Goal: Find specific page/section: Find specific page/section

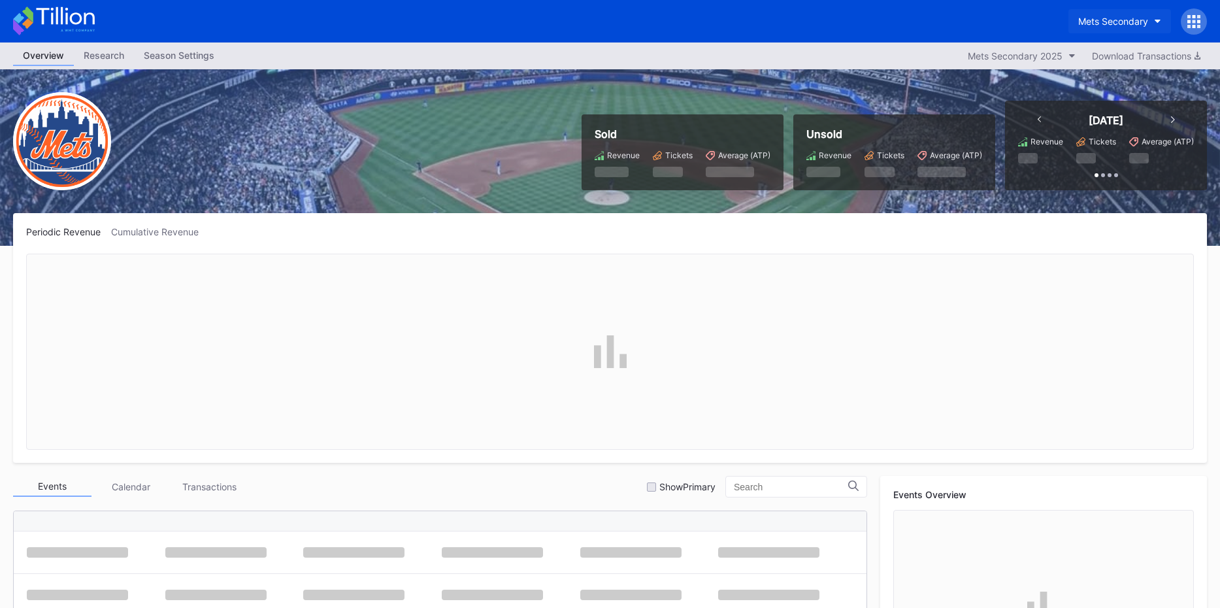
click at [1100, 22] on div "Mets Secondary" at bounding box center [1113, 21] width 70 height 11
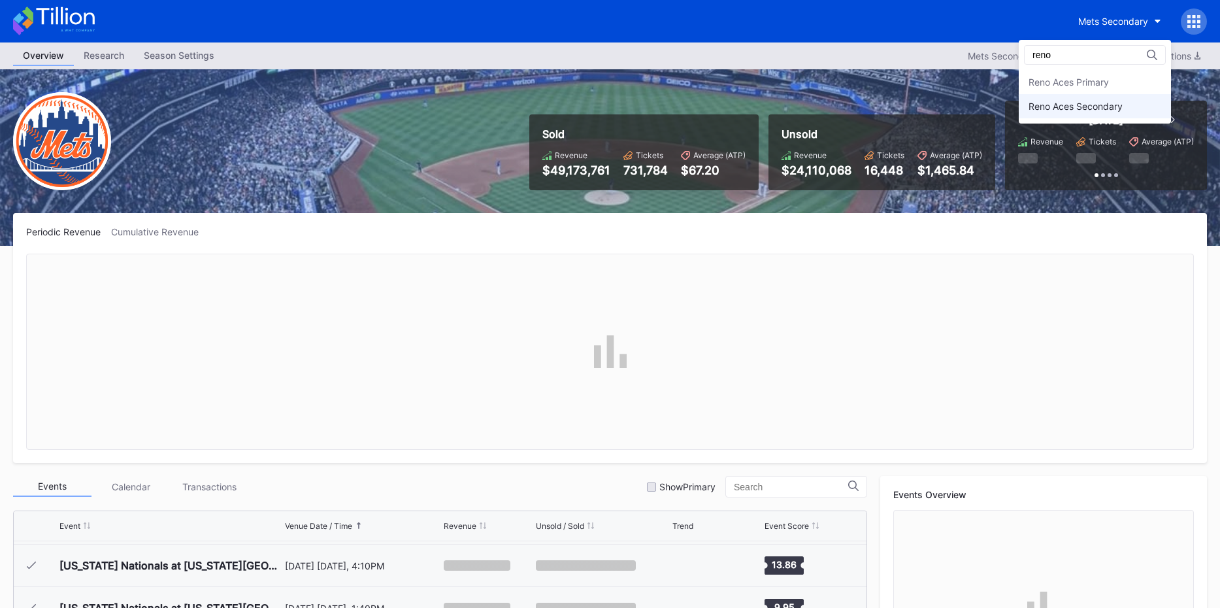
type input "reno"
click at [1123, 101] on div "Reno Aces Secondary" at bounding box center [1076, 106] width 94 height 11
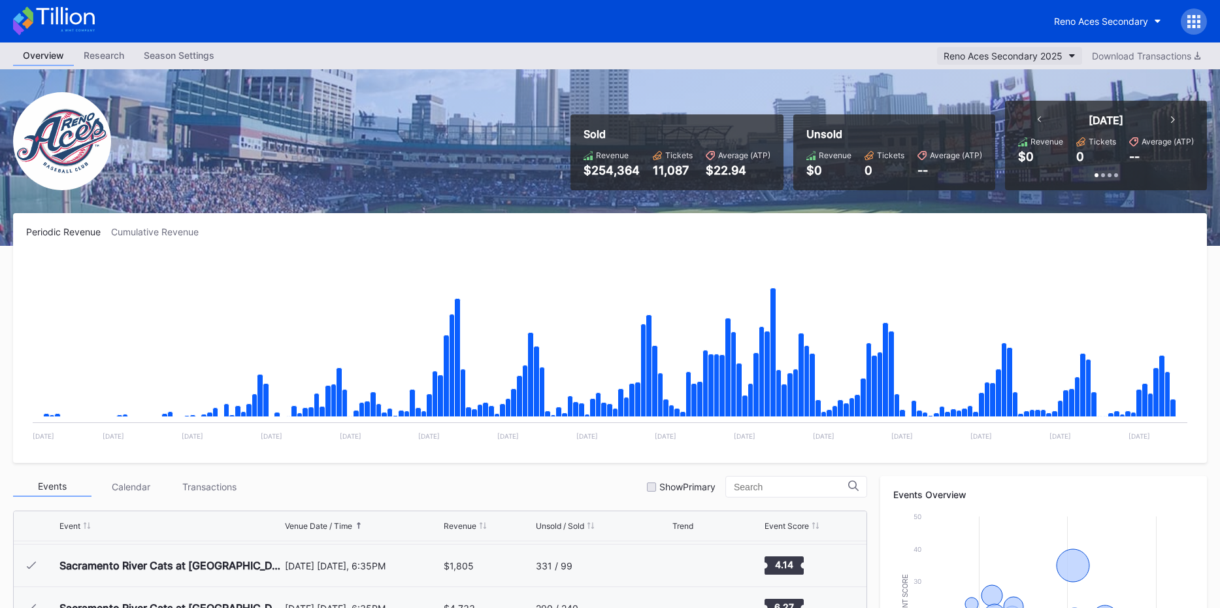
click at [1020, 64] on button "Reno Aces Secondary 2025" at bounding box center [1009, 56] width 145 height 18
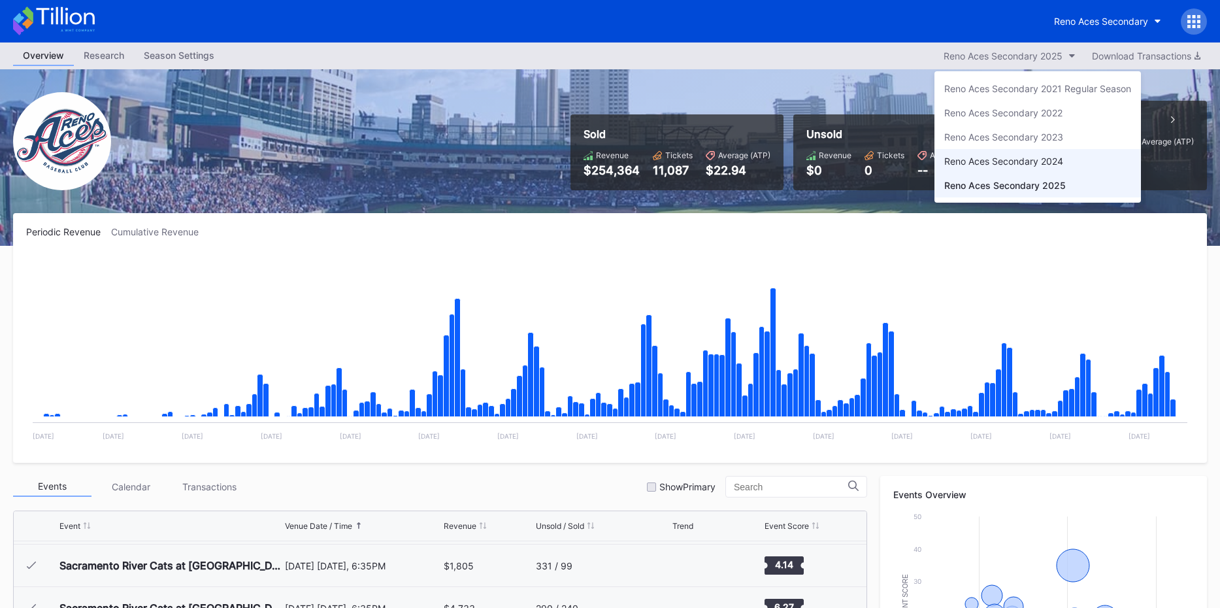
click at [1021, 157] on div "Reno Aces Secondary 2024" at bounding box center [1003, 161] width 119 height 11
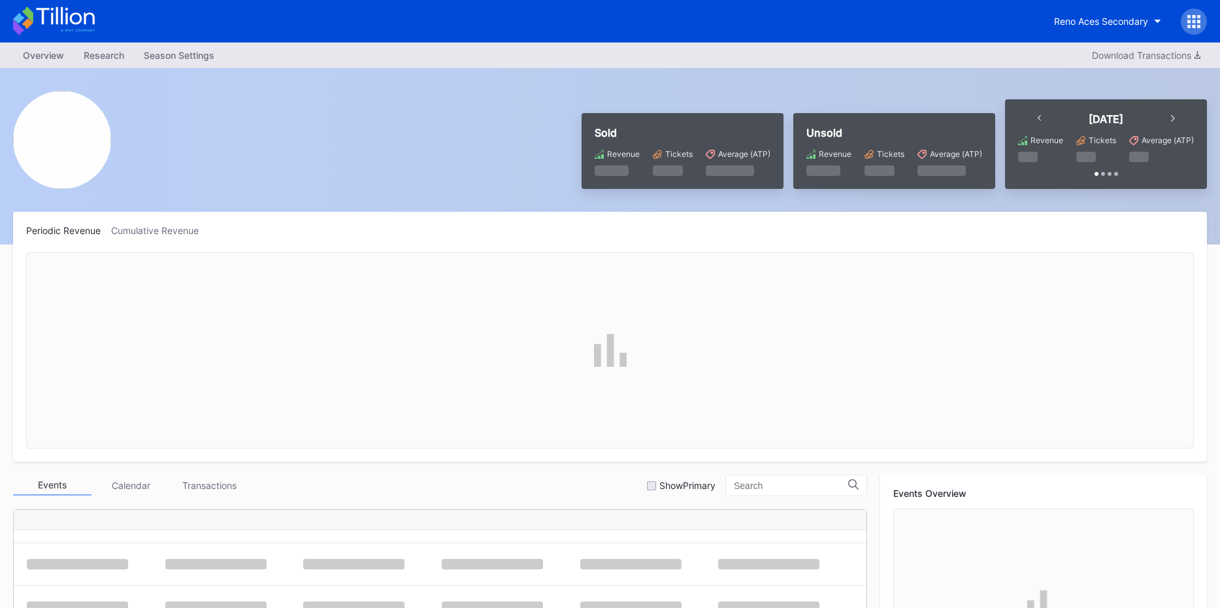
scroll to position [412, 0]
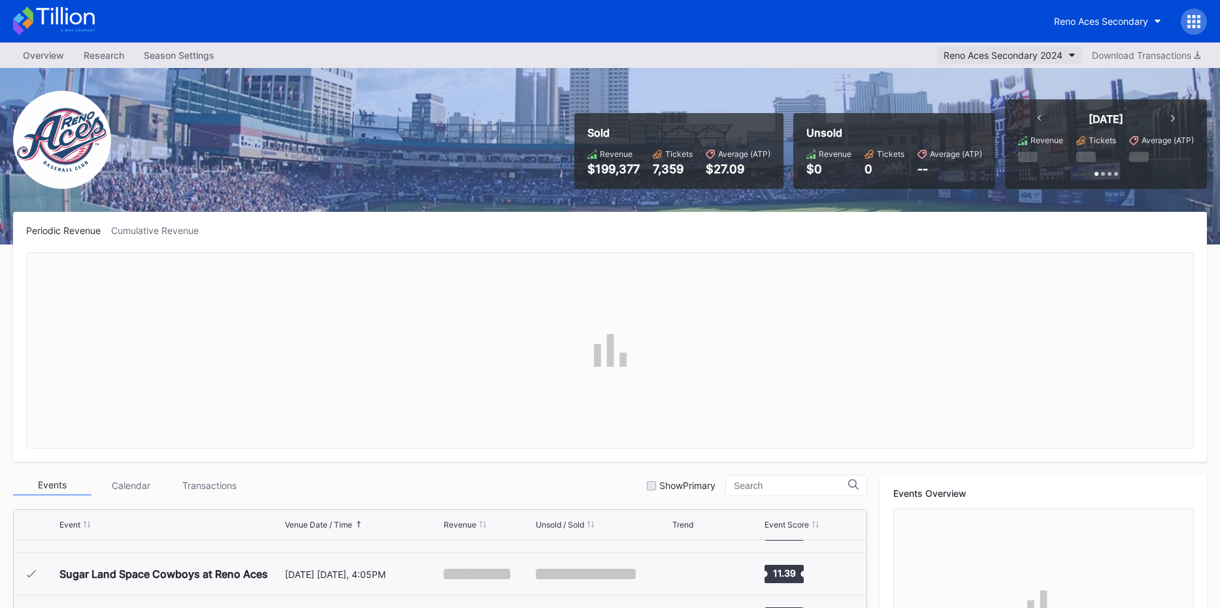
click at [1016, 63] on button "Reno Aces Secondary 2024" at bounding box center [1009, 55] width 145 height 18
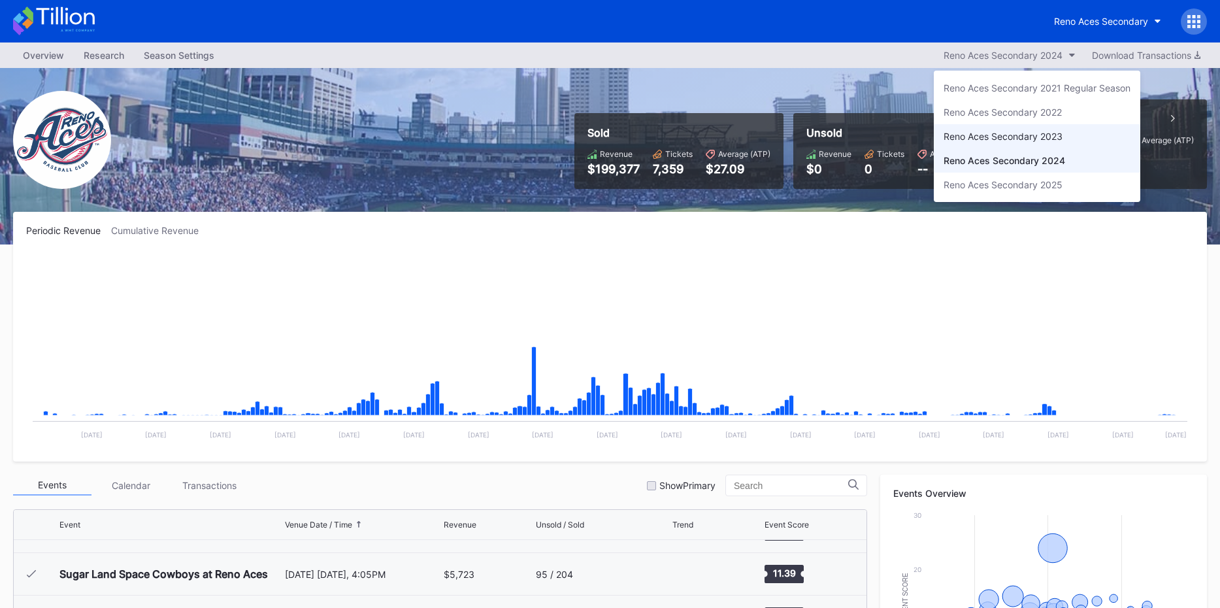
click at [1020, 133] on div "Reno Aces Secondary 2023" at bounding box center [1003, 136] width 119 height 11
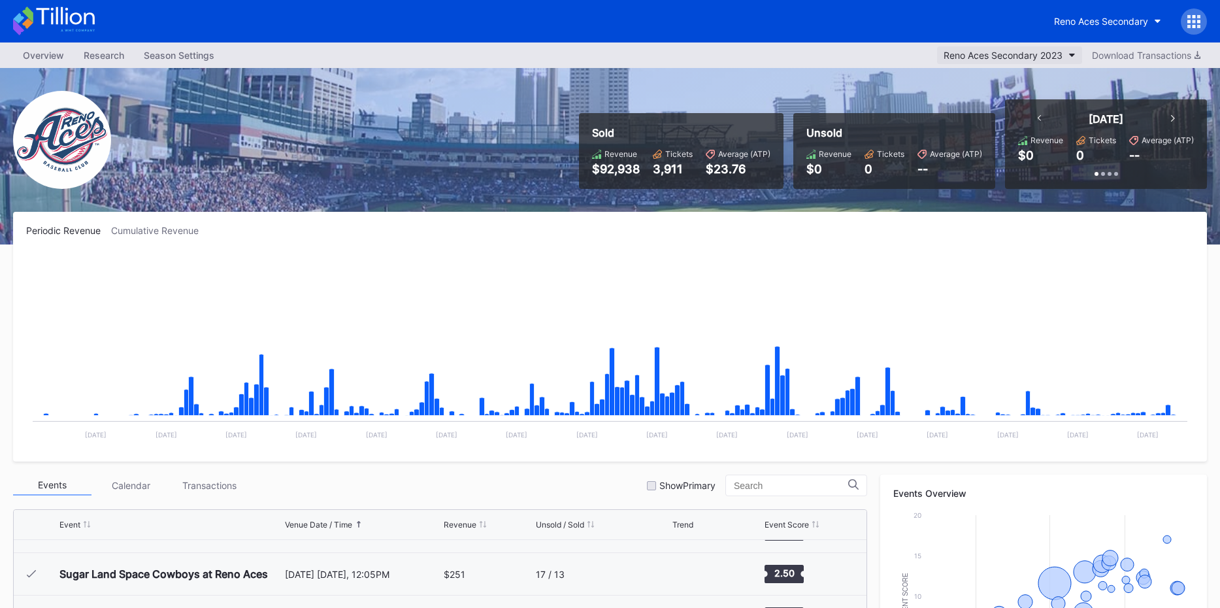
click at [1016, 53] on div "Reno Aces Secondary 2023" at bounding box center [1003, 55] width 119 height 11
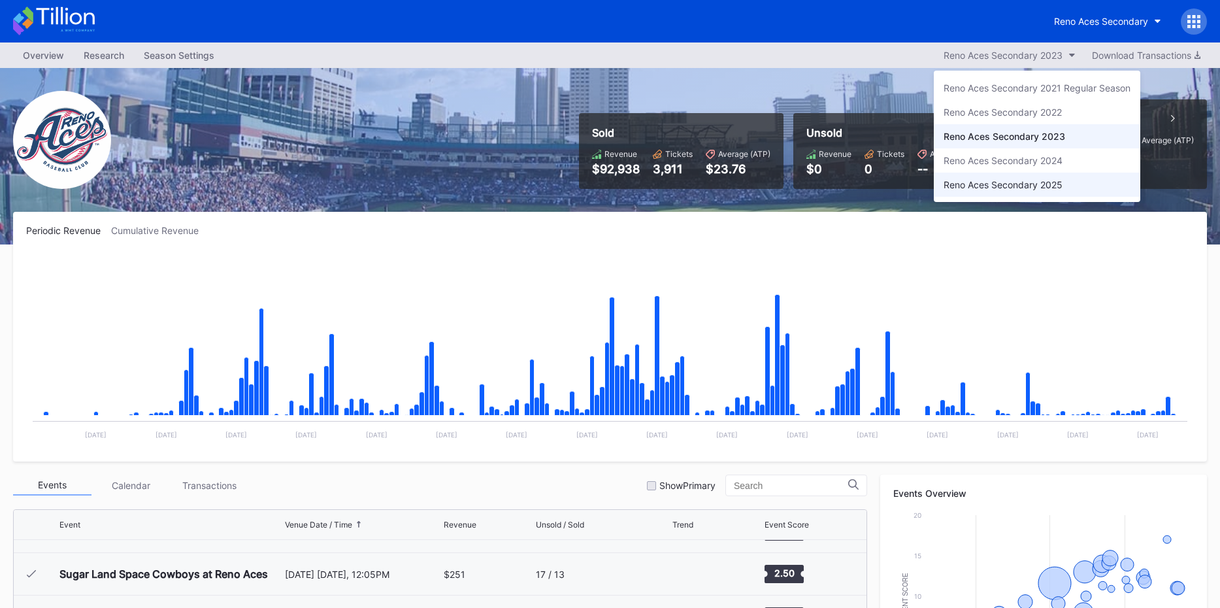
click at [1020, 188] on div "Reno Aces Secondary 2025" at bounding box center [1003, 184] width 119 height 11
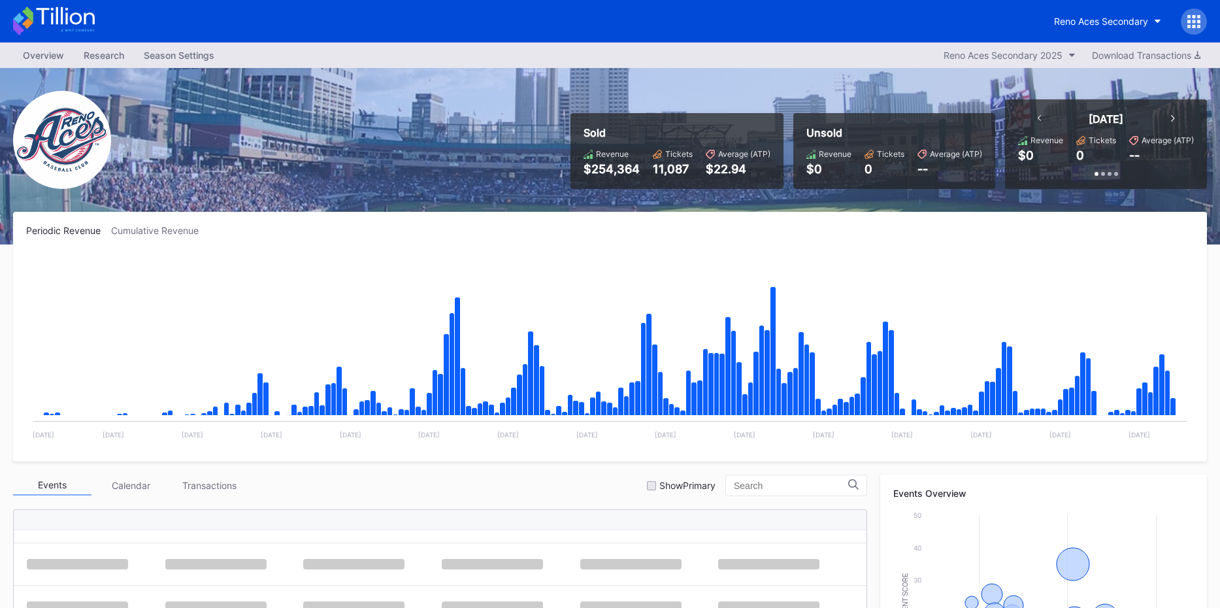
click at [859, 165] on div "Sold Revenue $254,364 Tickets 11,087 Average (ATP) $22.94 Unsold Revenue $0 Tic…" at bounding box center [884, 144] width 646 height 90
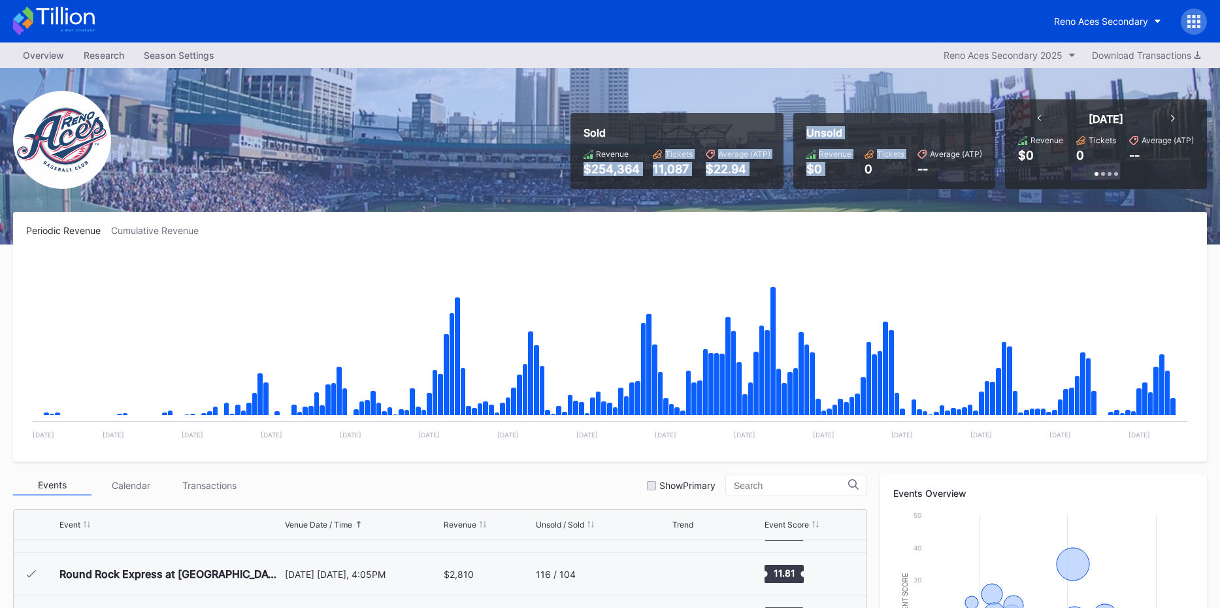
click at [803, 167] on div "Unsold Revenue $0 Tickets 0 Average (ATP) --" at bounding box center [894, 151] width 202 height 76
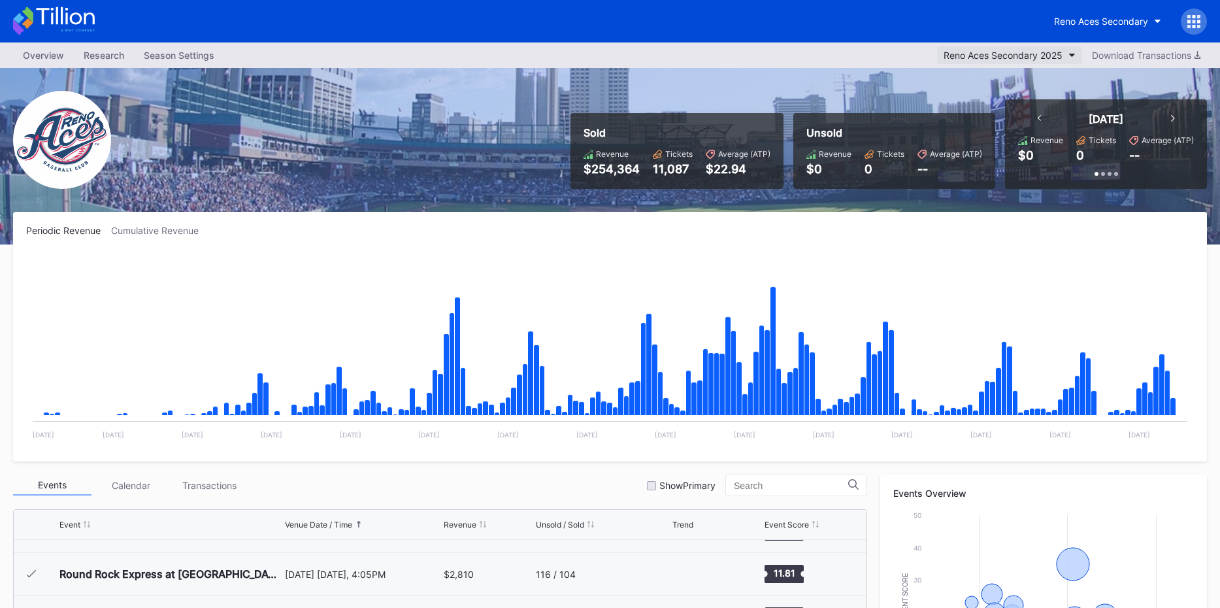
click at [1023, 59] on div "Reno Aces Secondary 2025" at bounding box center [1003, 55] width 119 height 11
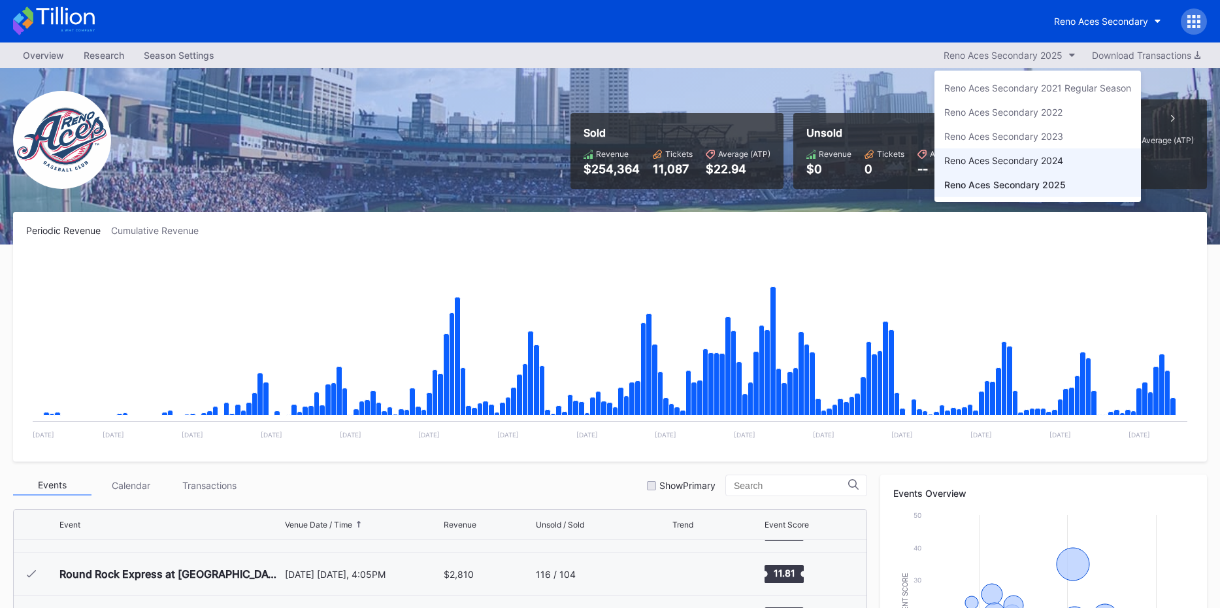
click at [1032, 156] on div "Reno Aces Secondary 2024" at bounding box center [1003, 160] width 119 height 11
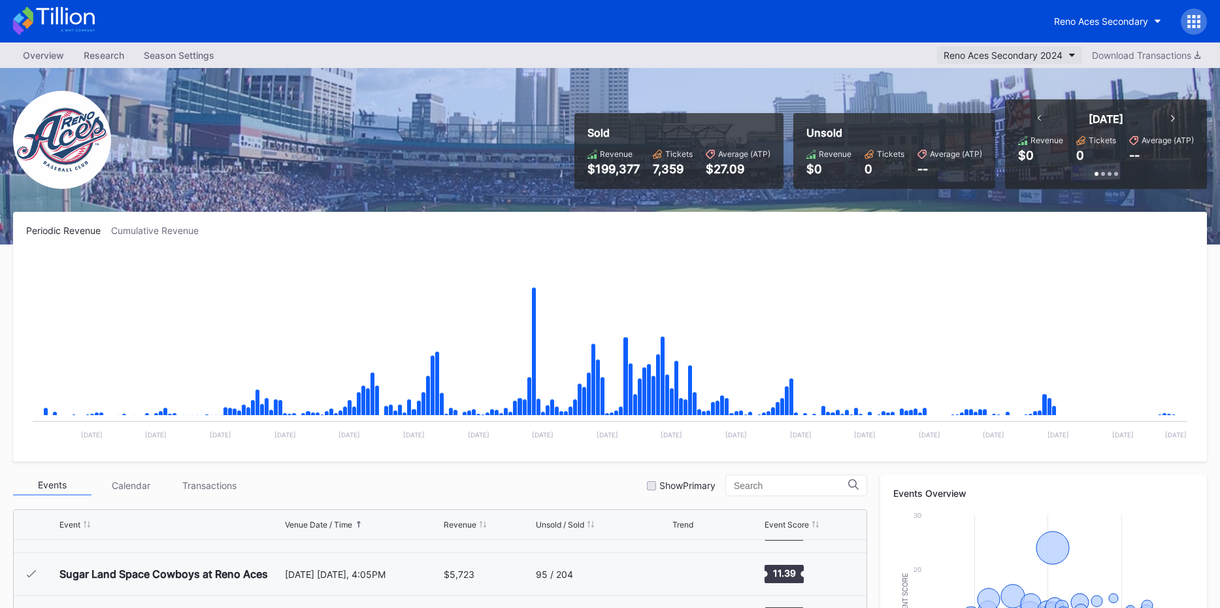
click at [1033, 59] on div "Reno Aces Secondary 2024" at bounding box center [1003, 55] width 119 height 11
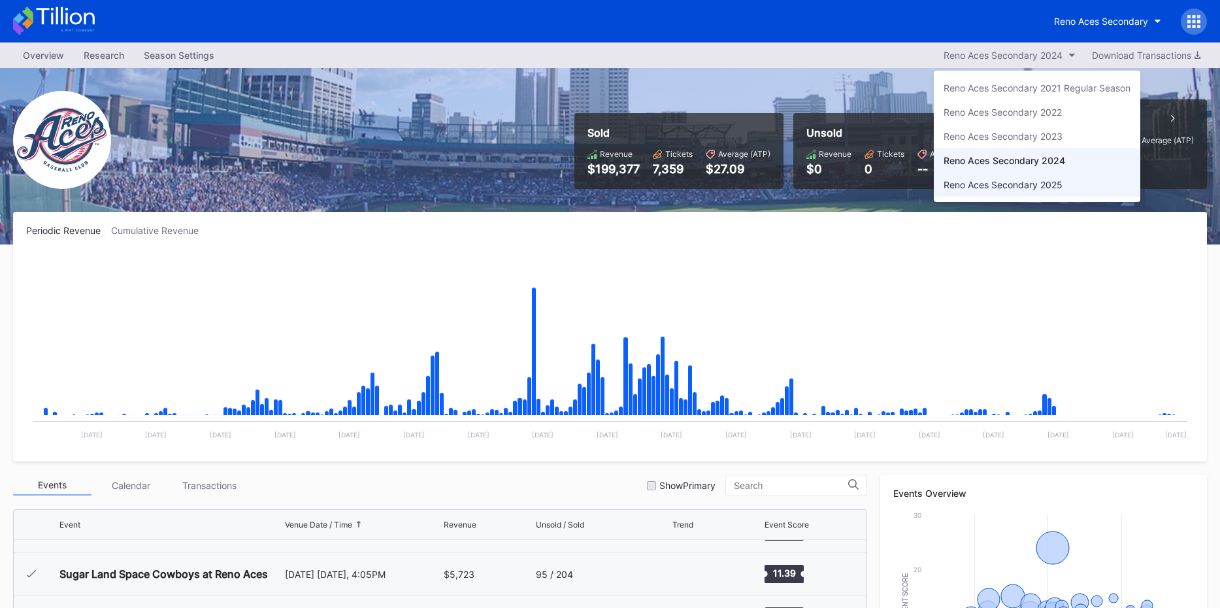
click at [1022, 190] on div "Reno Aces Secondary 2025" at bounding box center [1003, 184] width 119 height 11
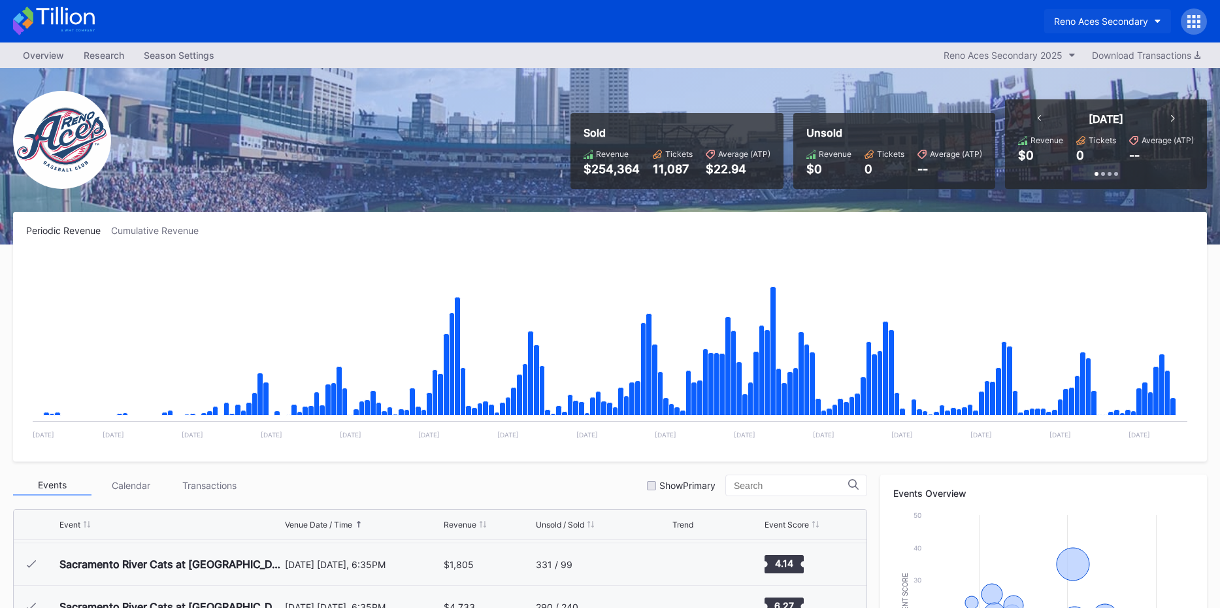
click at [1107, 22] on div "Reno Aces Secondary" at bounding box center [1101, 21] width 94 height 11
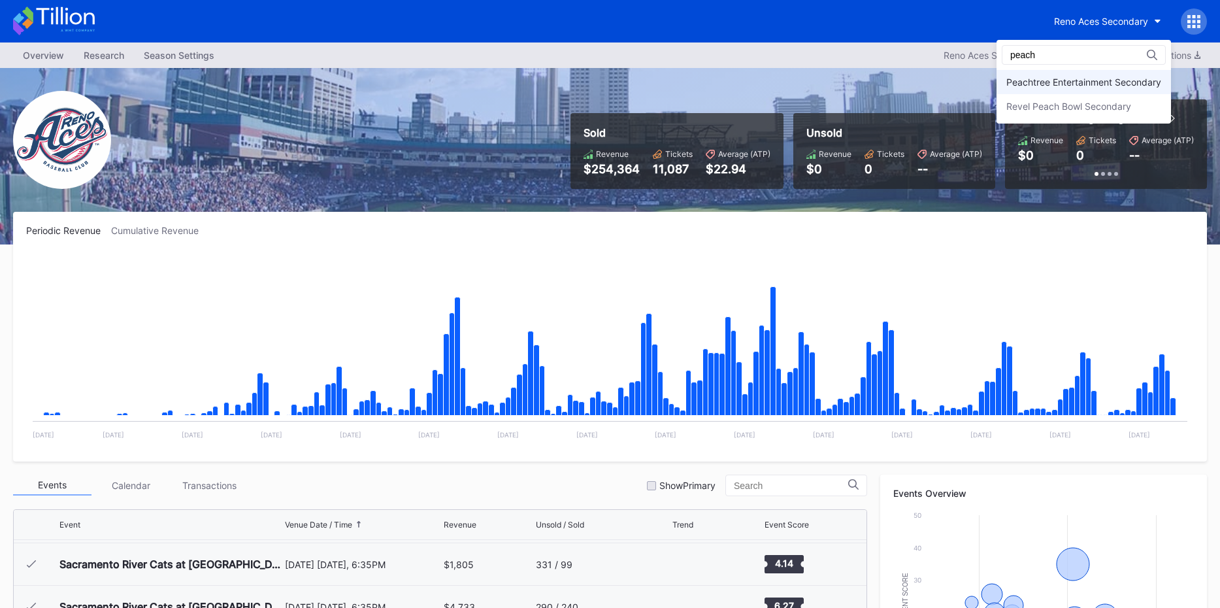
type input "peach"
click at [1105, 73] on div "Peachtree Entertainment Secondary" at bounding box center [1084, 82] width 175 height 24
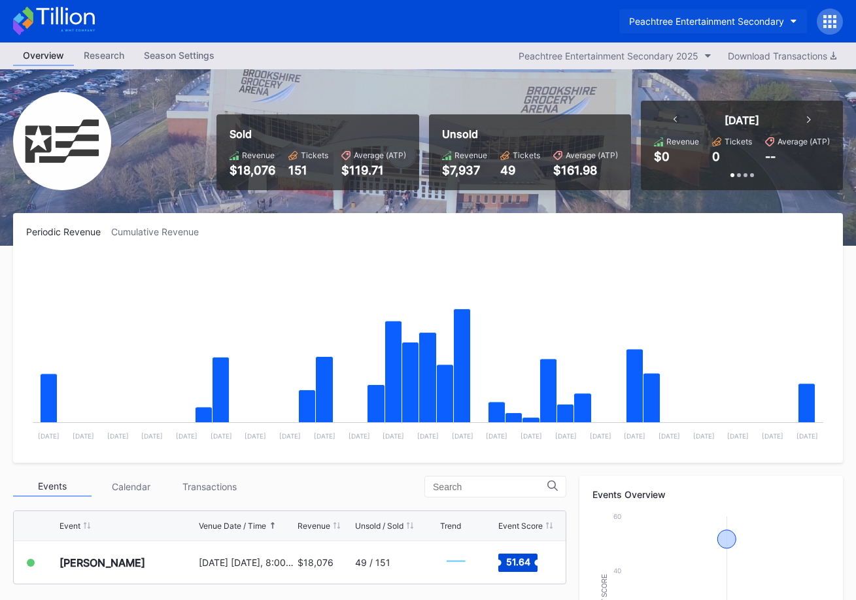
click at [665, 25] on div "Peachtree Entertainment Secondary" at bounding box center [706, 21] width 155 height 11
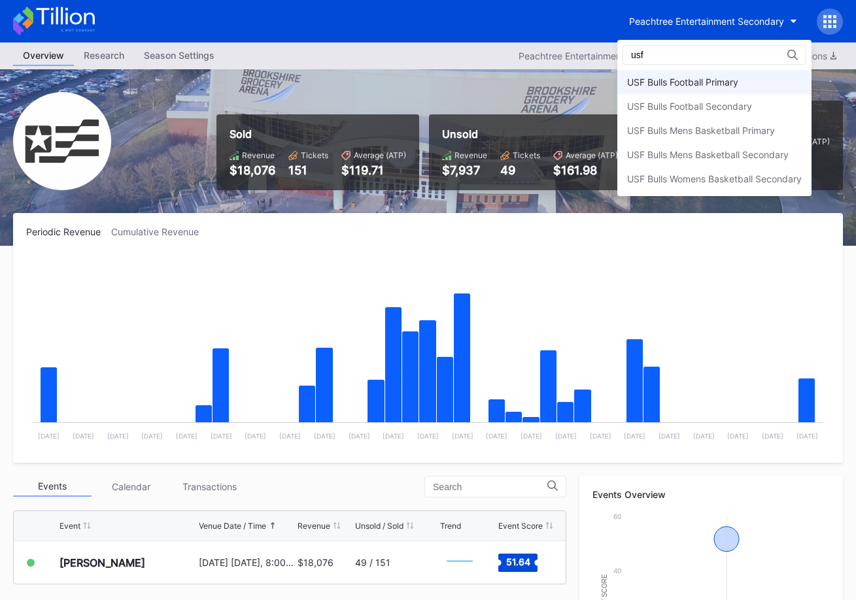
type input "usf"
click at [699, 72] on div "USF Bulls Football Primary" at bounding box center [714, 82] width 194 height 24
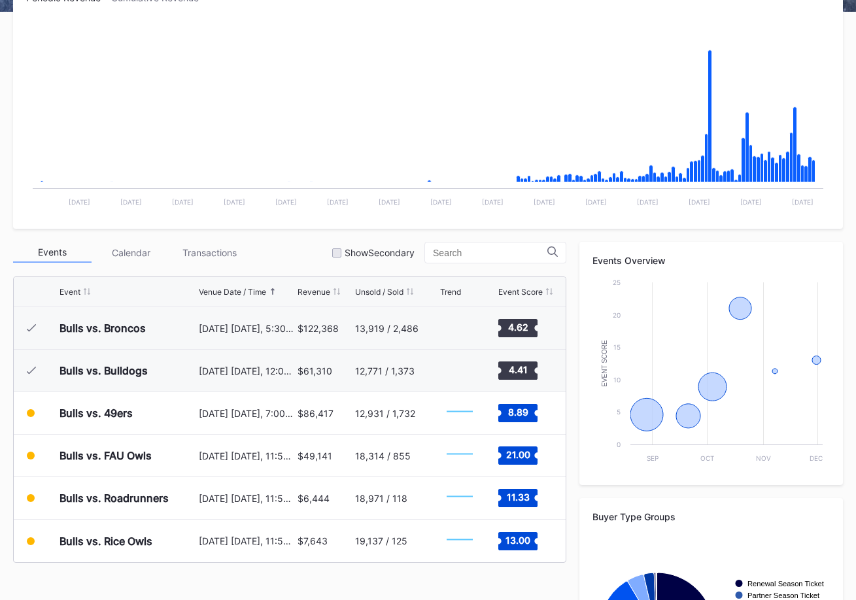
scroll to position [210, 0]
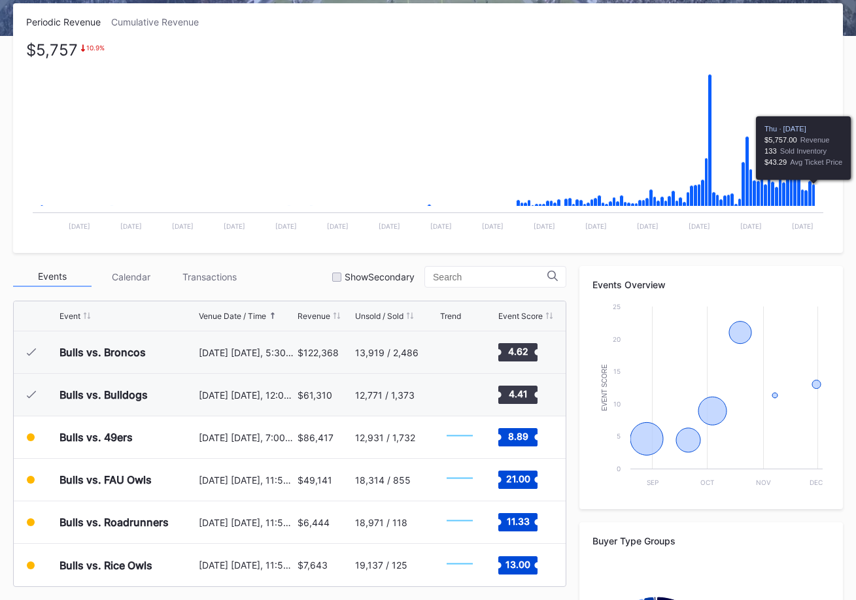
click at [814, 195] on icon "Chart title" at bounding box center [813, 195] width 3 height 22
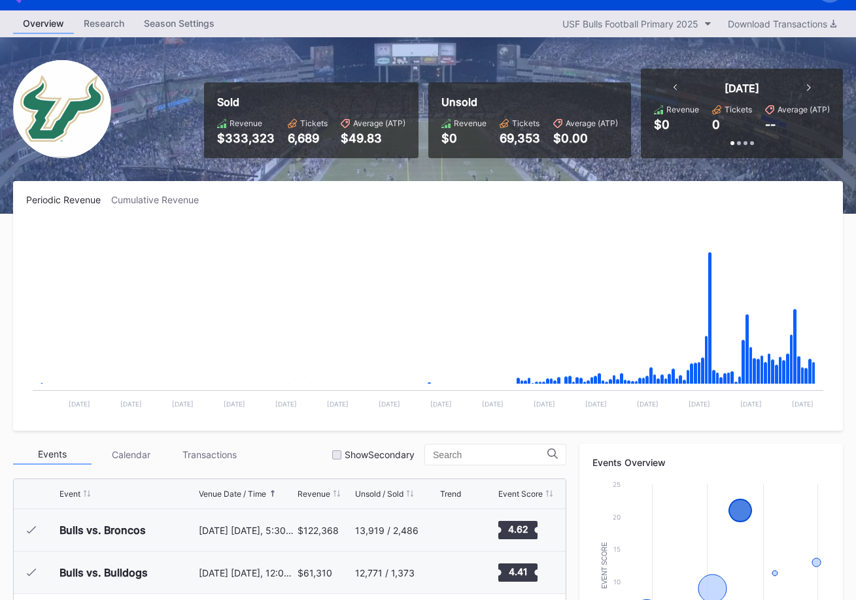
scroll to position [0, 0]
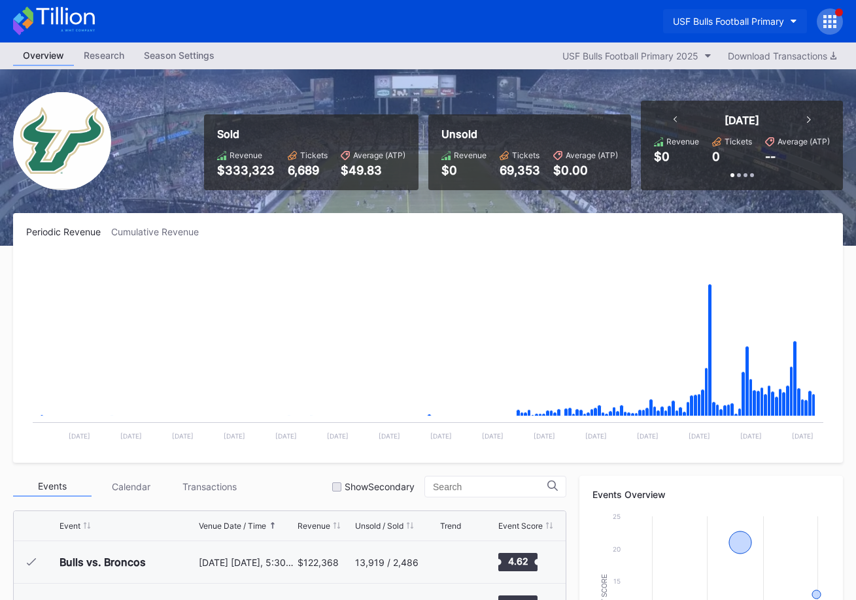
click at [751, 21] on div "USF Bulls Football Primary" at bounding box center [728, 21] width 111 height 11
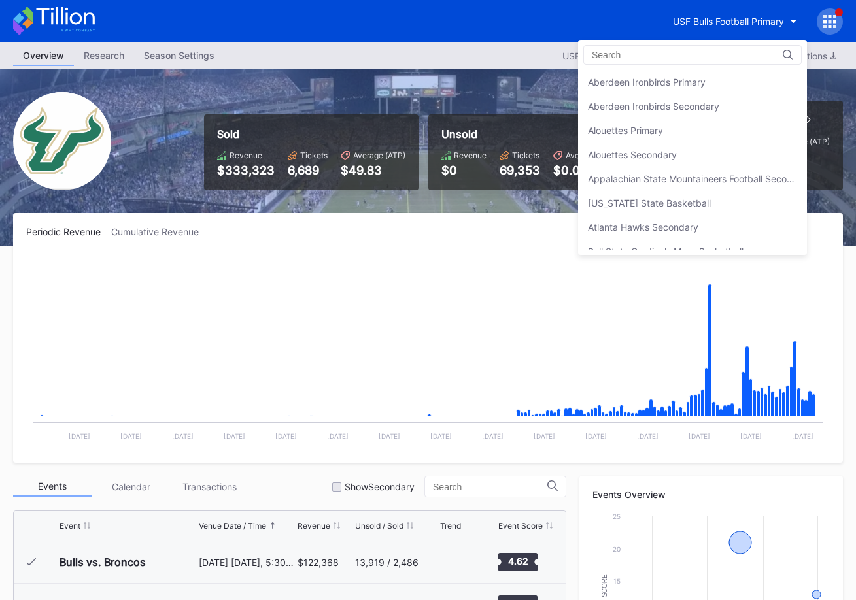
scroll to position [4401, 0]
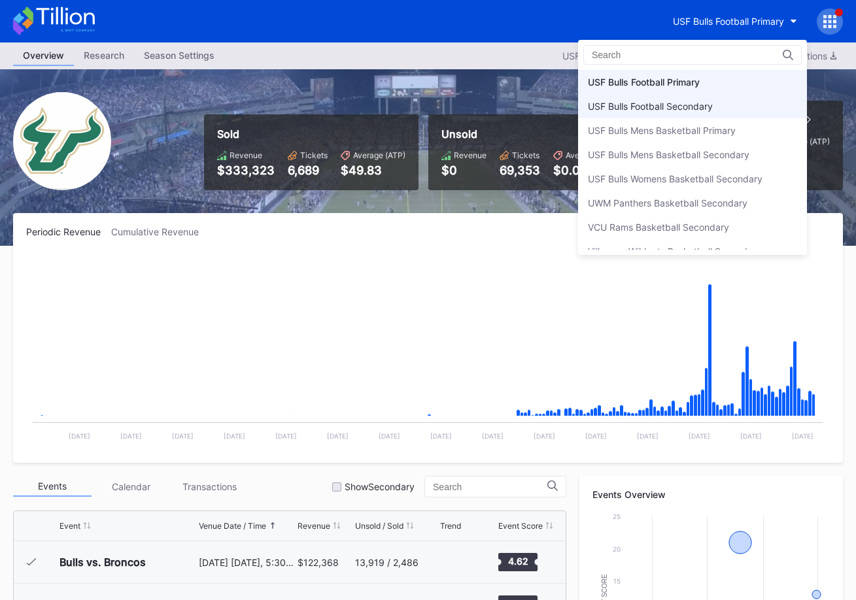
click at [724, 104] on div "USF Bulls Football Secondary" at bounding box center [692, 106] width 229 height 24
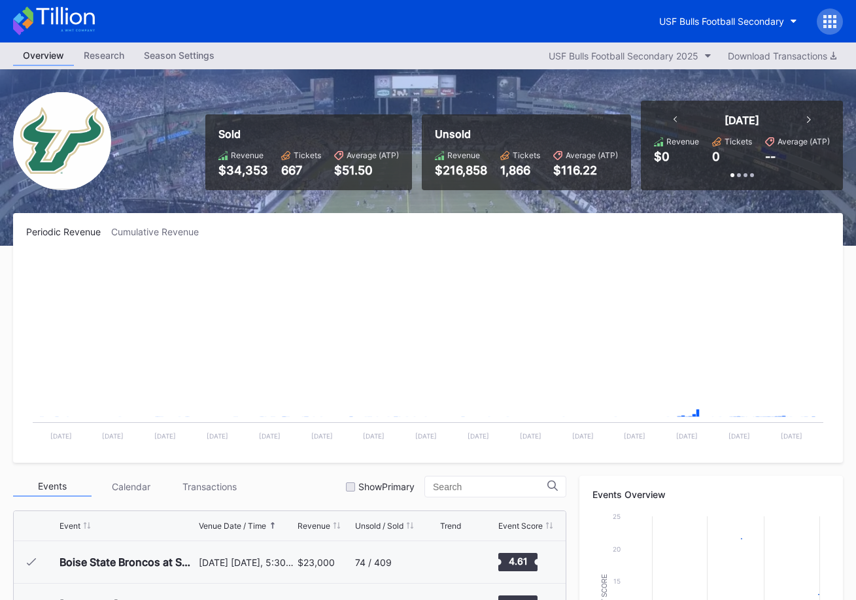
scroll to position [388, 0]
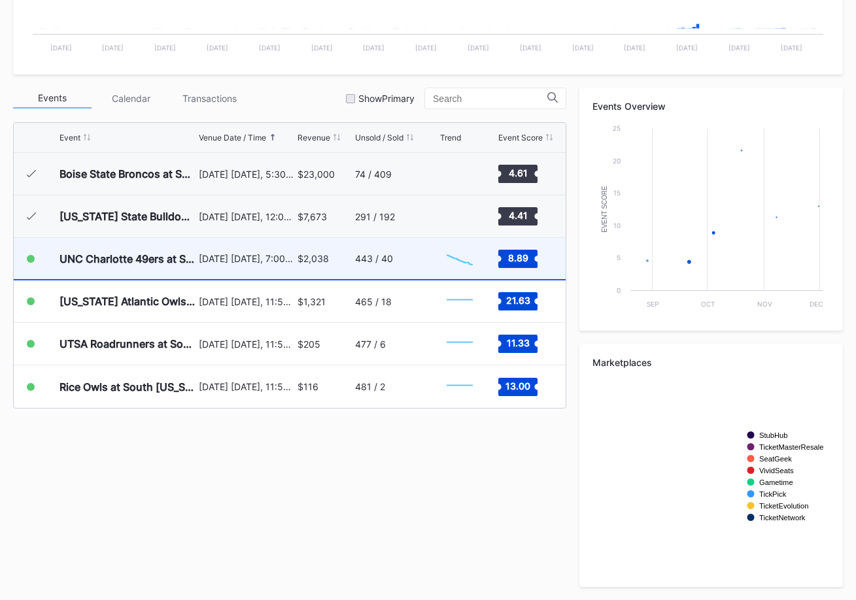
click at [426, 250] on div "443 / 40" at bounding box center [396, 258] width 82 height 41
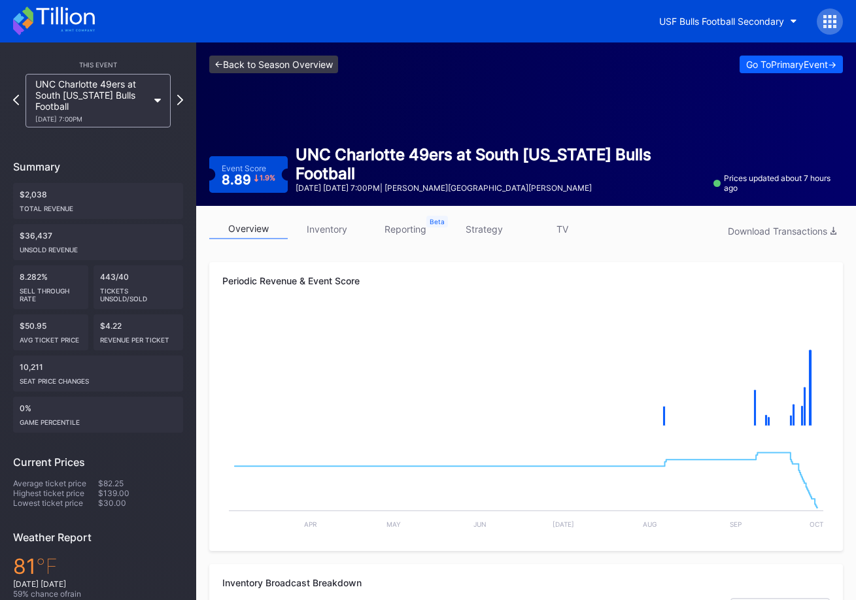
click at [292, 71] on link "<- Back to Season Overview" at bounding box center [273, 65] width 129 height 18
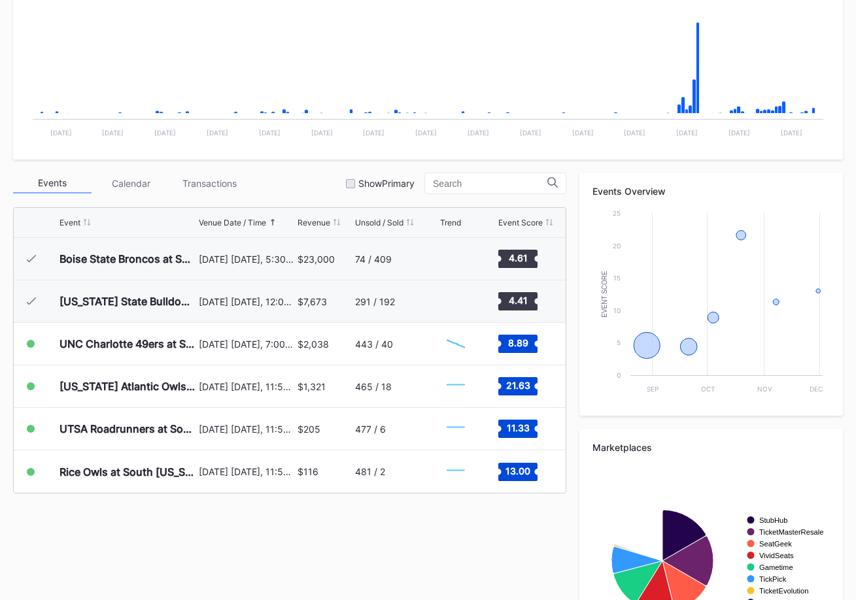
scroll to position [388, 0]
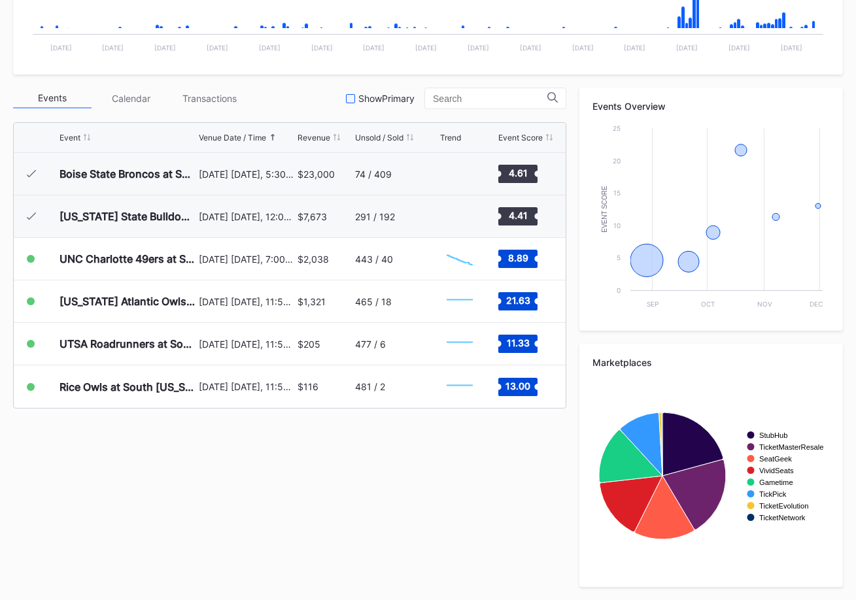
click at [371, 101] on div "Show Primary" at bounding box center [380, 98] width 69 height 11
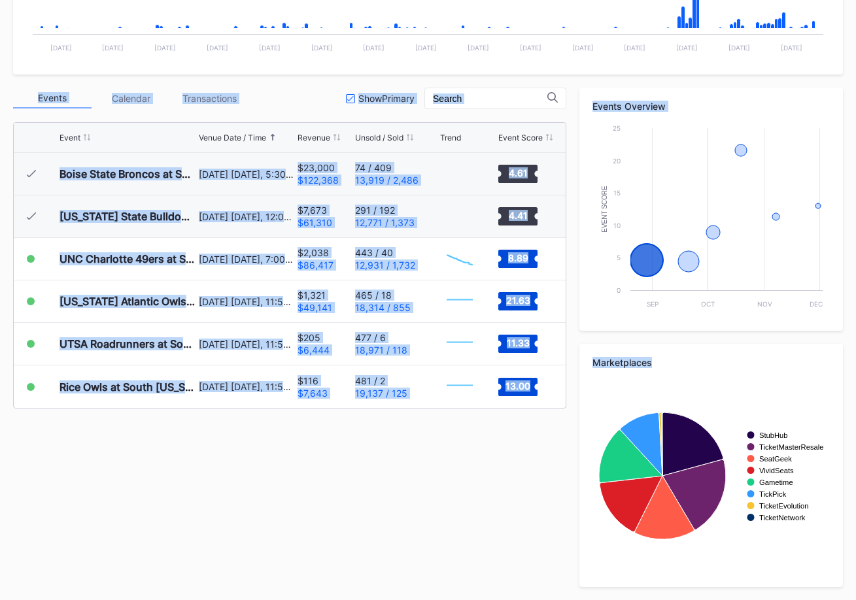
drag, startPoint x: 569, startPoint y: 452, endPoint x: 33, endPoint y: 95, distance: 643.6
click at [33, 95] on div "Events Calendar Transactions Show Primary Event Venue Date / Time Revenue Unsol…" at bounding box center [427, 337] width 829 height 499
click at [341, 469] on div "Events Calendar Transactions Show Primary Event Venue Date / Time Revenue Unsol…" at bounding box center [427, 337] width 829 height 499
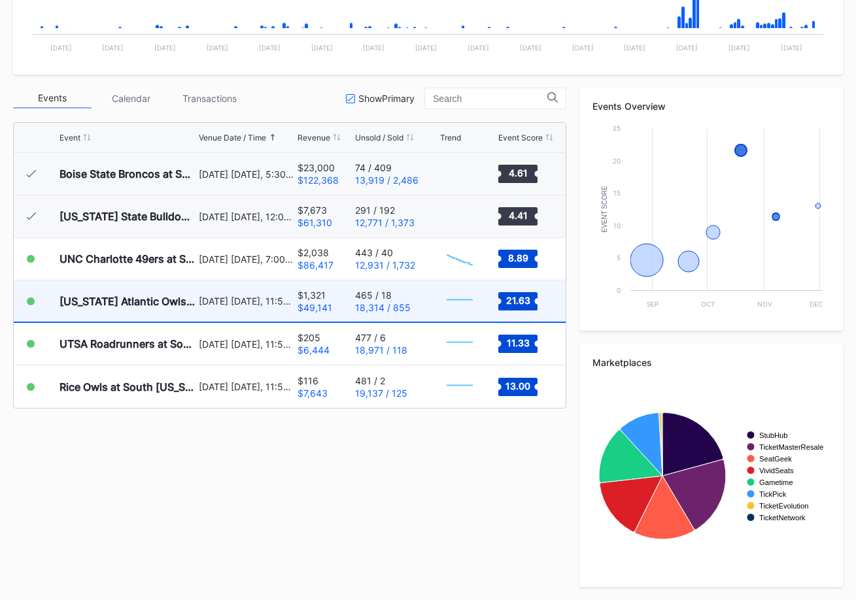
click at [301, 315] on div "$1,321 $49,141" at bounding box center [324, 300] width 54 height 41
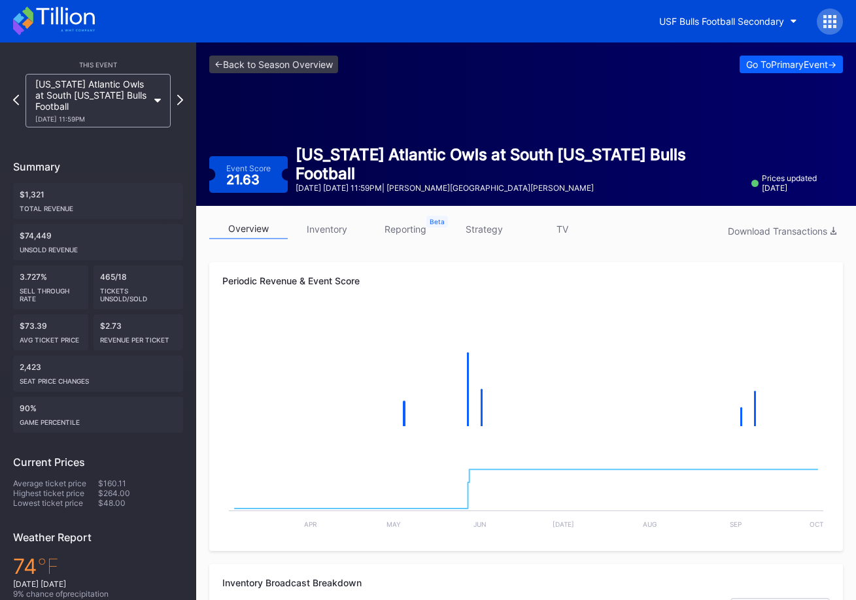
scroll to position [33, 0]
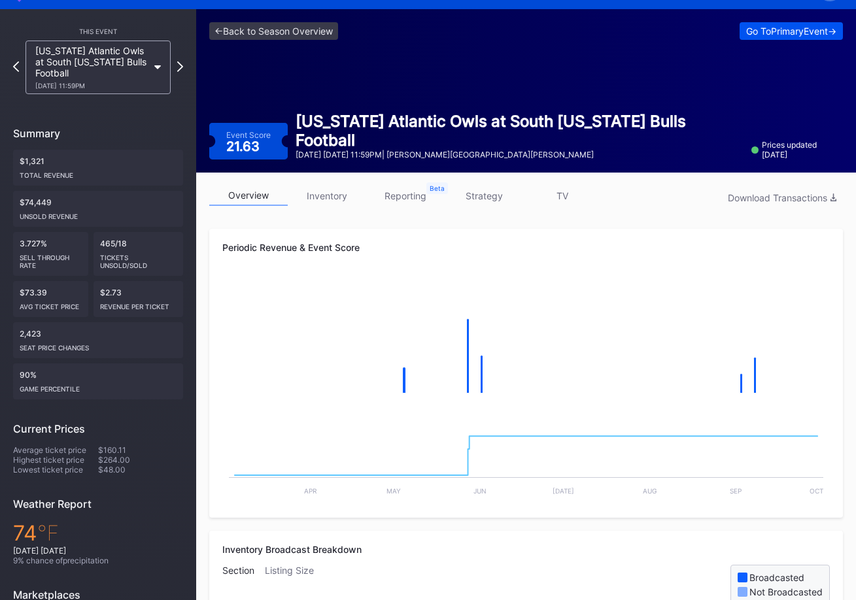
click at [752, 29] on div "Go To Primary Event ->" at bounding box center [791, 30] width 90 height 11
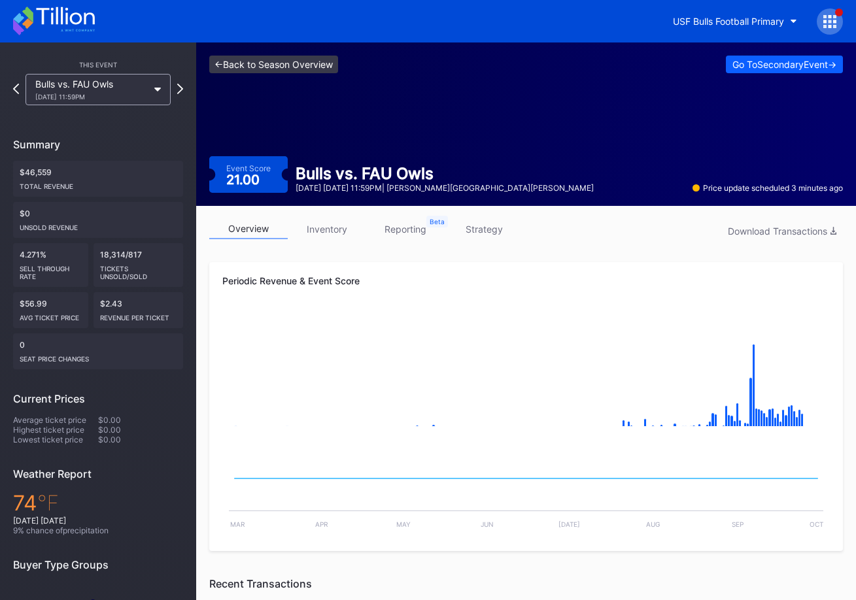
click at [327, 64] on link "<- Back to Season Overview" at bounding box center [273, 65] width 129 height 18
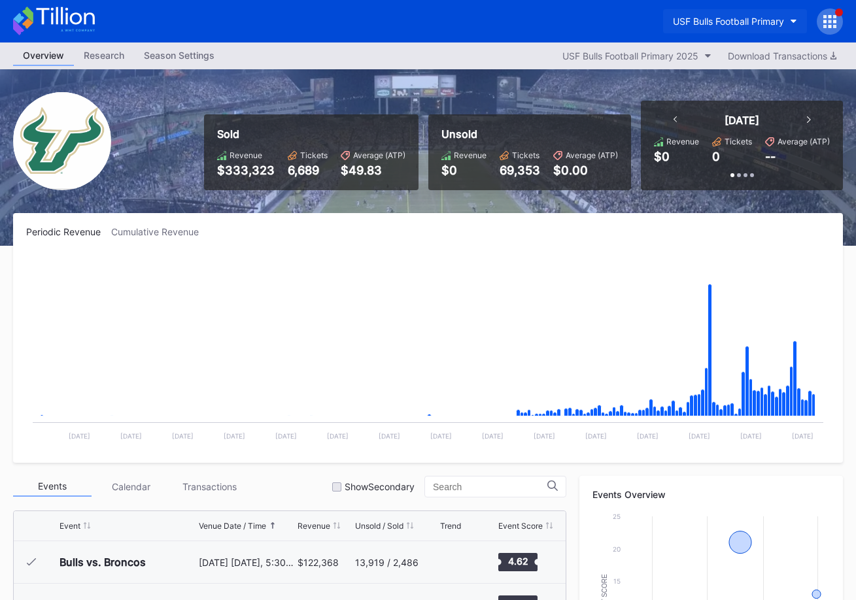
click at [722, 20] on div "USF Bulls Football Primary" at bounding box center [728, 21] width 111 height 11
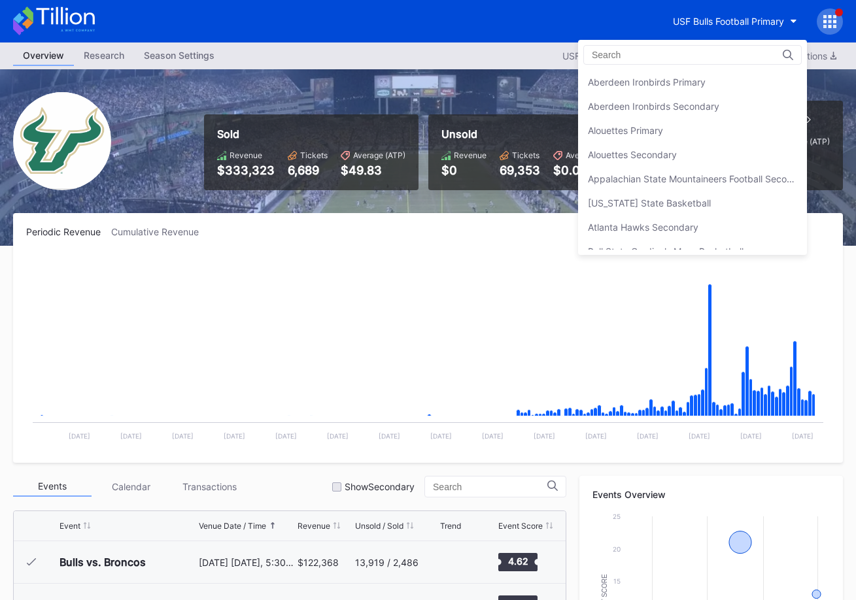
scroll to position [4401, 0]
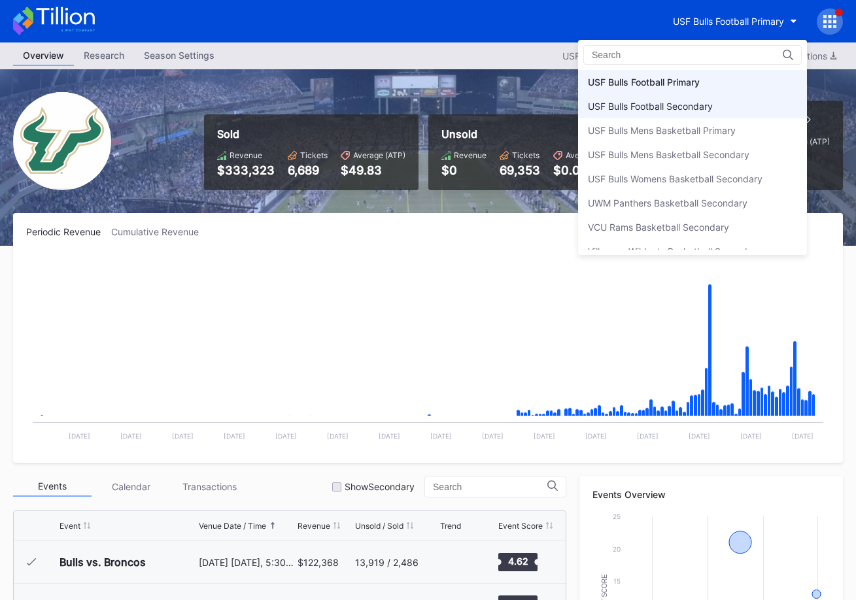
click at [711, 95] on div "USF Bulls Football Secondary" at bounding box center [692, 106] width 229 height 24
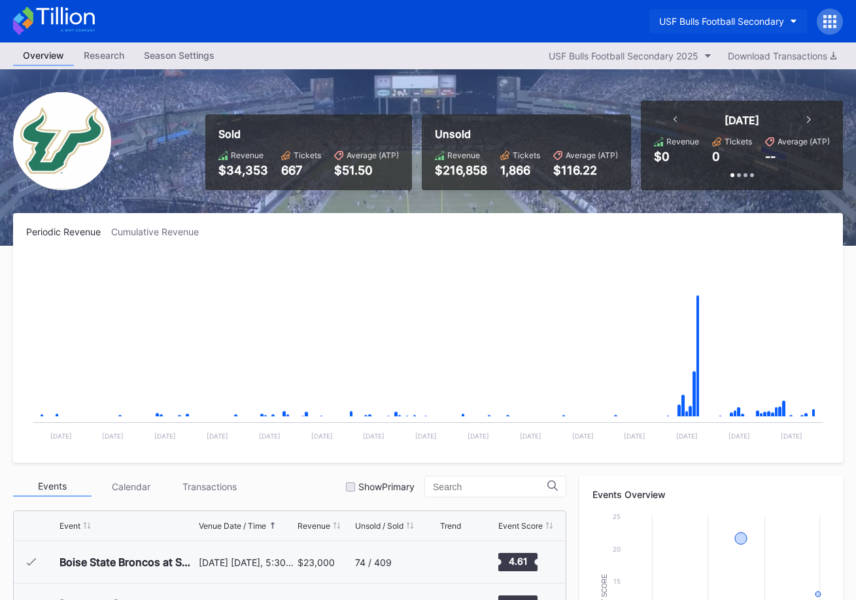
click at [684, 21] on div "USF Bulls Football Secondary" at bounding box center [721, 21] width 125 height 11
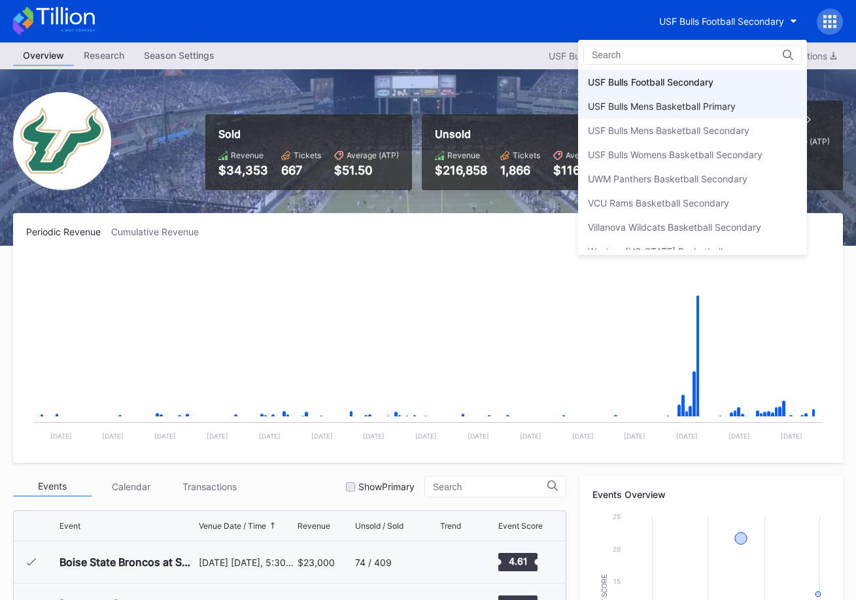
scroll to position [4389, 0]
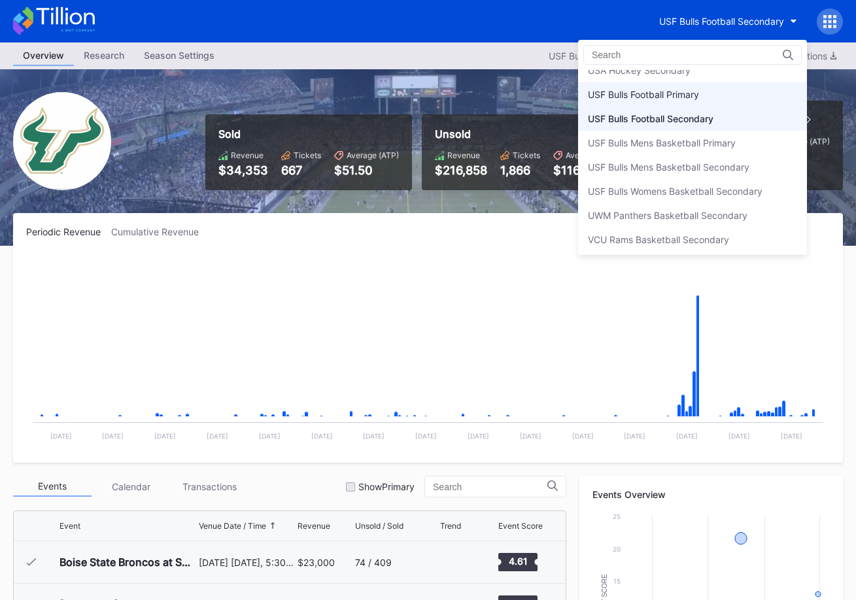
click at [684, 97] on div "USF Bulls Football Primary" at bounding box center [643, 94] width 111 height 11
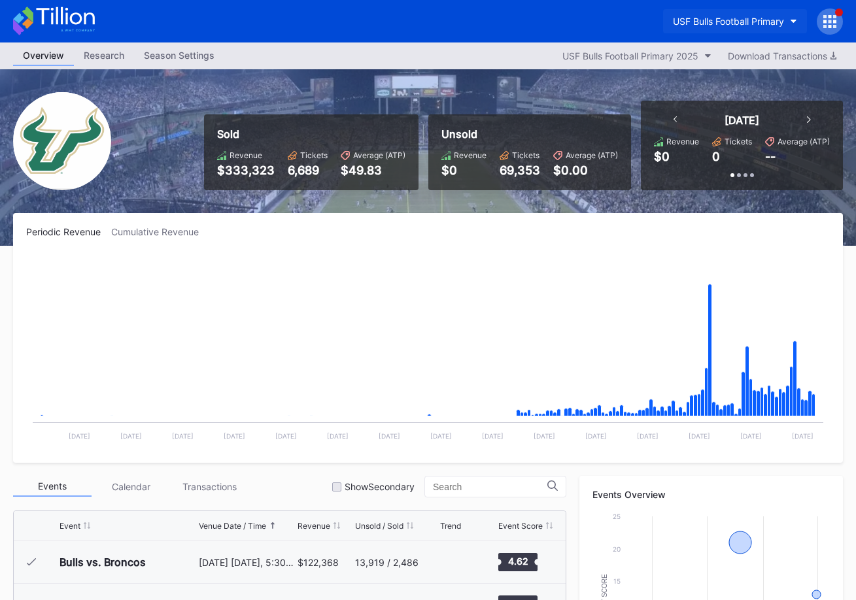
click at [729, 14] on button "USF Bulls Football Primary" at bounding box center [735, 21] width 144 height 24
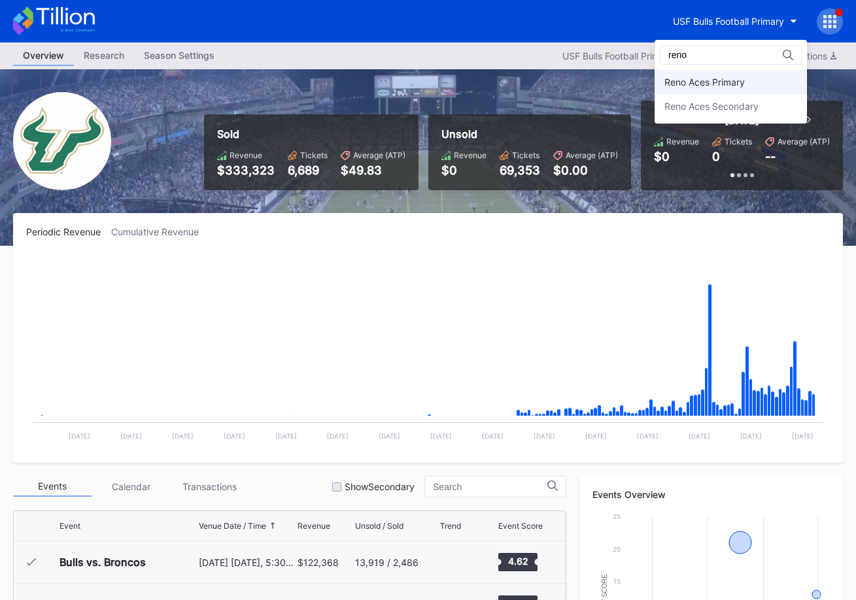
type input "reno"
click at [734, 73] on div "Reno Aces Primary" at bounding box center [730, 82] width 152 height 24
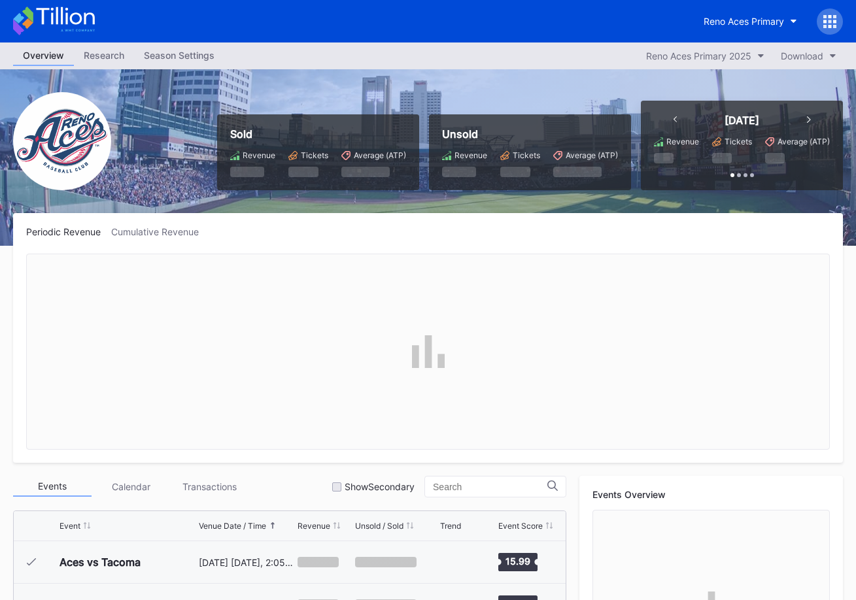
scroll to position [1, 0]
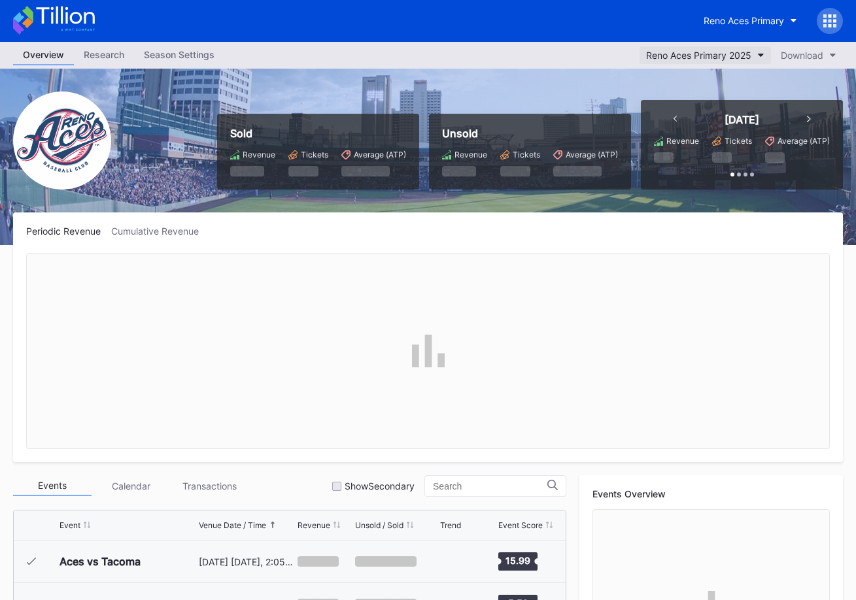
click at [711, 55] on div "Reno Aces Primary 2025" at bounding box center [698, 55] width 105 height 11
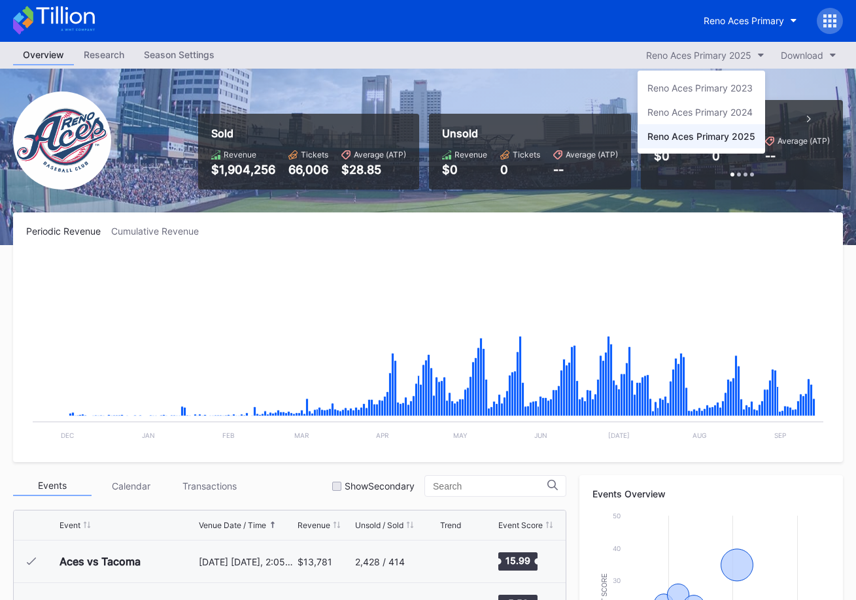
scroll to position [0, 0]
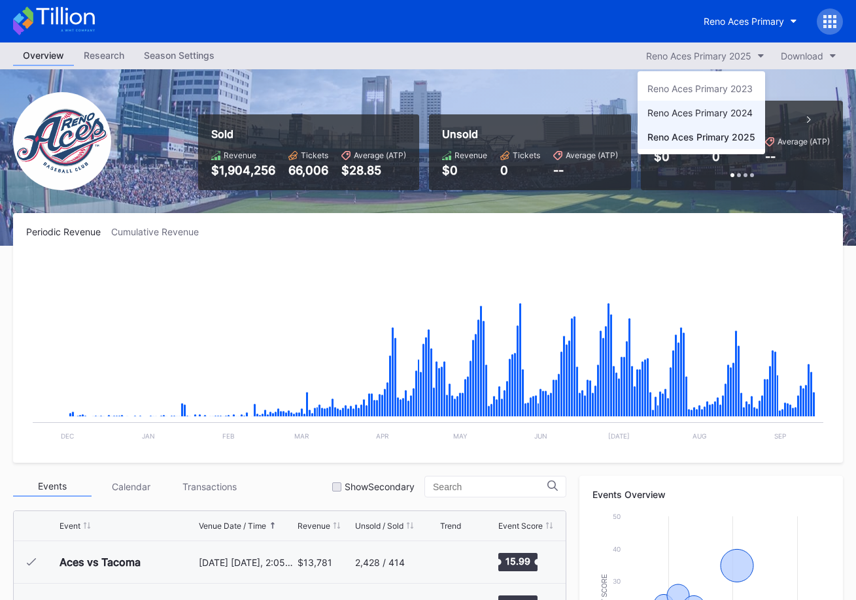
click at [713, 119] on div "Reno Aces Primary 2024" at bounding box center [700, 113] width 127 height 24
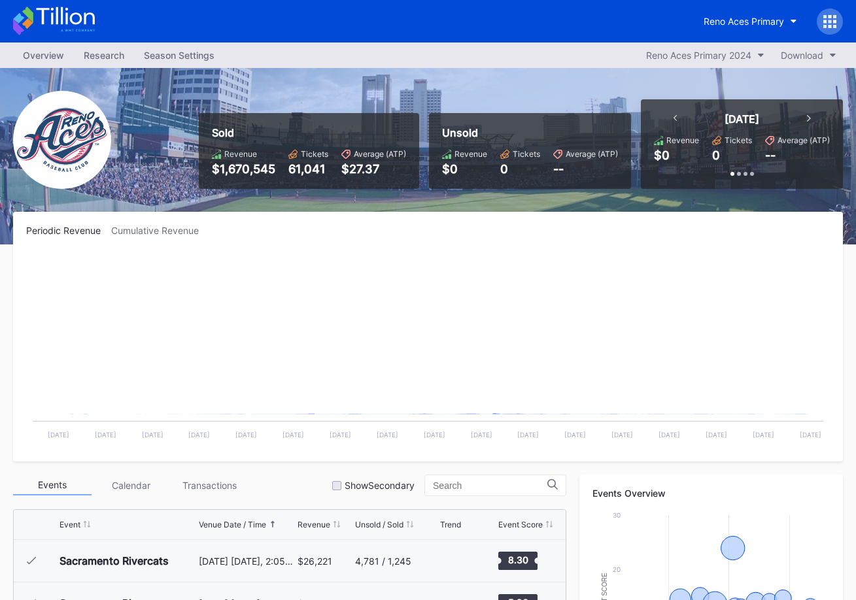
scroll to position [1, 0]
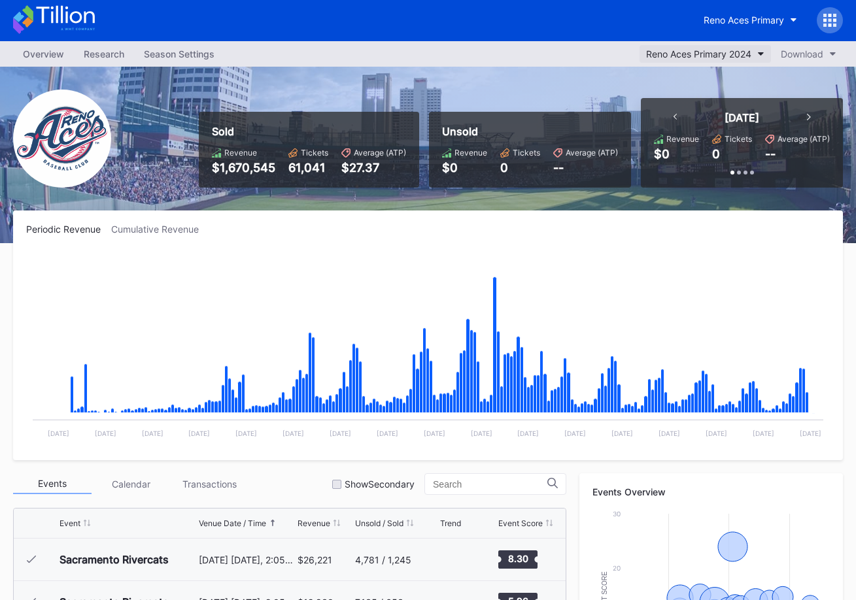
click at [697, 60] on button "Reno Aces Primary 2024" at bounding box center [704, 54] width 131 height 18
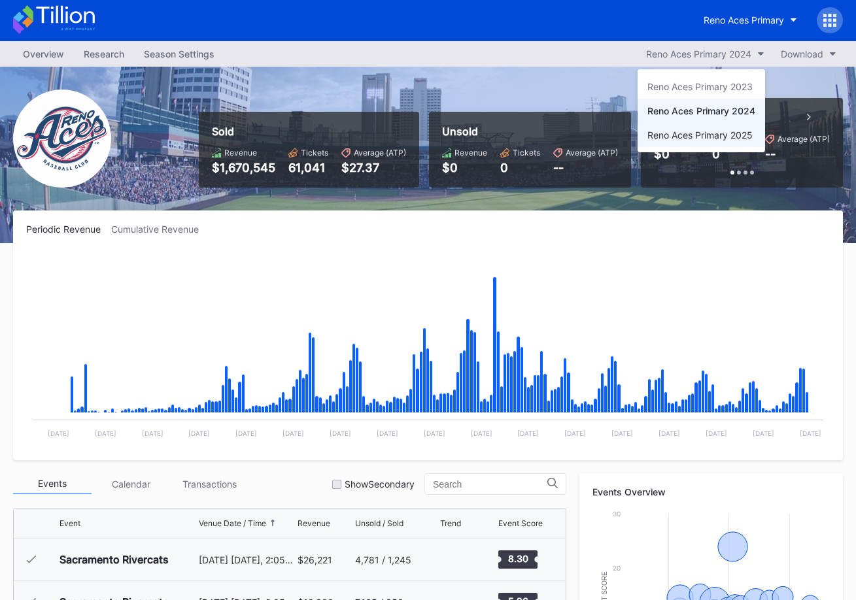
click at [706, 134] on div "Reno Aces Primary 2025" at bounding box center [699, 134] width 105 height 11
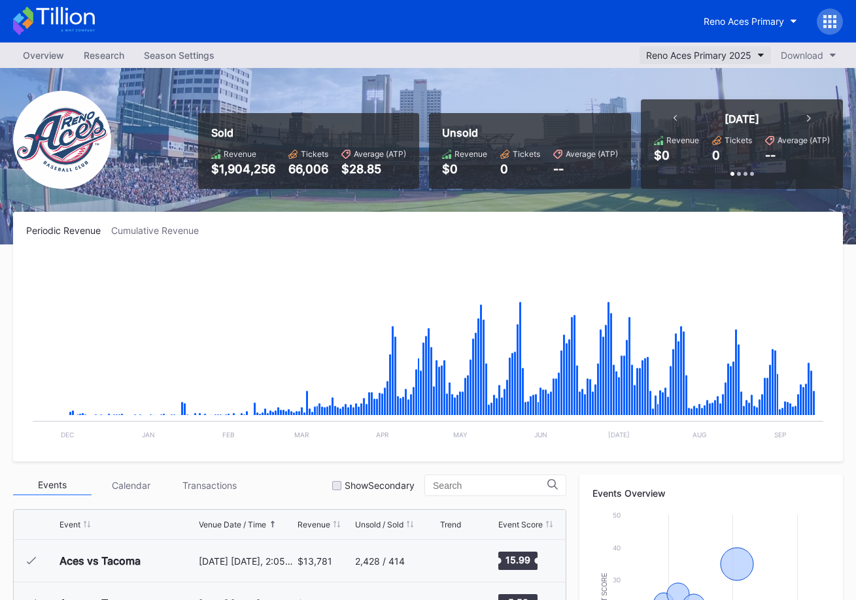
click at [679, 59] on div "Reno Aces Primary 2025" at bounding box center [698, 55] width 105 height 11
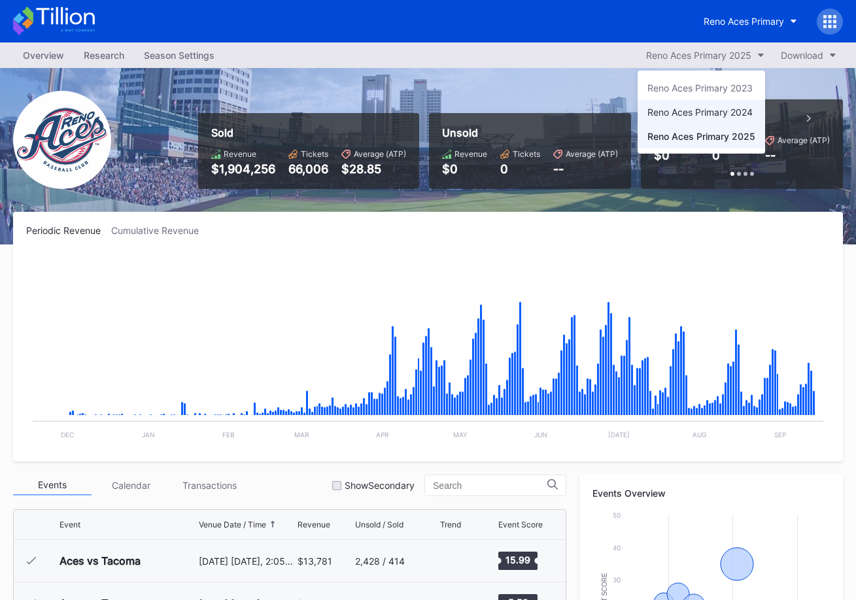
click at [720, 113] on div "Reno Aces Primary 2024" at bounding box center [699, 112] width 105 height 11
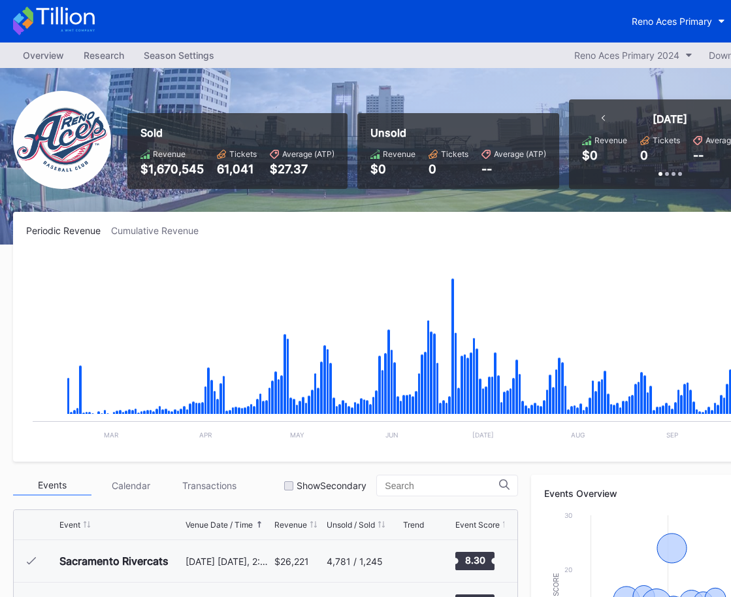
click at [93, 19] on icon at bounding box center [65, 16] width 58 height 18
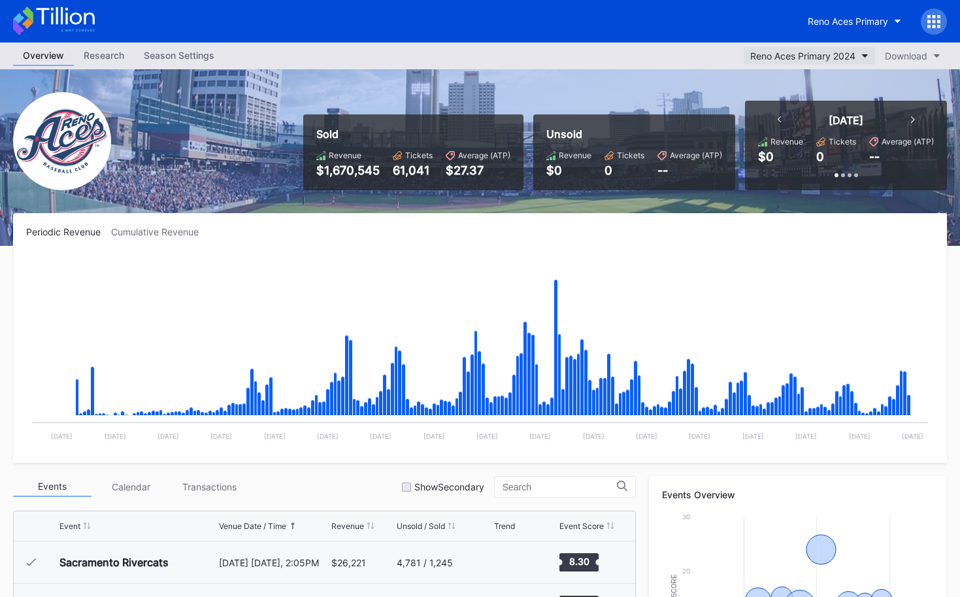
click at [818, 62] on button "Reno Aces Primary 2024" at bounding box center [809, 56] width 131 height 18
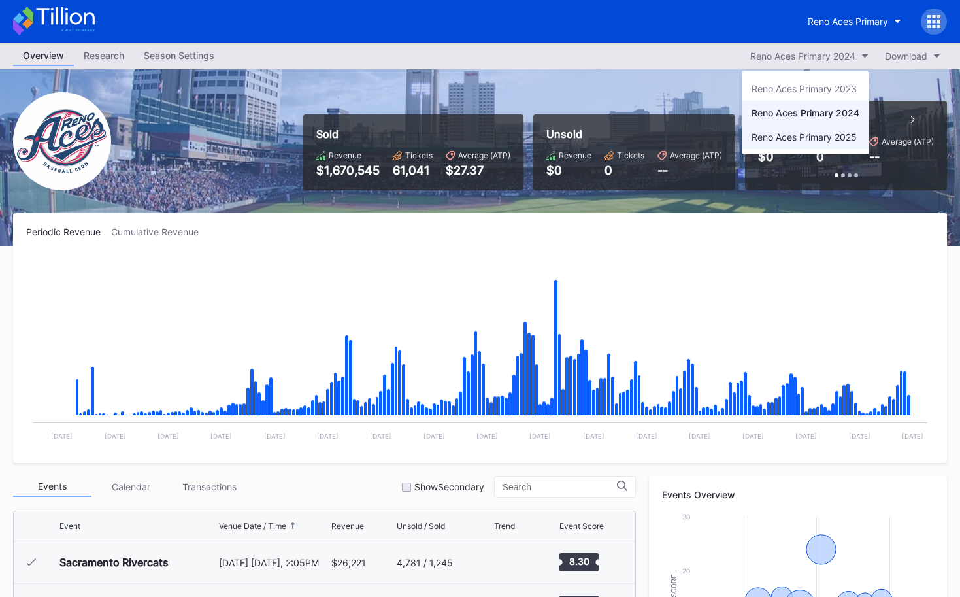
click at [824, 139] on div "Reno Aces Primary 2025" at bounding box center [804, 136] width 105 height 11
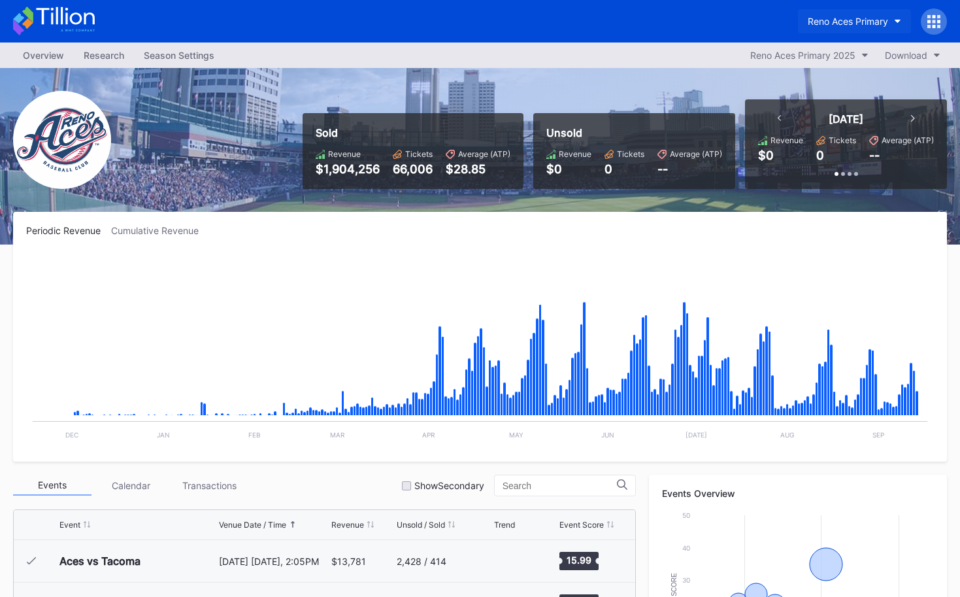
click at [827, 21] on div "Reno Aces Primary" at bounding box center [848, 21] width 80 height 11
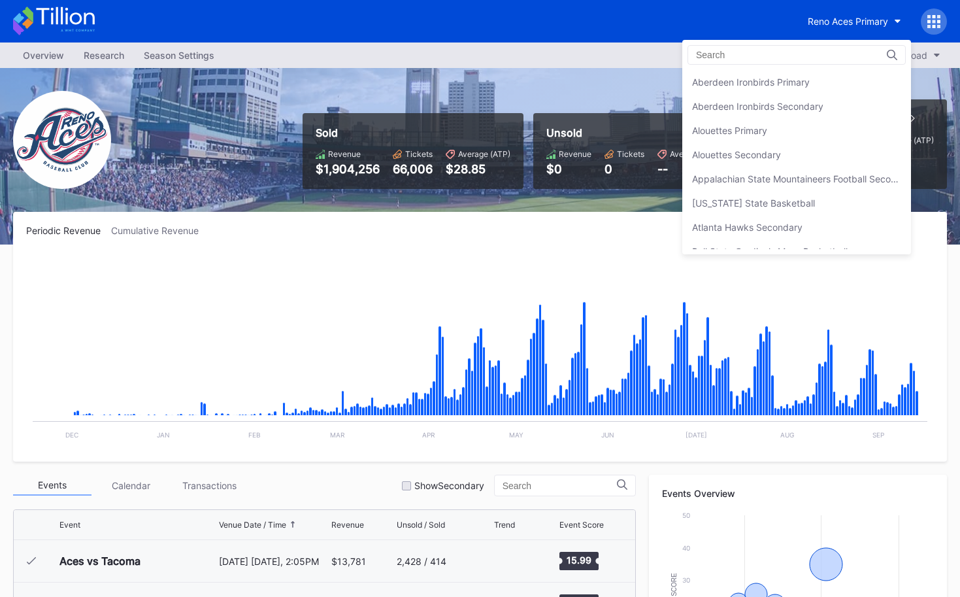
scroll to position [3071, 0]
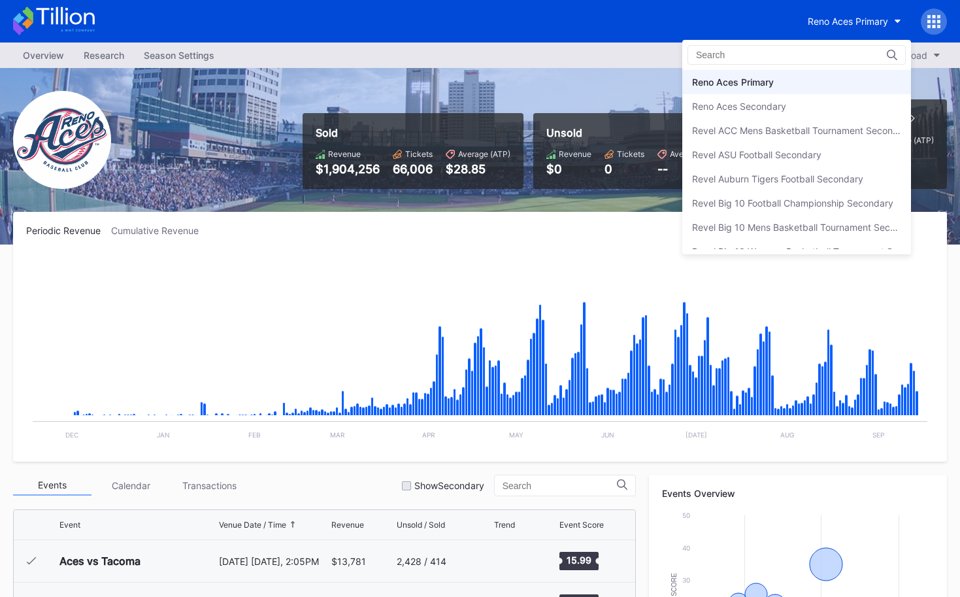
click at [812, 117] on div "Reno Aces Secondary" at bounding box center [796, 106] width 229 height 24
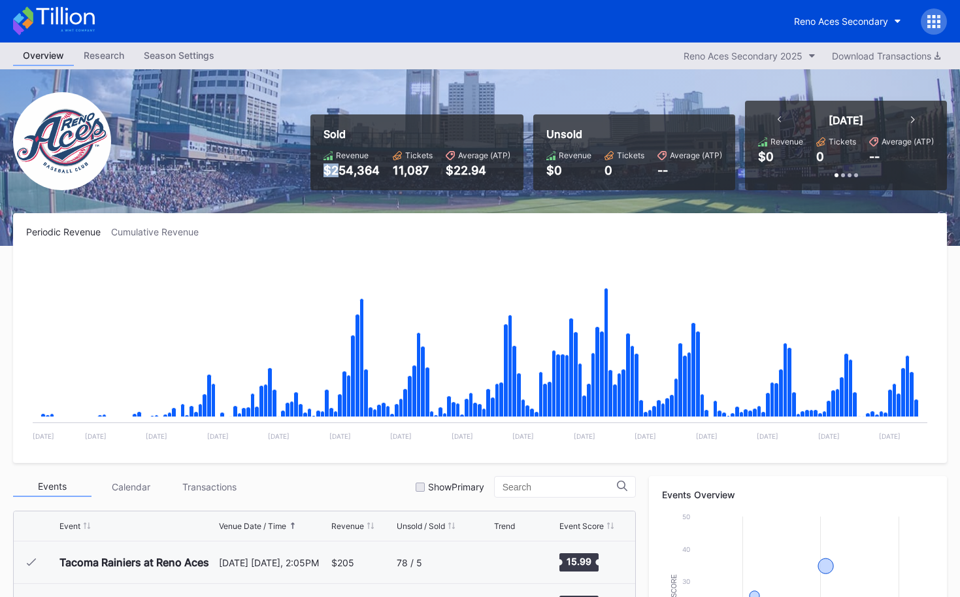
click at [350, 171] on div "$254,364" at bounding box center [352, 170] width 56 height 14
click at [843, 16] on div "Reno Aces Secondary" at bounding box center [841, 21] width 94 height 11
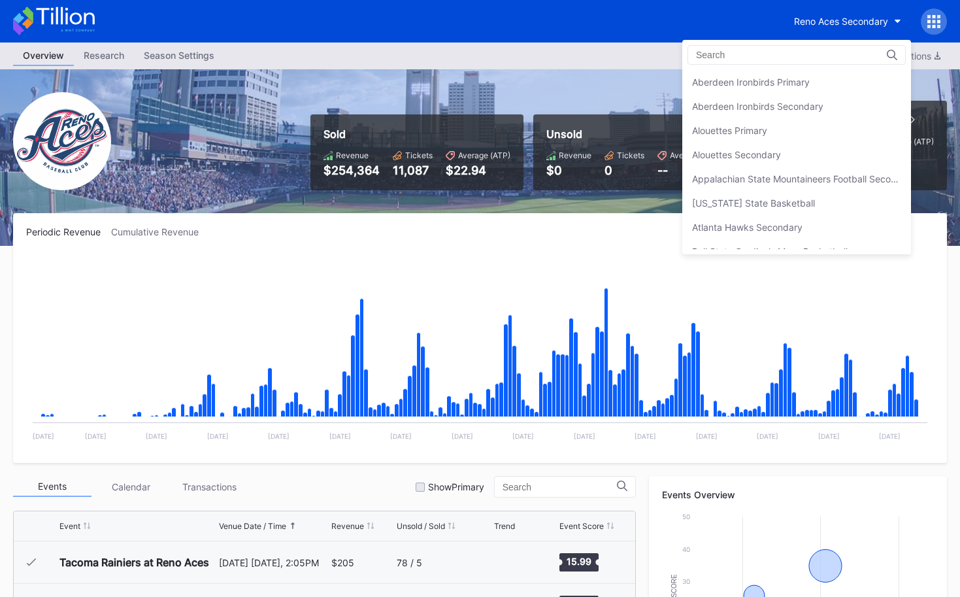
scroll to position [3096, 0]
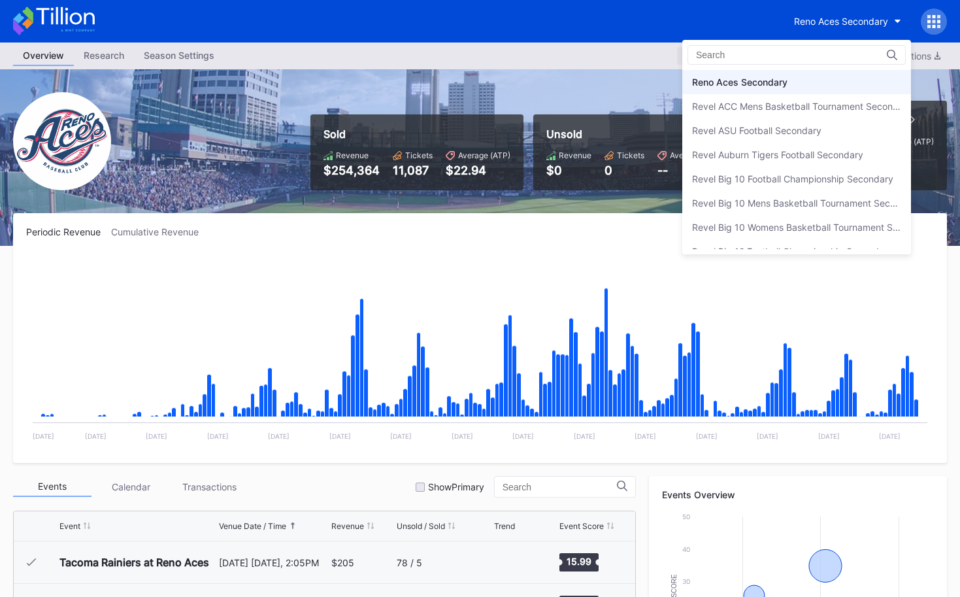
drag, startPoint x: 444, startPoint y: 161, endPoint x: 799, endPoint y: 54, distance: 370.8
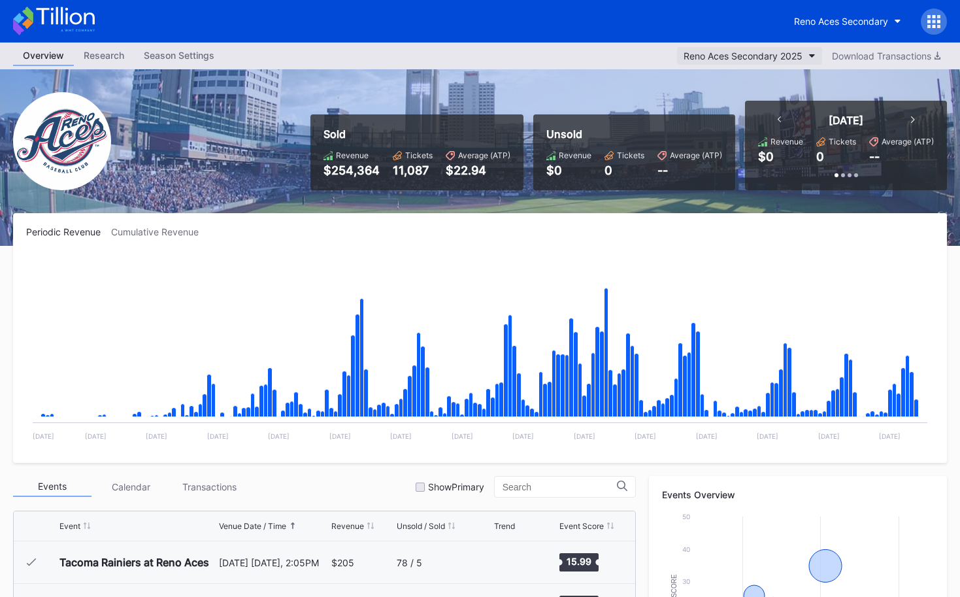
click at [780, 56] on div "Reno Aces Secondary 2025" at bounding box center [743, 55] width 119 height 11
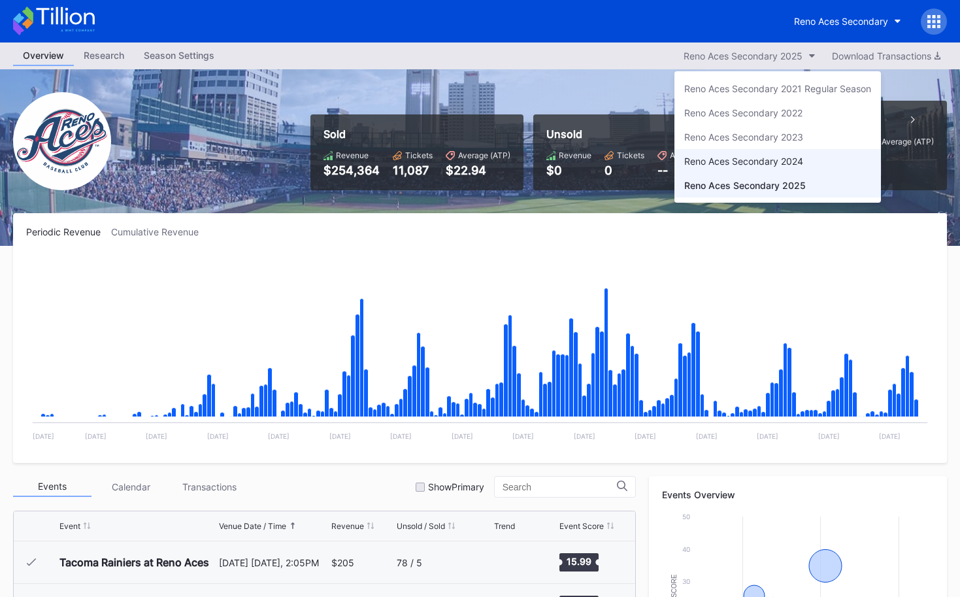
click at [783, 160] on div "Reno Aces Secondary 2024" at bounding box center [743, 161] width 119 height 11
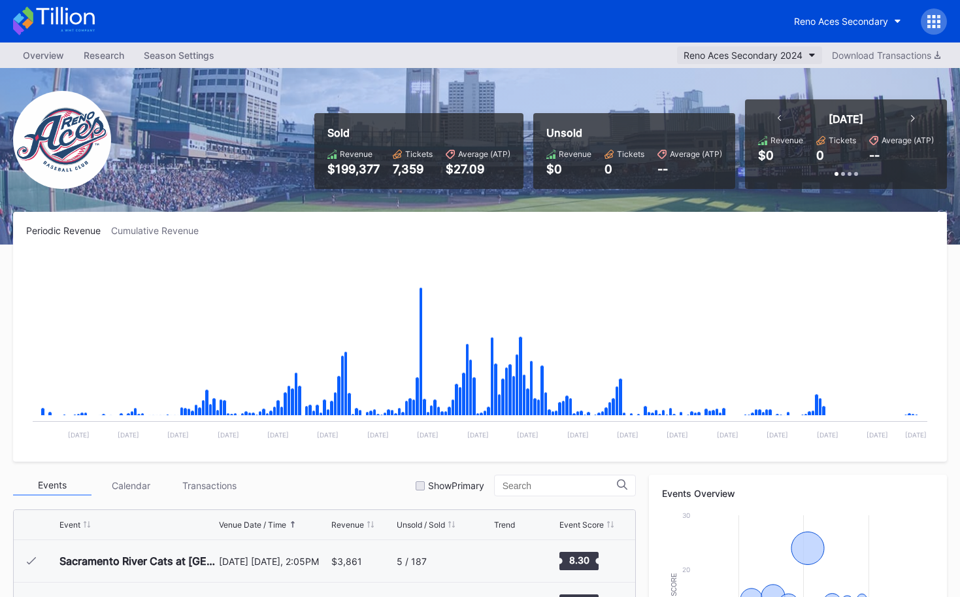
click at [772, 60] on button "Reno Aces Secondary 2024" at bounding box center [749, 55] width 145 height 18
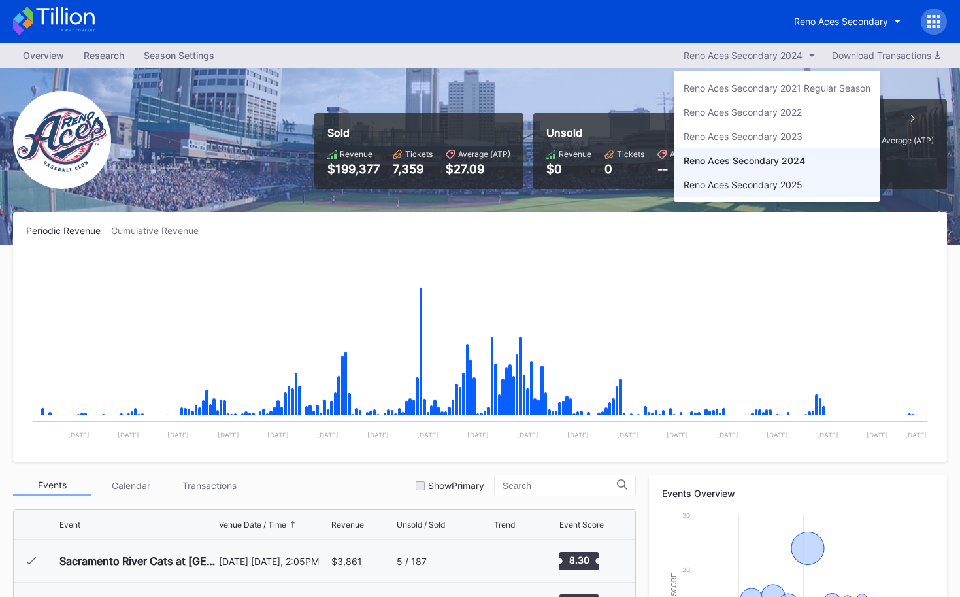
click at [754, 194] on div "Reno Aces Secondary 2025" at bounding box center [777, 185] width 207 height 24
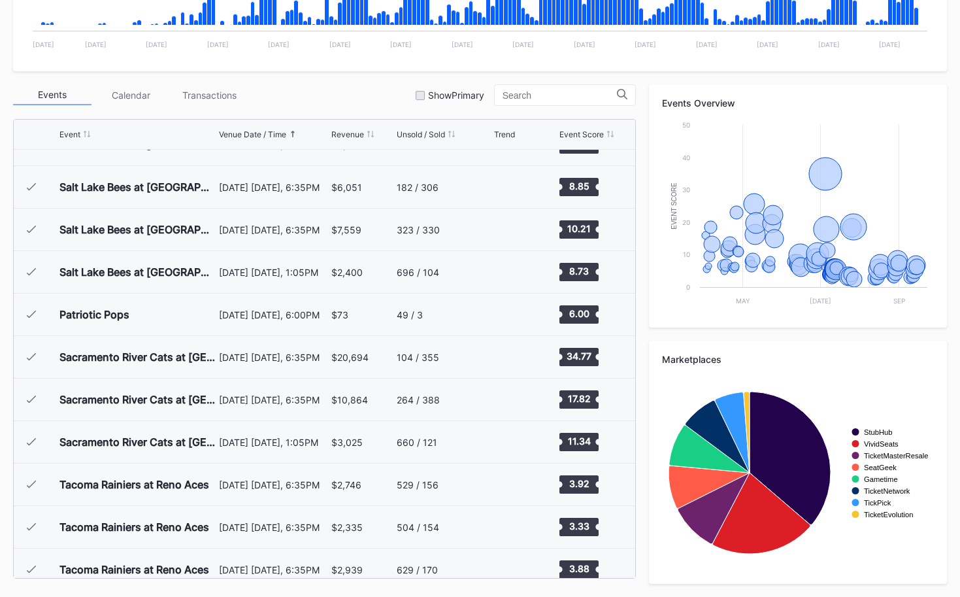
scroll to position [1606, 0]
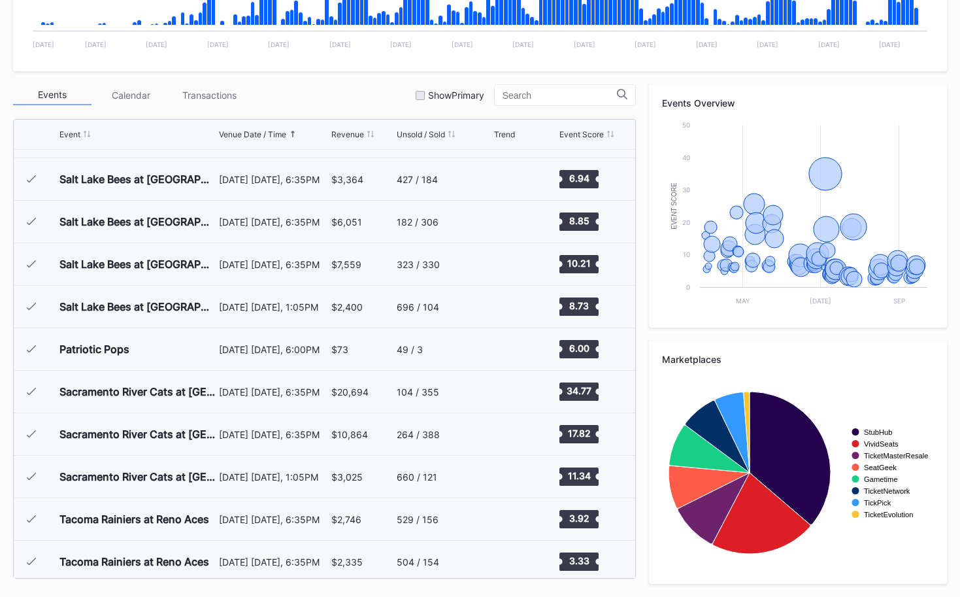
click at [341, 131] on div "Revenue" at bounding box center [347, 134] width 33 height 10
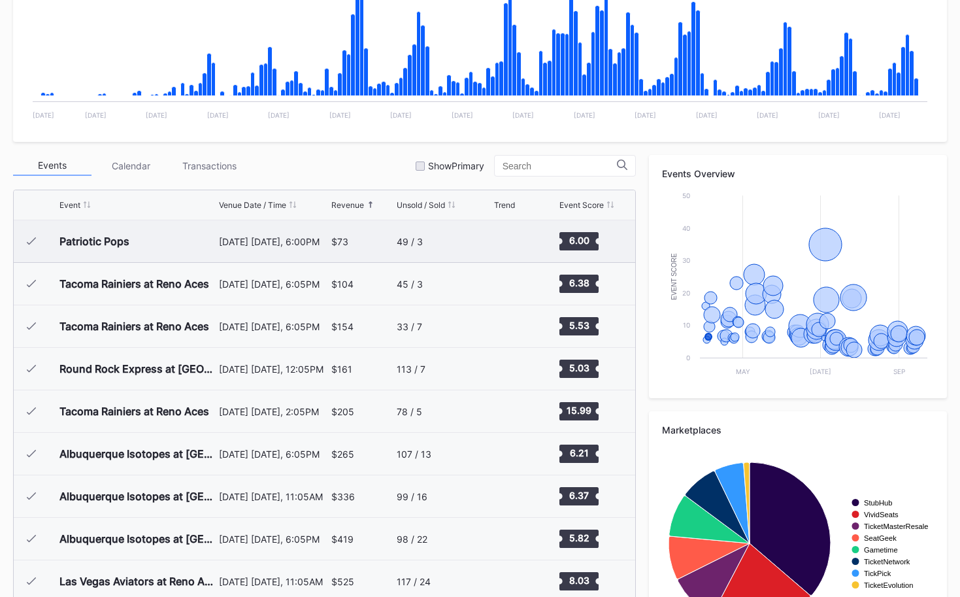
scroll to position [363, 0]
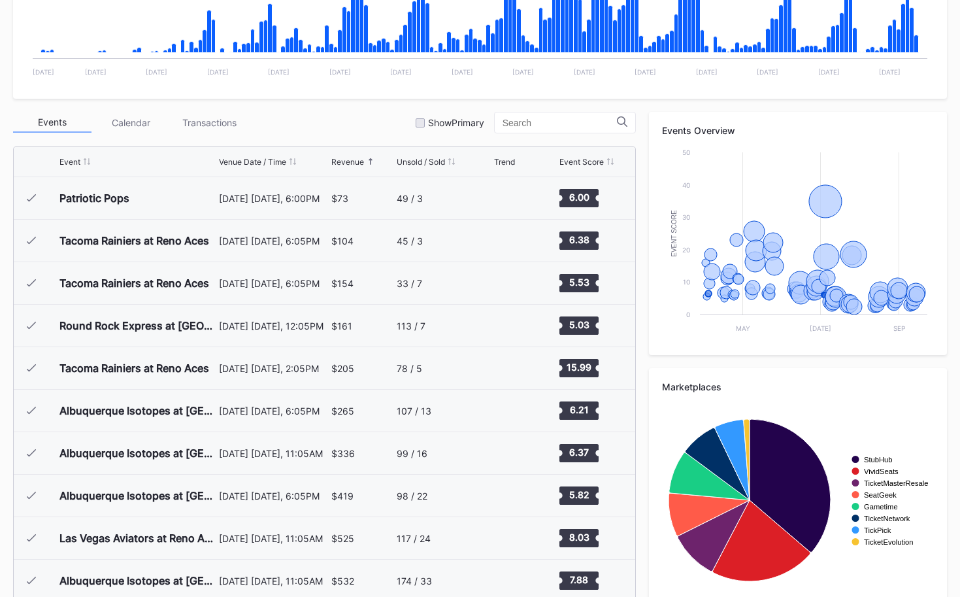
drag, startPoint x: 349, startPoint y: 161, endPoint x: 318, endPoint y: 265, distance: 108.6
click at [349, 161] on div "Revenue" at bounding box center [347, 162] width 33 height 10
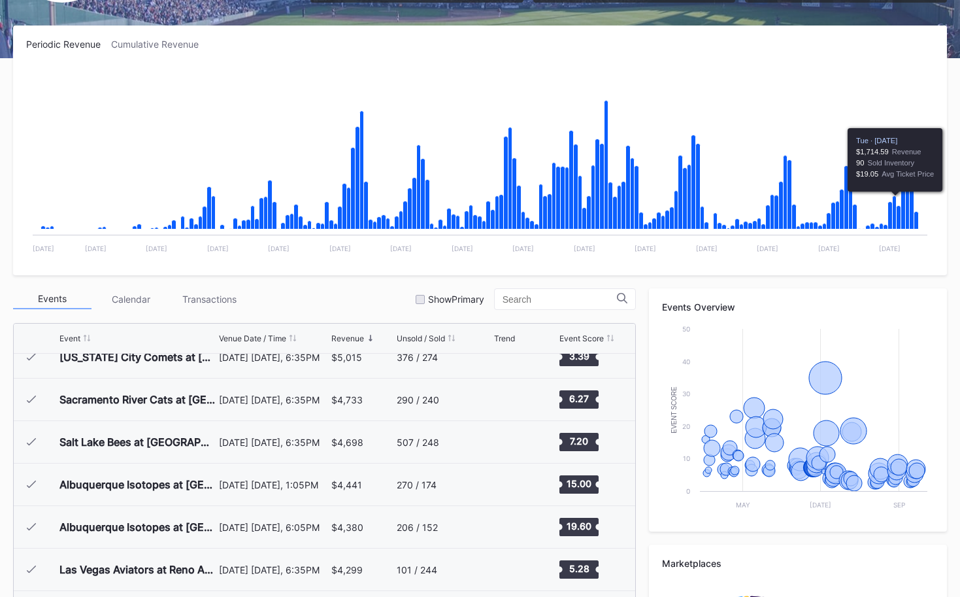
scroll to position [0, 0]
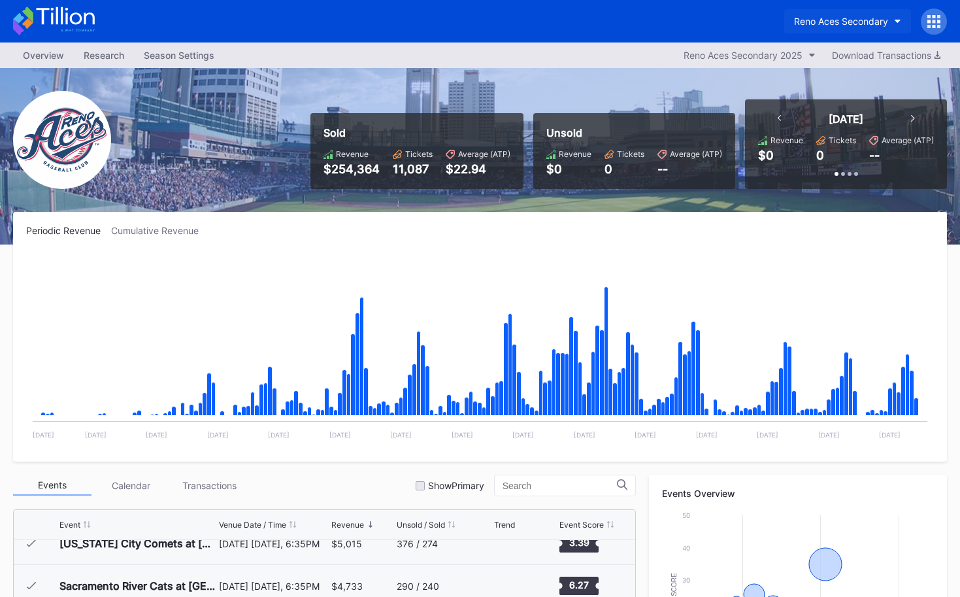
click at [829, 22] on div "Reno Aces Secondary" at bounding box center [841, 21] width 94 height 11
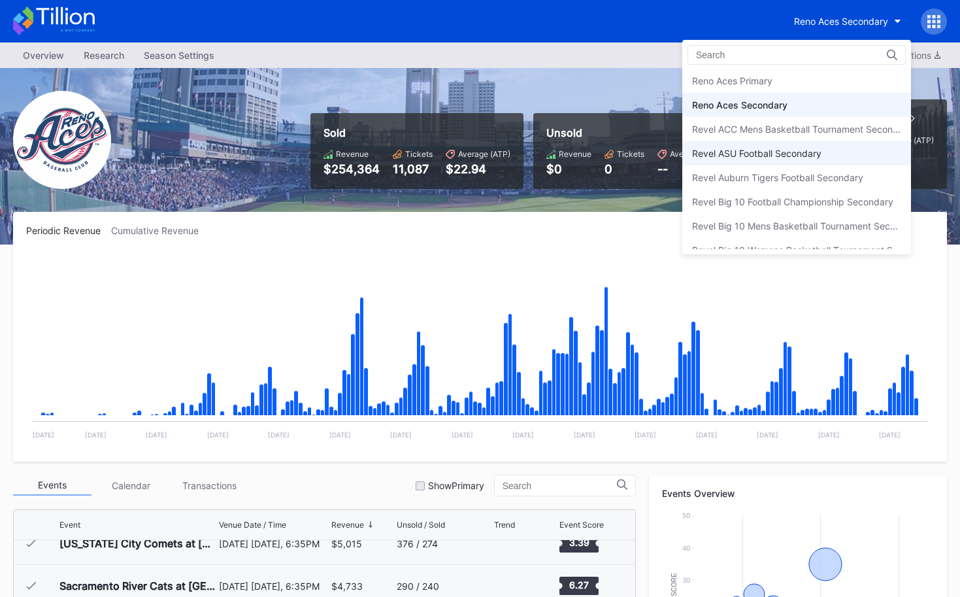
scroll to position [3068, 0]
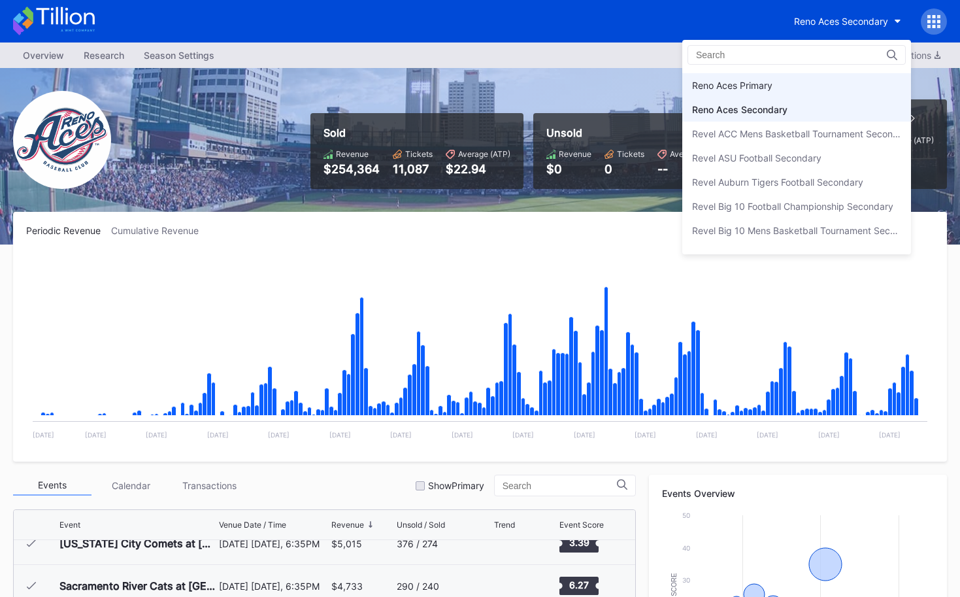
click at [792, 93] on div "Reno Aces Primary" at bounding box center [796, 85] width 229 height 24
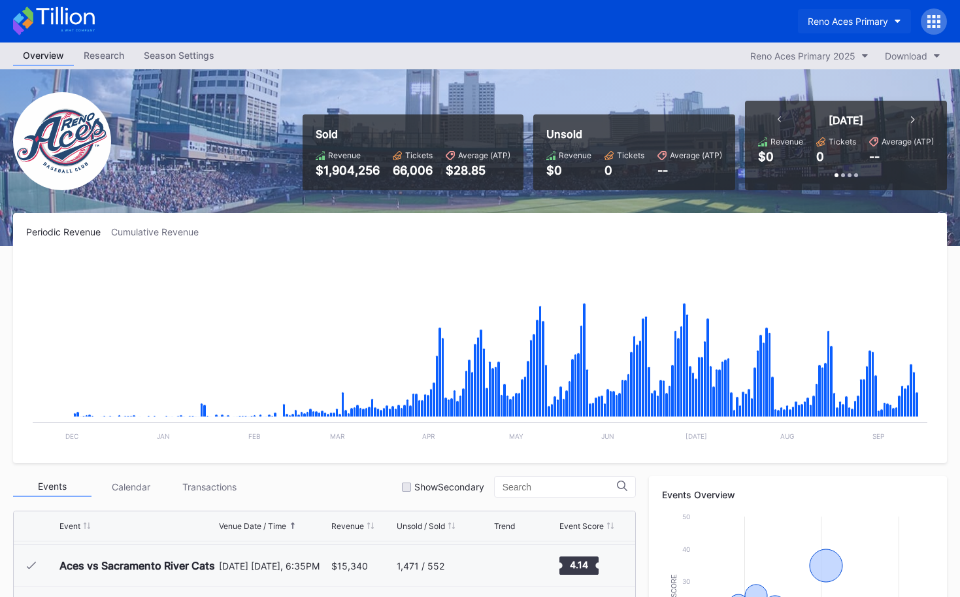
click at [814, 25] on div "Reno Aces Primary" at bounding box center [848, 21] width 80 height 11
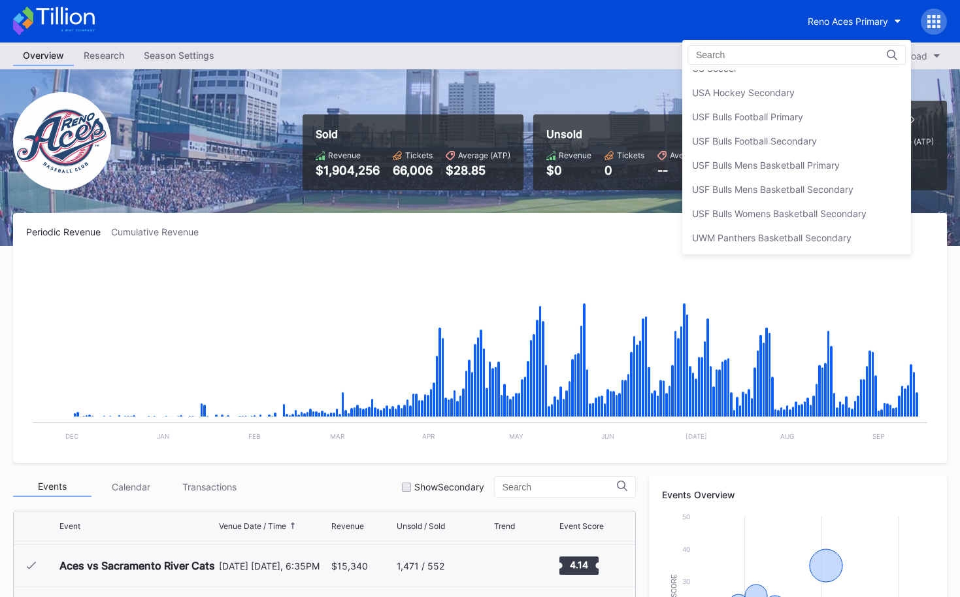
scroll to position [4366, 0]
click at [805, 172] on div "USF Bulls Mens Basketball Primary" at bounding box center [796, 166] width 229 height 24
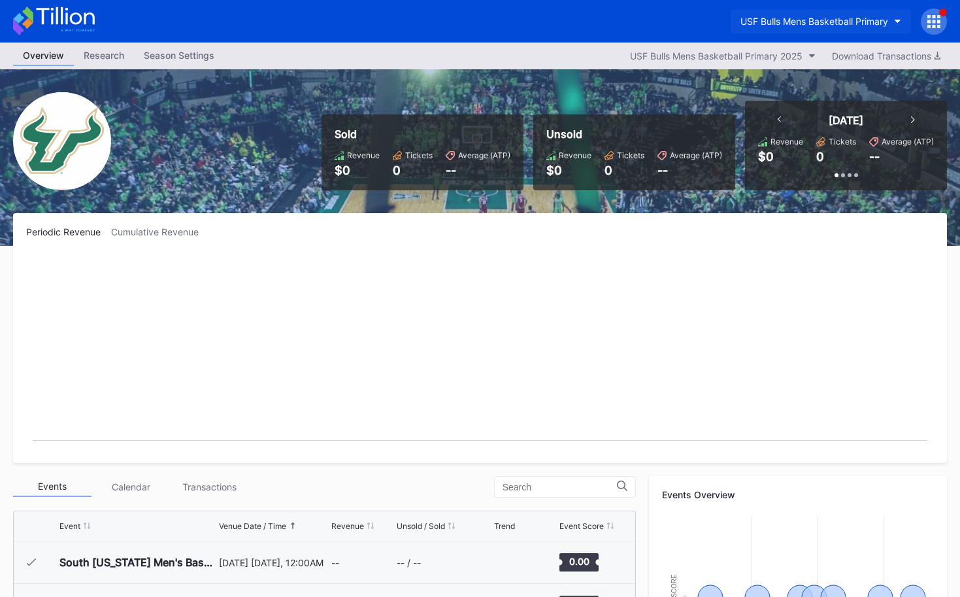
click at [778, 18] on div "USF Bulls Mens Basketball Primary" at bounding box center [815, 21] width 148 height 11
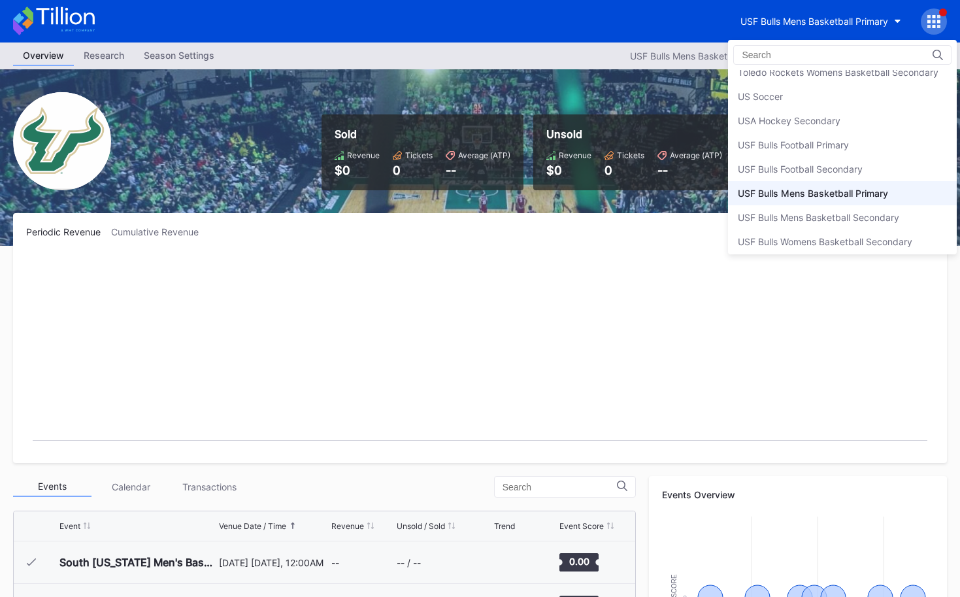
scroll to position [4337, 0]
click at [801, 170] on div "USF Bulls Football Secondary" at bounding box center [800, 170] width 125 height 11
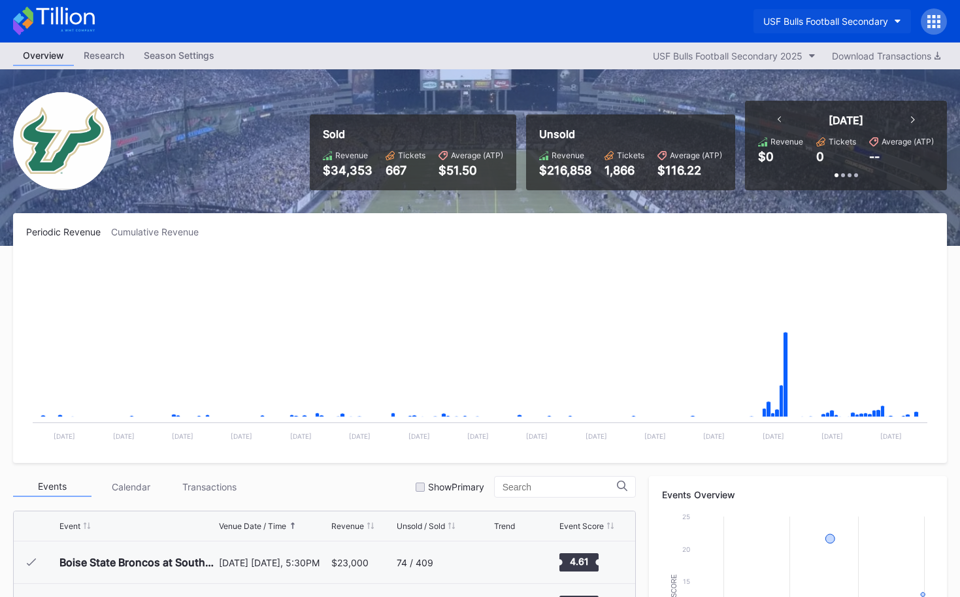
click at [820, 13] on button "USF Bulls Football Secondary" at bounding box center [833, 21] width 158 height 24
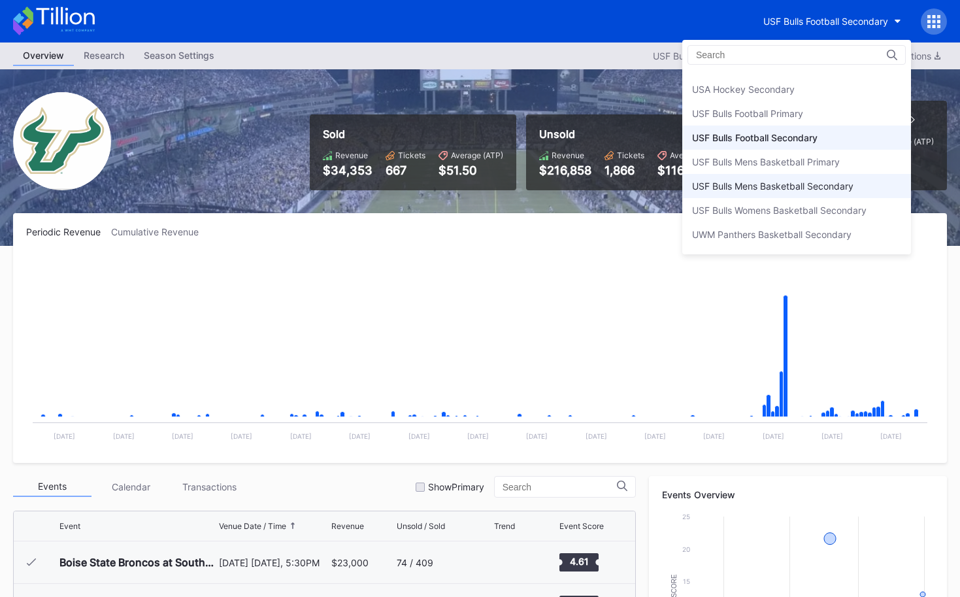
scroll to position [4334, 0]
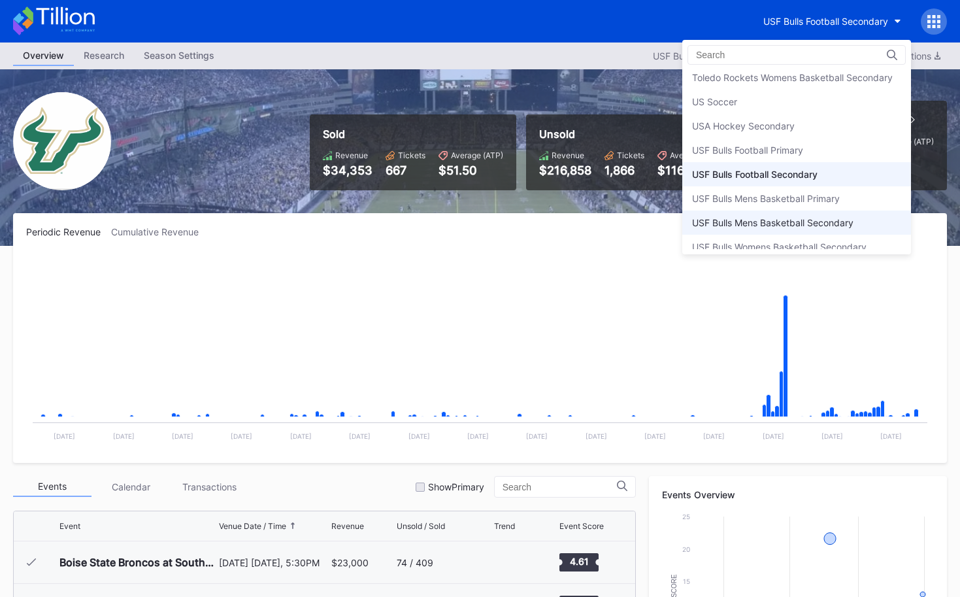
click at [797, 140] on div "USF Bulls Football Primary" at bounding box center [796, 150] width 229 height 24
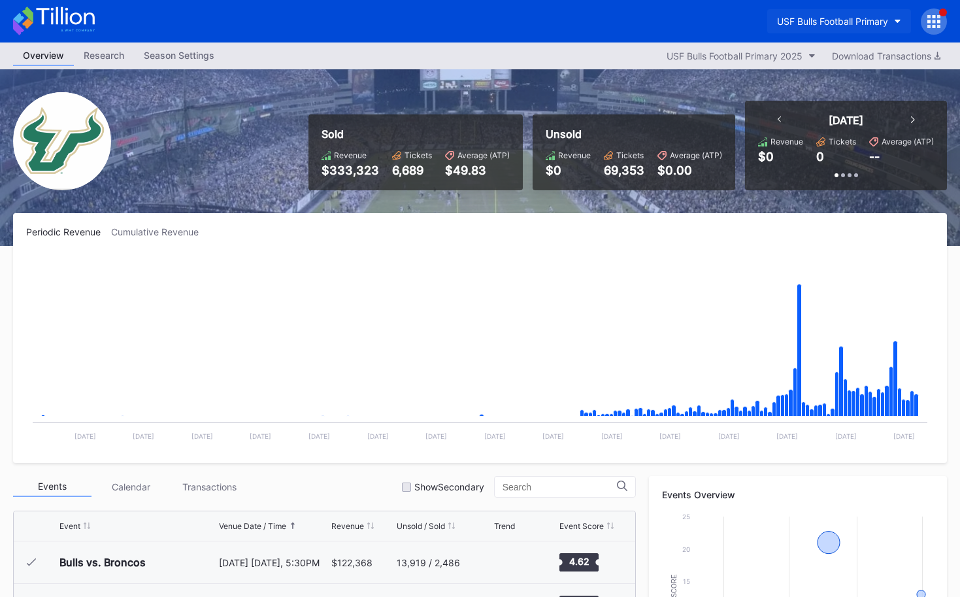
click at [831, 22] on div "USF Bulls Football Primary" at bounding box center [832, 21] width 111 height 11
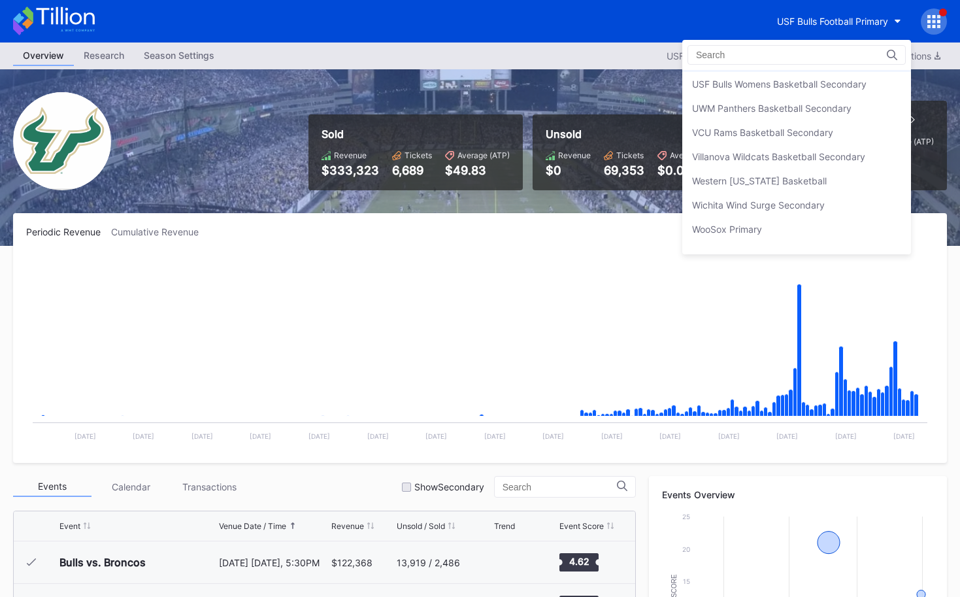
scroll to position [4537, 0]
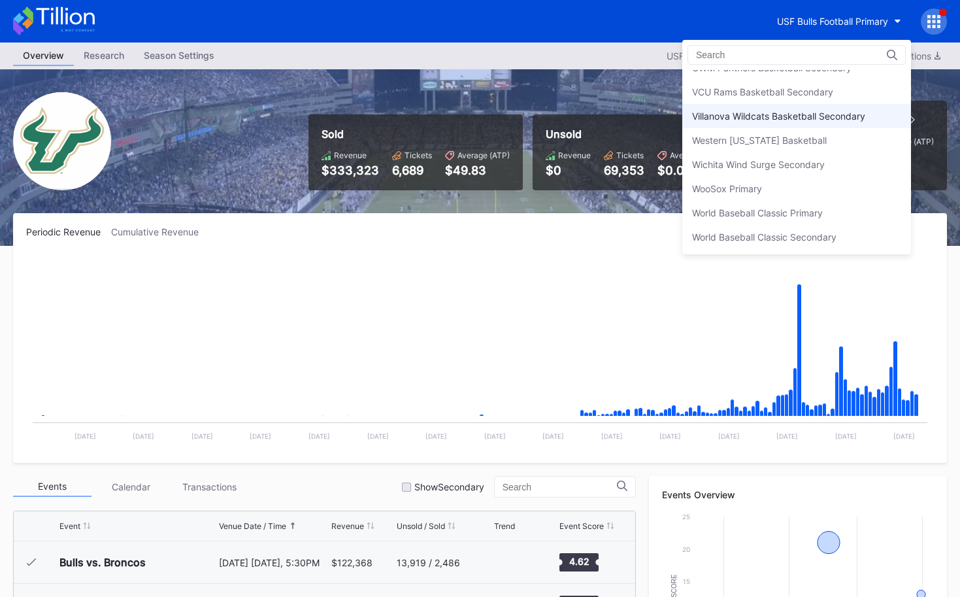
click at [806, 118] on div "Villanova Wildcats Basketball Secondary" at bounding box center [778, 115] width 173 height 11
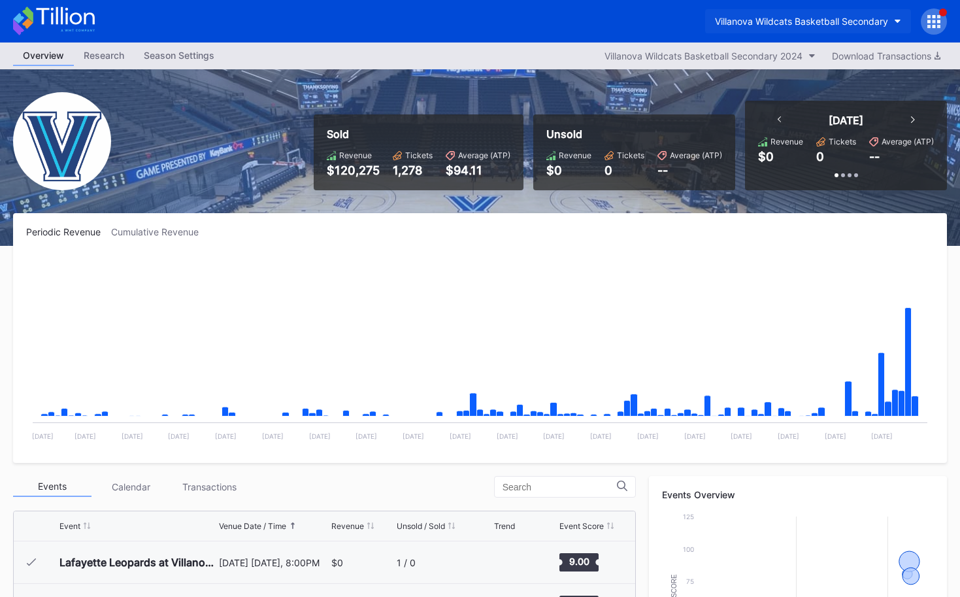
click at [808, 27] on button "Villanova Wildcats Basketball Secondary" at bounding box center [808, 21] width 206 height 24
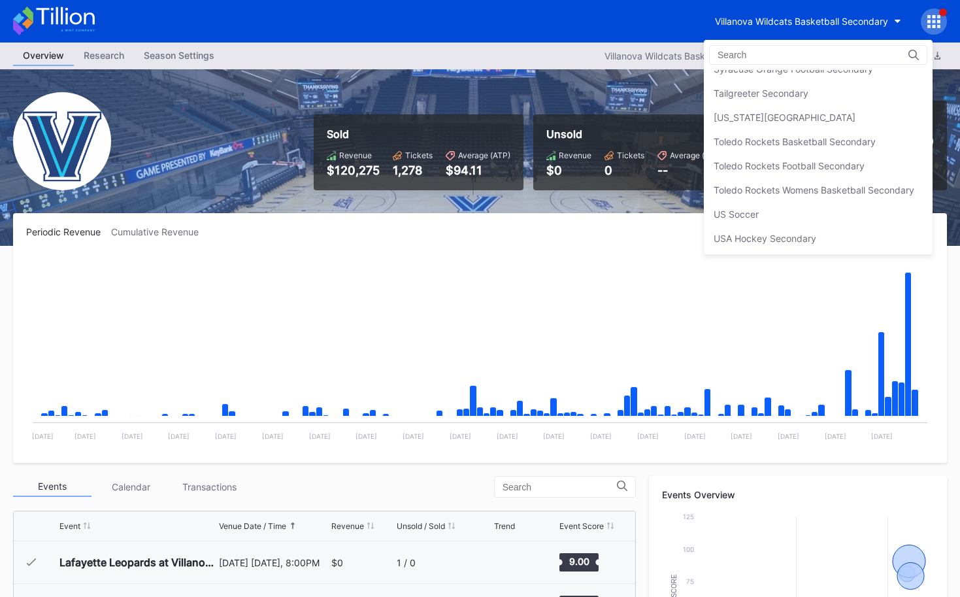
scroll to position [4222, 0]
click at [814, 242] on div "USA Hockey Secondary" at bounding box center [818, 237] width 229 height 24
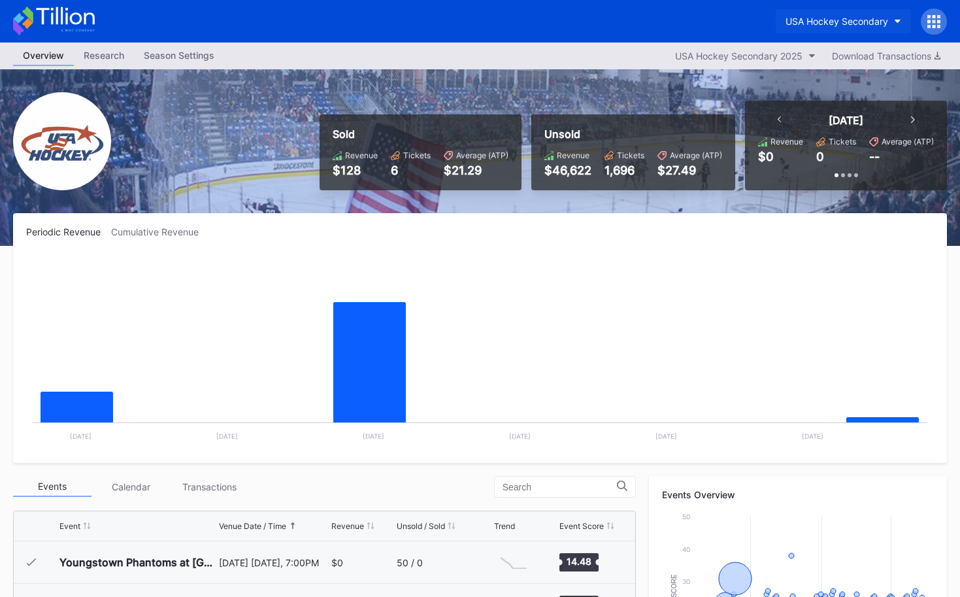
click at [801, 27] on button "USA Hockey Secondary" at bounding box center [843, 21] width 135 height 24
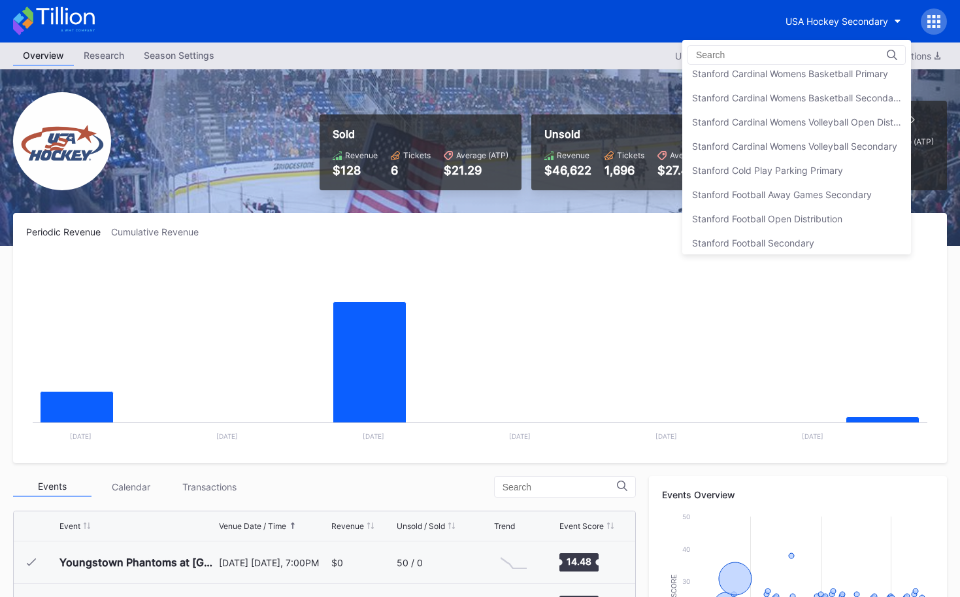
scroll to position [3973, 0]
click at [803, 224] on div "Stanford Football Open Distribution" at bounding box center [767, 220] width 150 height 11
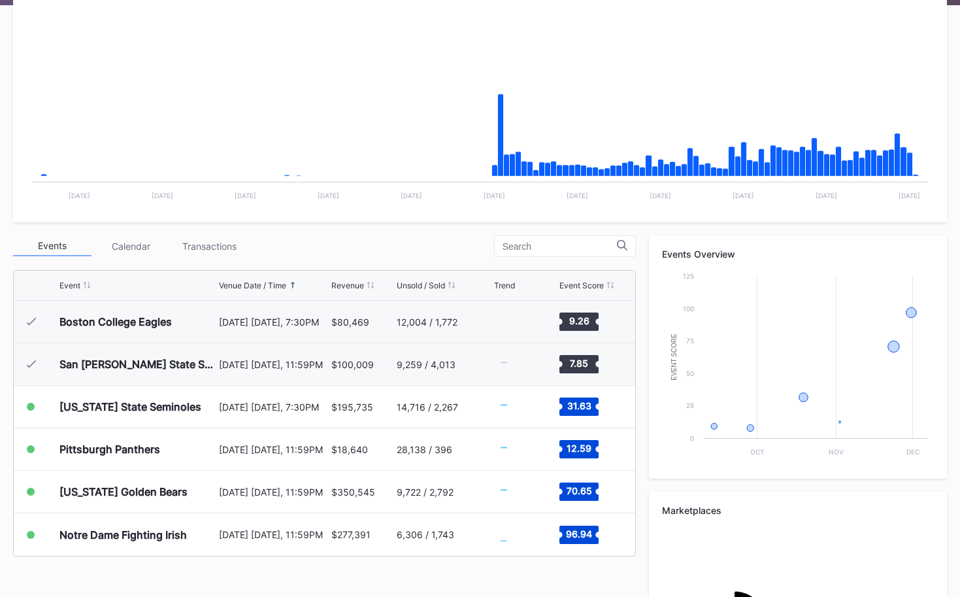
scroll to position [392, 0]
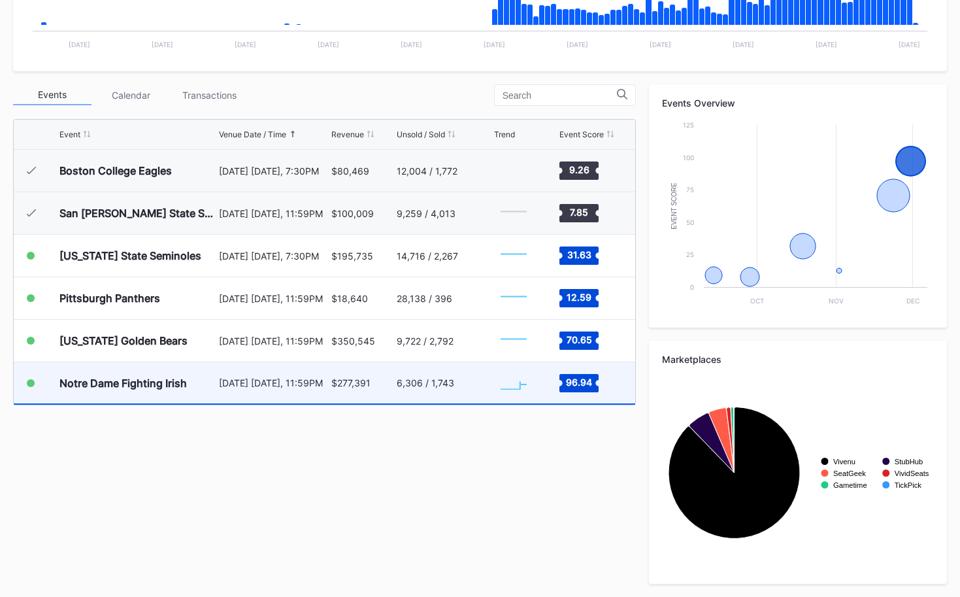
click at [425, 392] on div "6,306 / 1,743" at bounding box center [443, 382] width 93 height 41
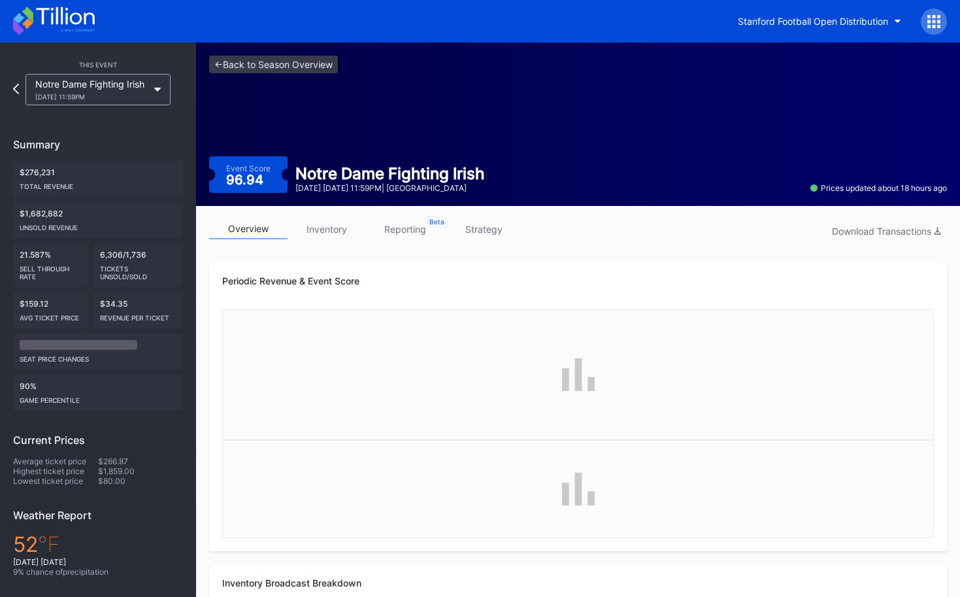
click at [479, 225] on link "strategy" at bounding box center [483, 229] width 78 height 20
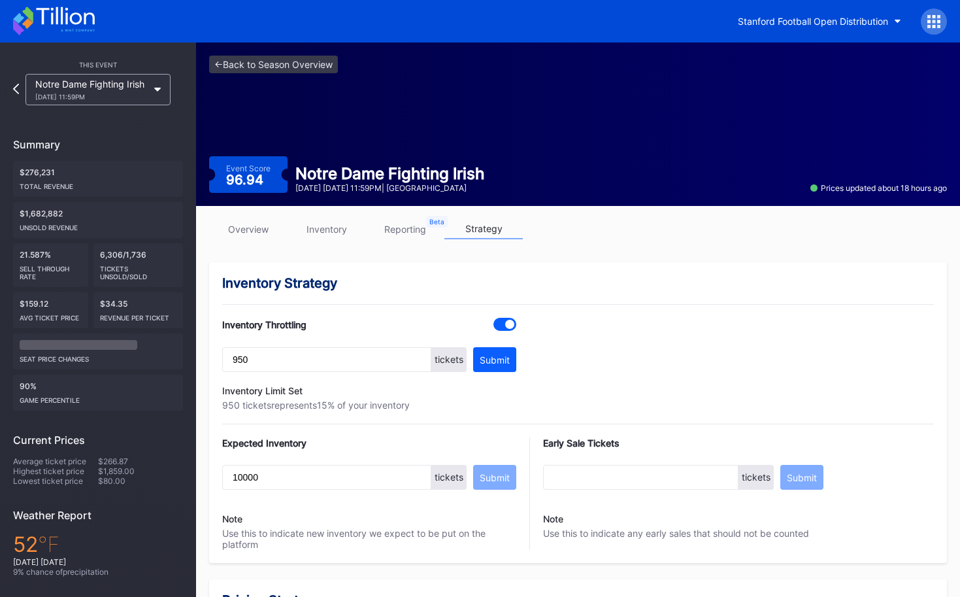
drag, startPoint x: 255, startPoint y: 227, endPoint x: 271, endPoint y: 206, distance: 26.7
click at [255, 227] on link "overview" at bounding box center [248, 229] width 78 height 20
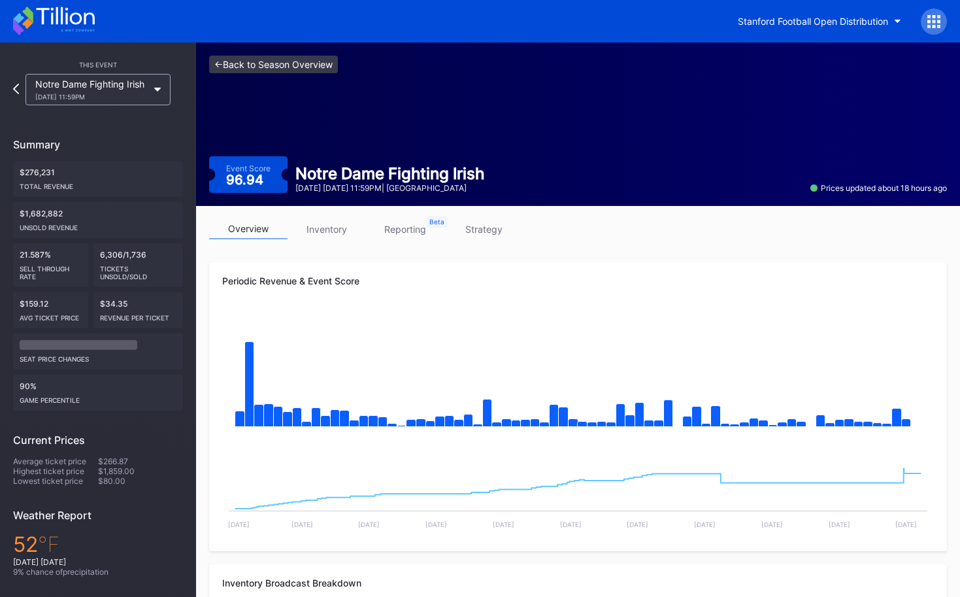
click at [291, 70] on link "<- Back to Season Overview" at bounding box center [273, 65] width 129 height 18
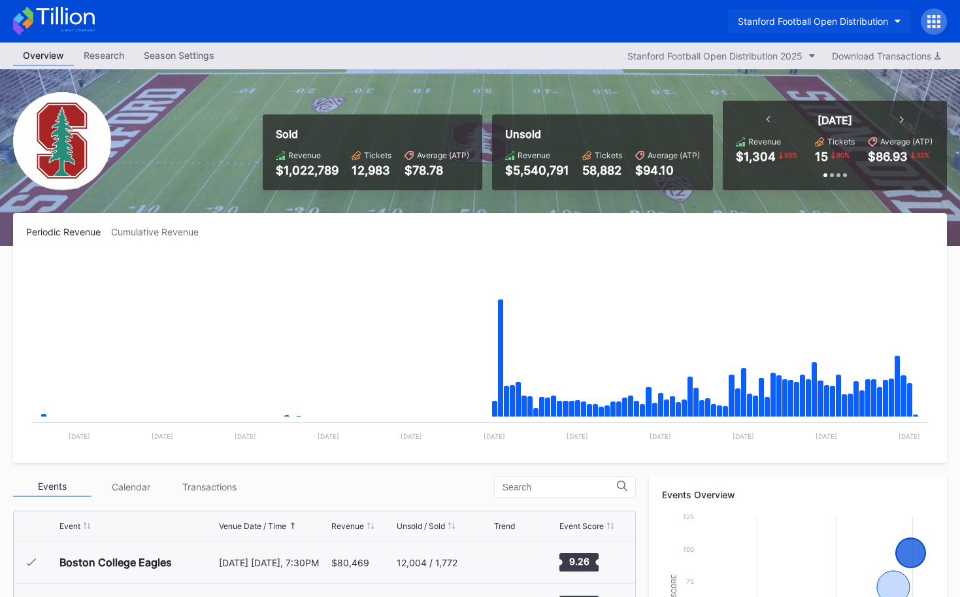
click at [798, 22] on div "Stanford Football Open Distribution" at bounding box center [813, 21] width 150 height 11
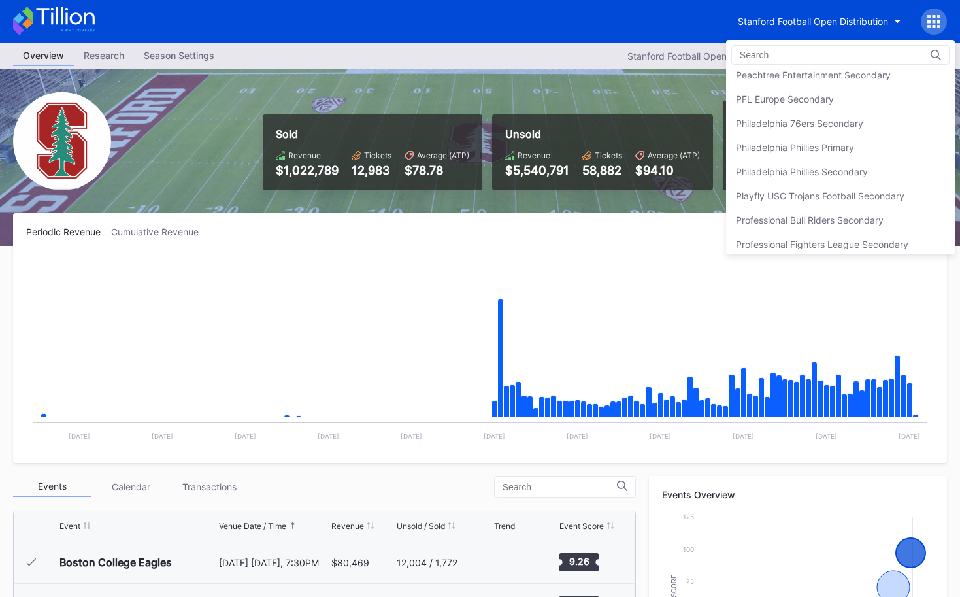
scroll to position [2803, 0]
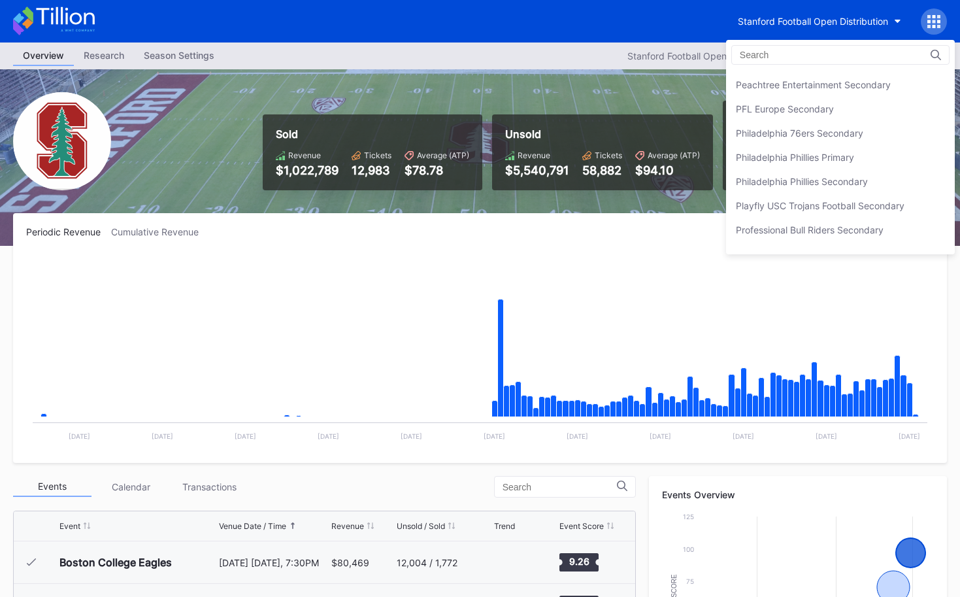
click at [801, 127] on div "Philadelphia 76ers Secondary" at bounding box center [799, 132] width 127 height 11
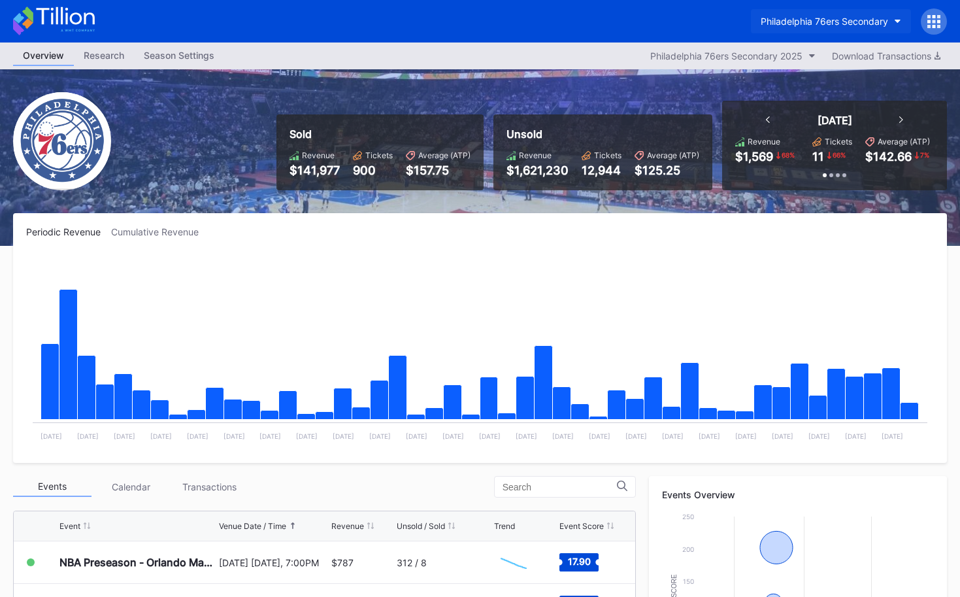
click at [814, 24] on div "Philadelphia 76ers Secondary" at bounding box center [824, 21] width 127 height 11
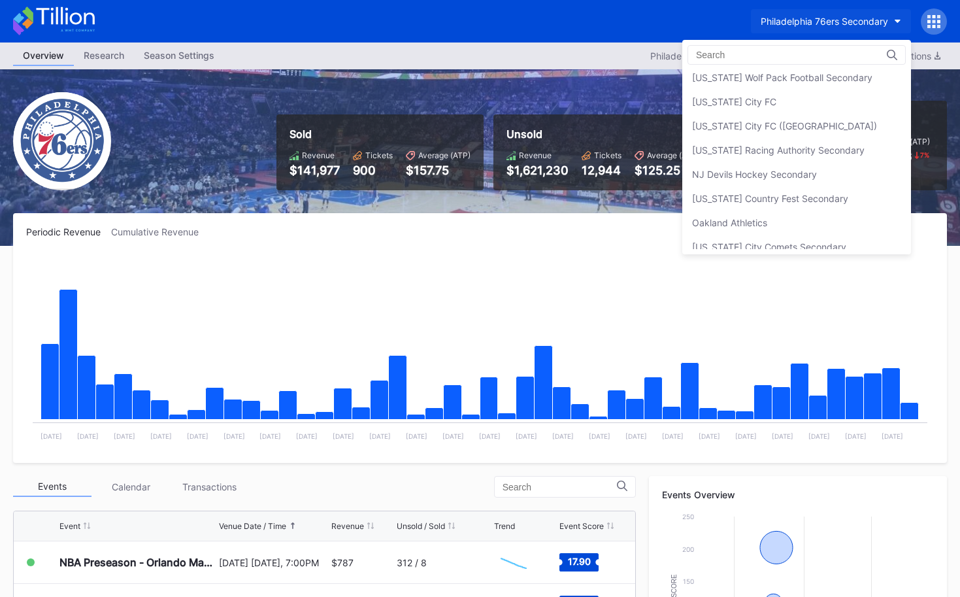
scroll to position [2484, 0]
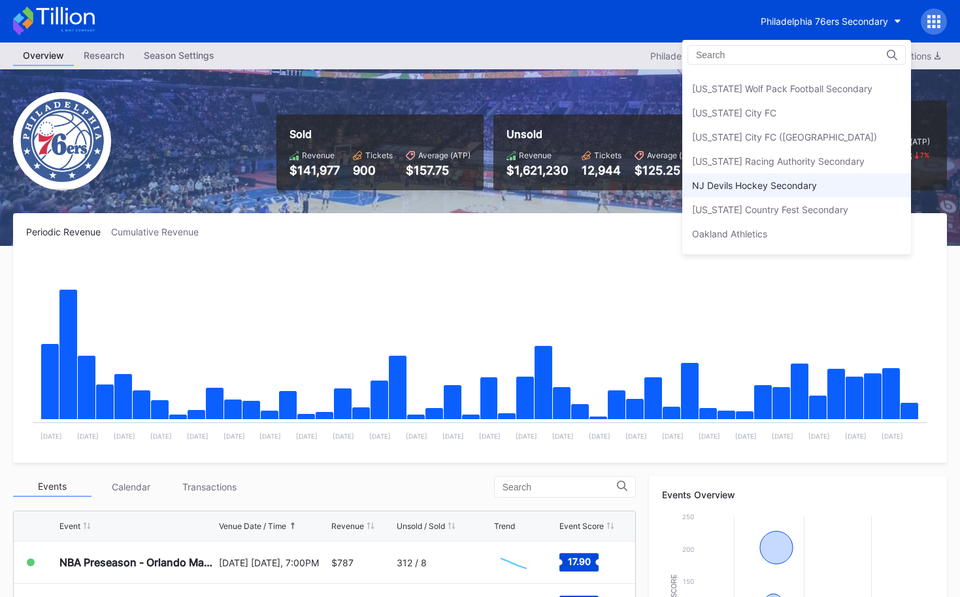
click at [799, 182] on div "NJ Devils Hockey Secondary" at bounding box center [754, 185] width 125 height 11
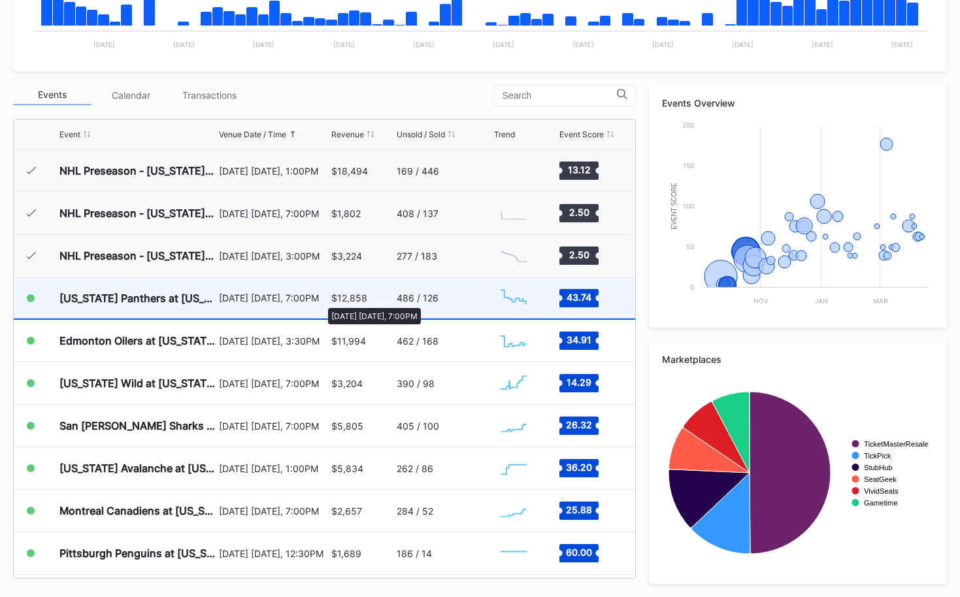
click at [322, 301] on div "[DATE] [DATE], 7:00PM" at bounding box center [273, 297] width 109 height 11
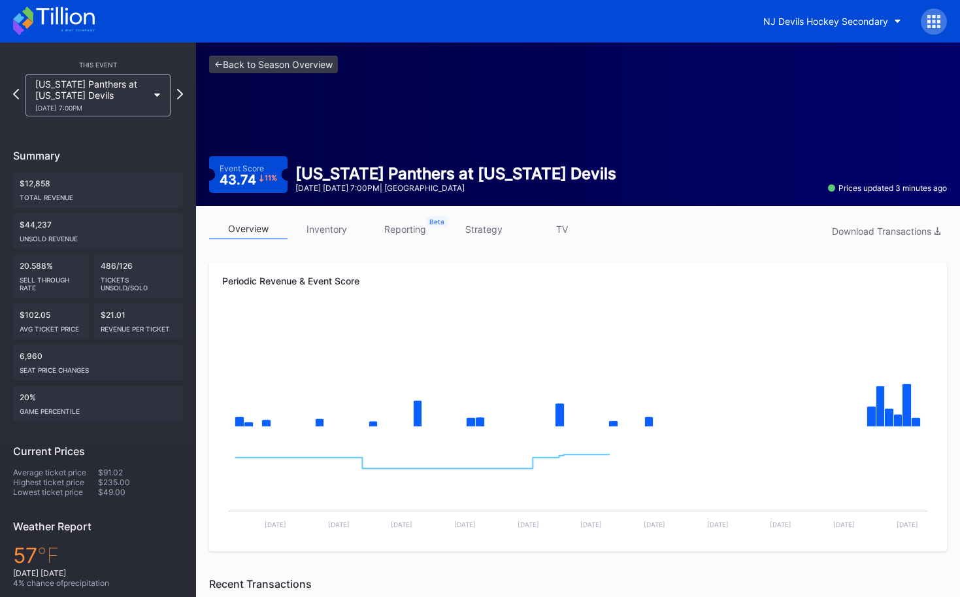
click at [500, 229] on link "strategy" at bounding box center [483, 229] width 78 height 20
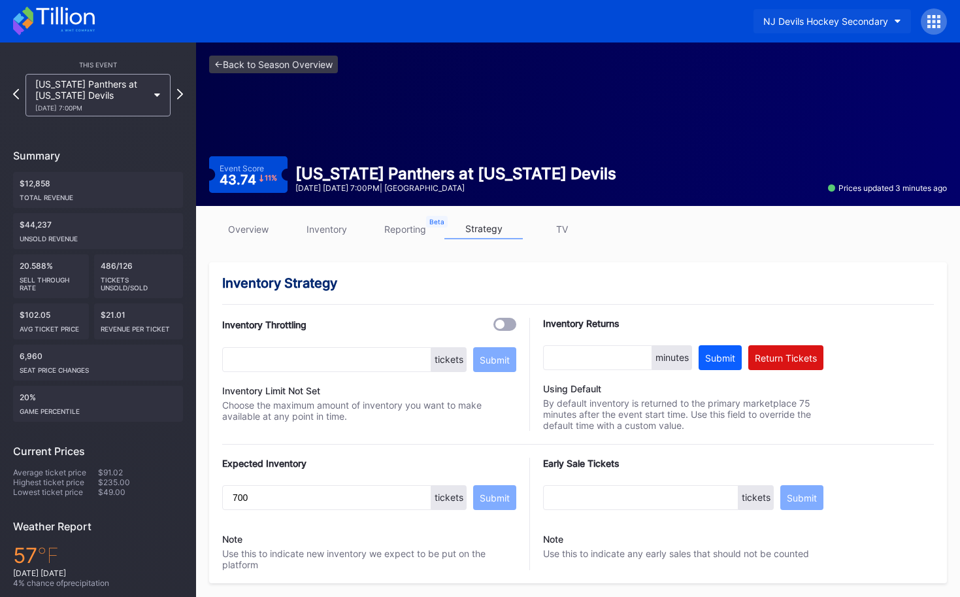
click at [824, 27] on button "NJ Devils Hockey Secondary" at bounding box center [833, 21] width 158 height 24
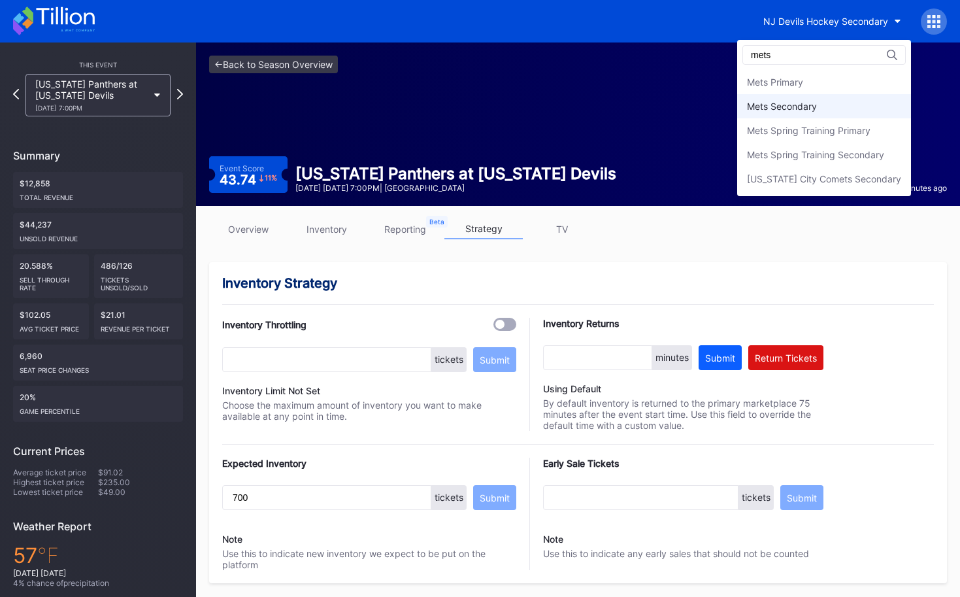
type input "mets"
click at [817, 102] on div "Mets Secondary" at bounding box center [782, 106] width 70 height 11
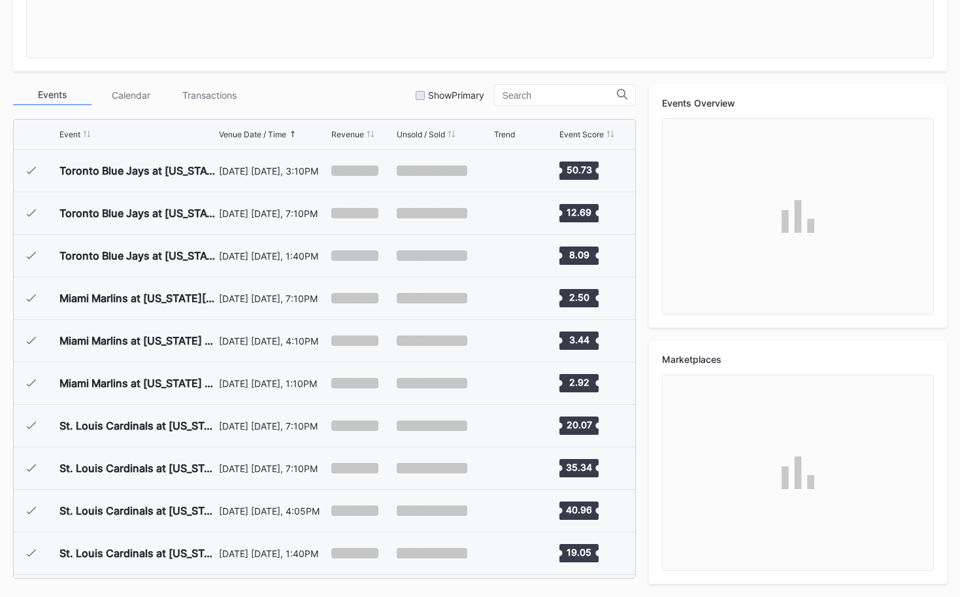
scroll to position [3311, 0]
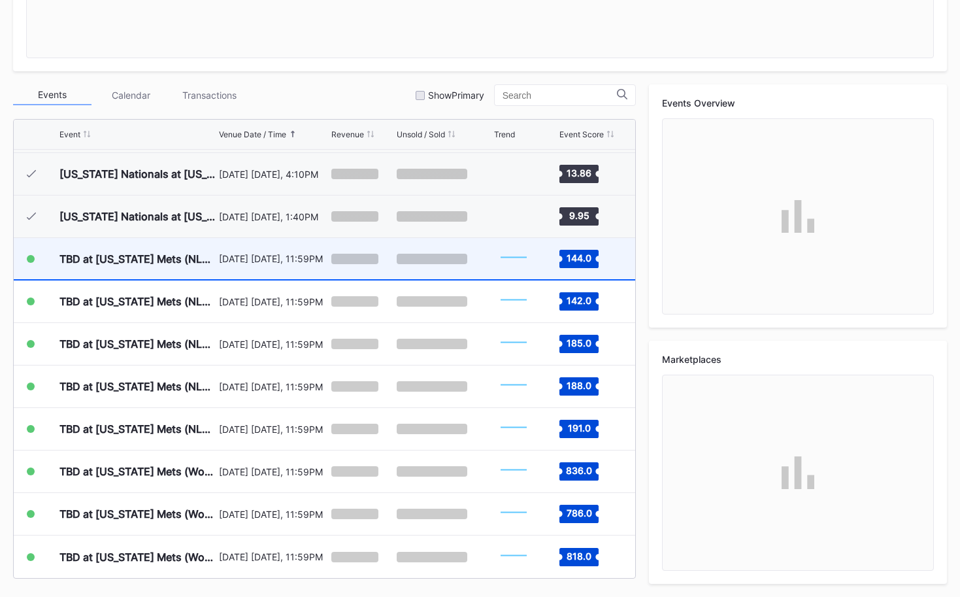
click at [274, 273] on div "October 8 Wednesday, 11:59PM" at bounding box center [273, 258] width 109 height 41
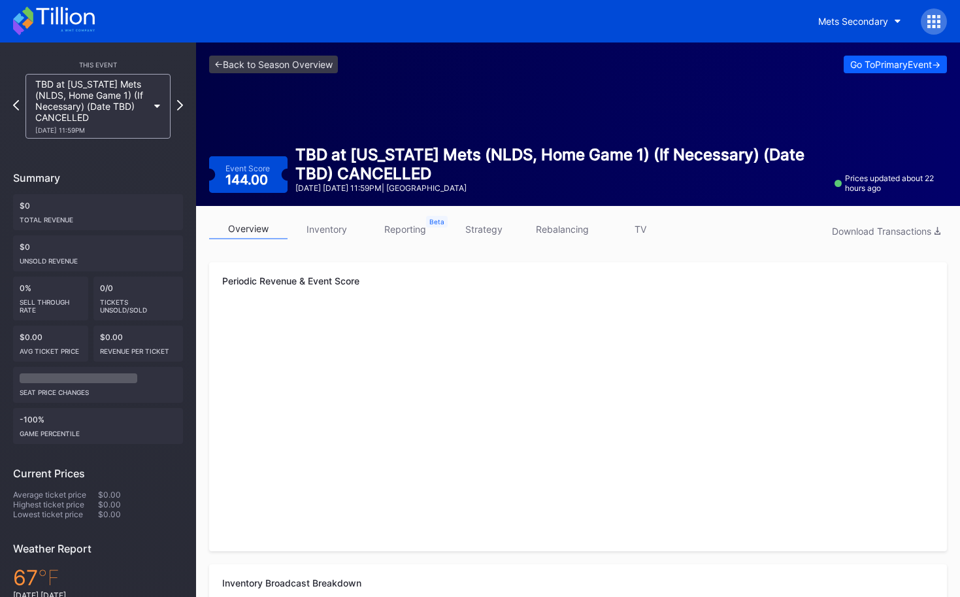
click at [514, 233] on link "strategy" at bounding box center [483, 229] width 78 height 20
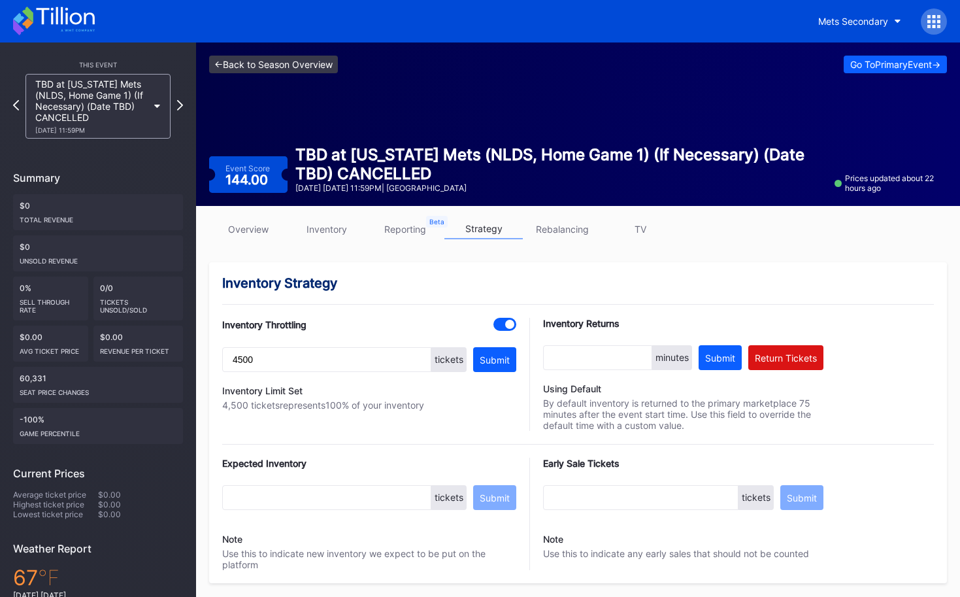
click at [319, 61] on link "<- Back to Season Overview" at bounding box center [273, 65] width 129 height 18
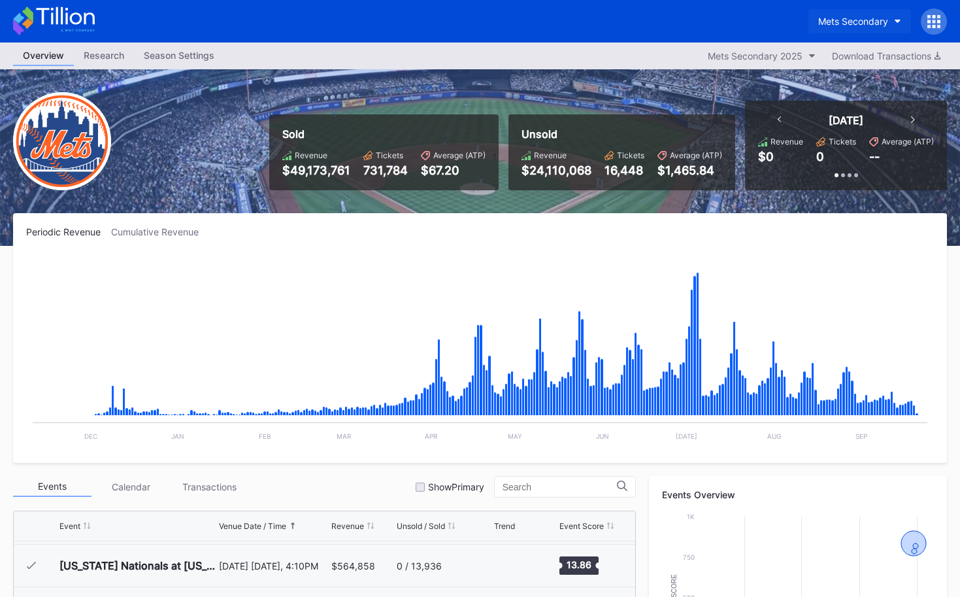
click at [841, 22] on div "Mets Secondary" at bounding box center [853, 21] width 70 height 11
click at [848, 21] on div "Mets Secondary" at bounding box center [853, 21] width 70 height 11
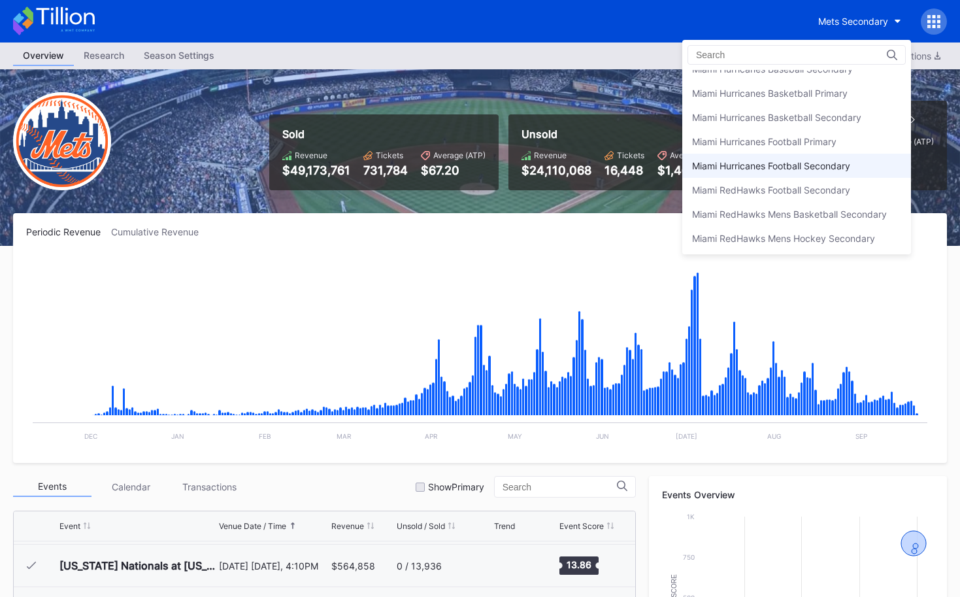
scroll to position [2134, 0]
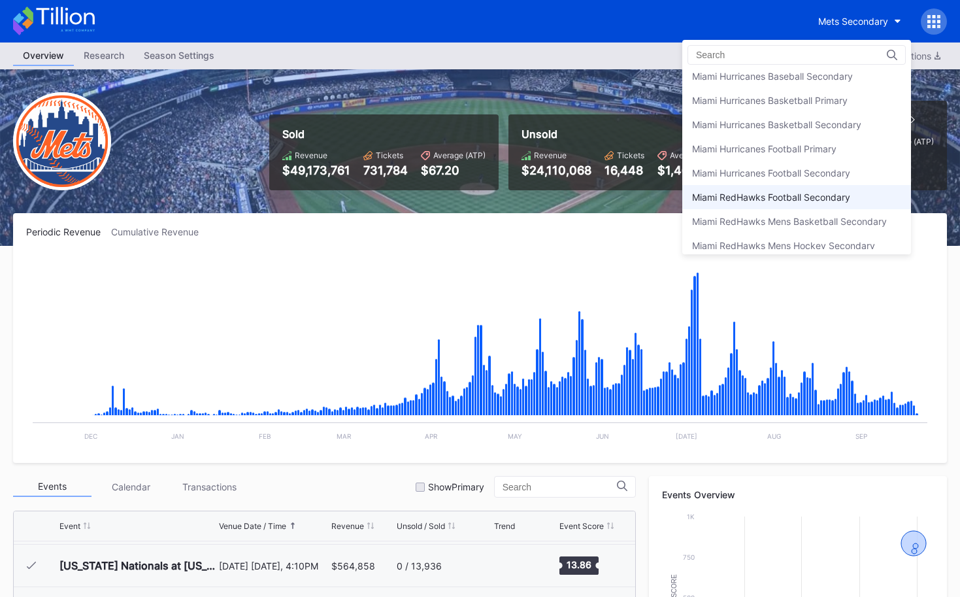
click at [833, 192] on div "Miami RedHawks Football Secondary" at bounding box center [771, 197] width 158 height 11
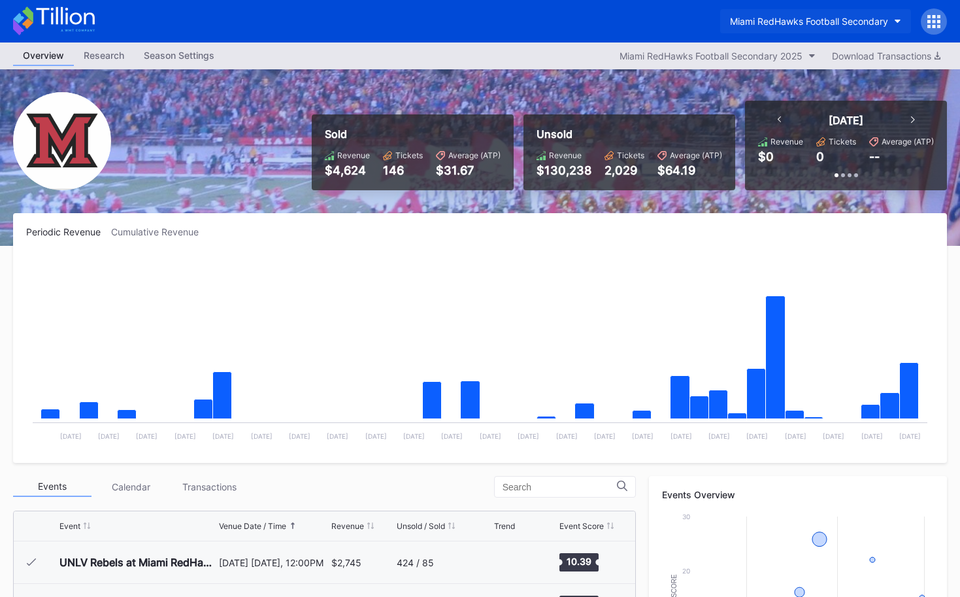
click at [748, 14] on button "Miami RedHawks Football Secondary" at bounding box center [815, 21] width 191 height 24
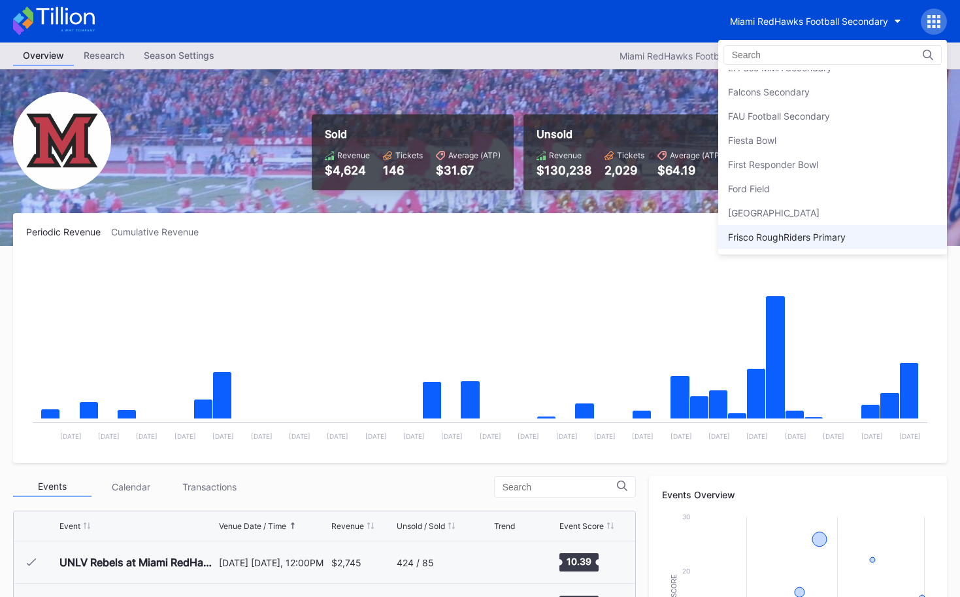
scroll to position [1350, 0]
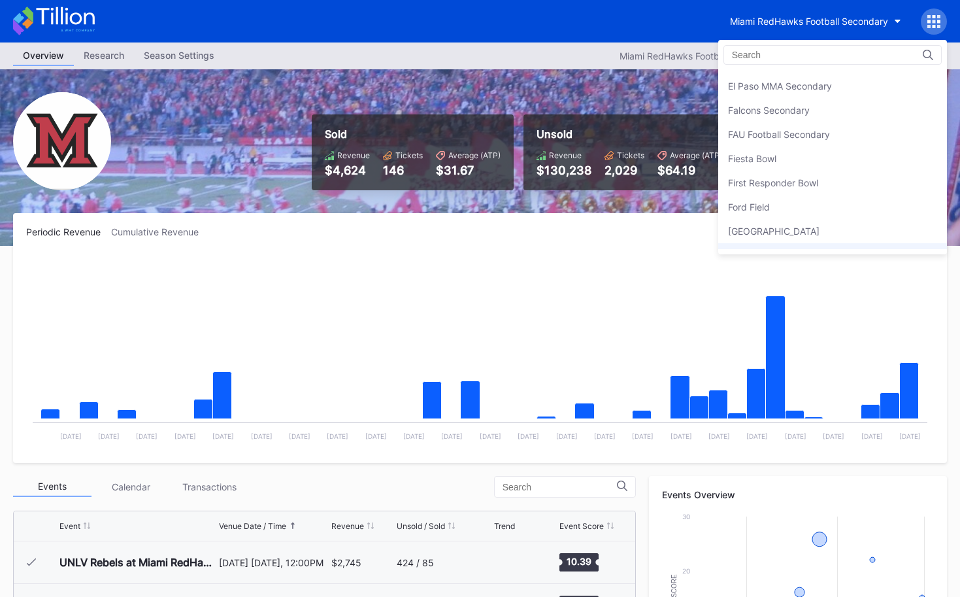
click at [833, 167] on div "Fiesta Bowl" at bounding box center [832, 158] width 229 height 24
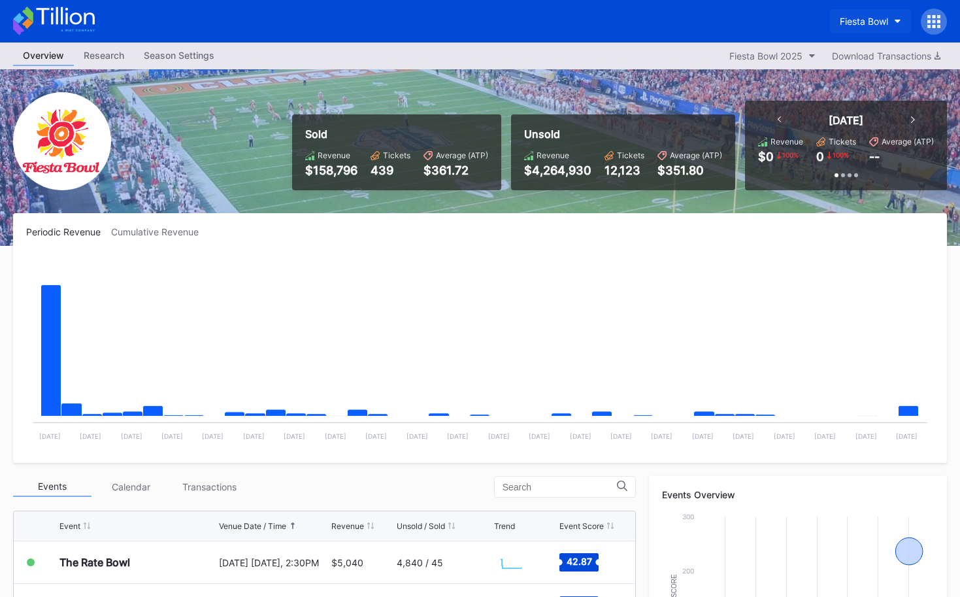
click at [850, 20] on div "Fiesta Bowl" at bounding box center [864, 21] width 48 height 11
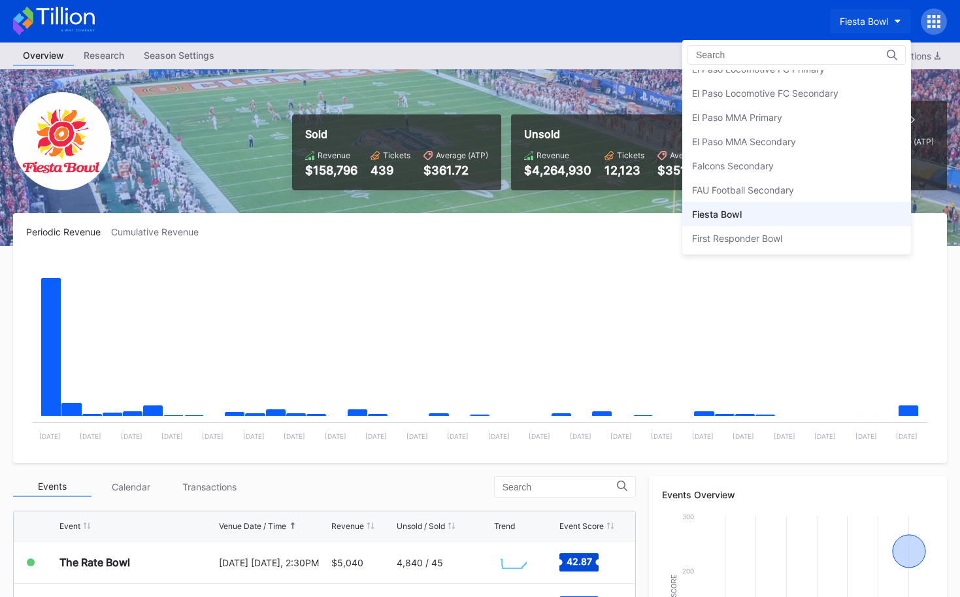
scroll to position [1293, 0]
click at [797, 176] on div "Falcons Secondary" at bounding box center [796, 168] width 229 height 24
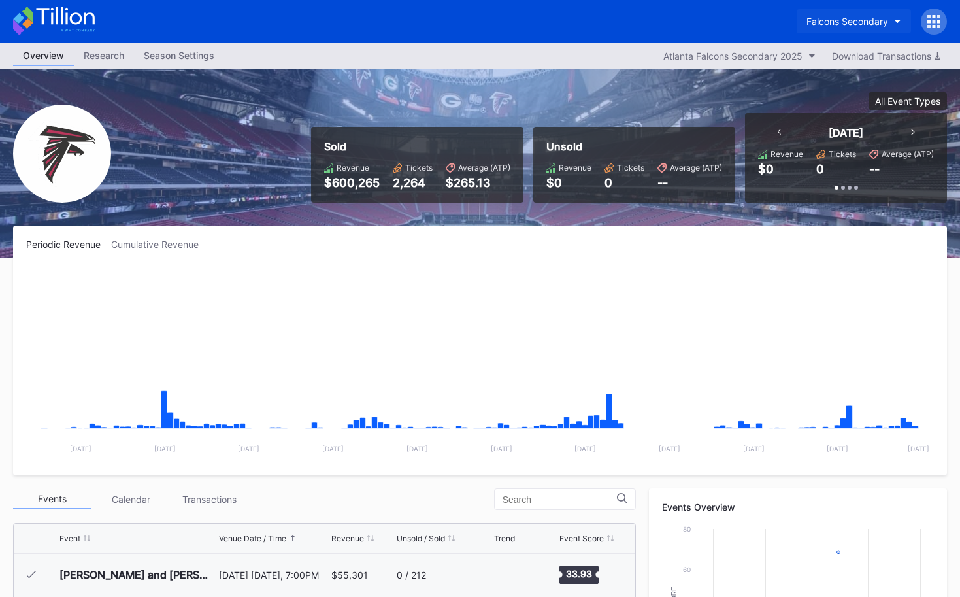
click at [840, 18] on div "Falcons Secondary" at bounding box center [848, 21] width 82 height 11
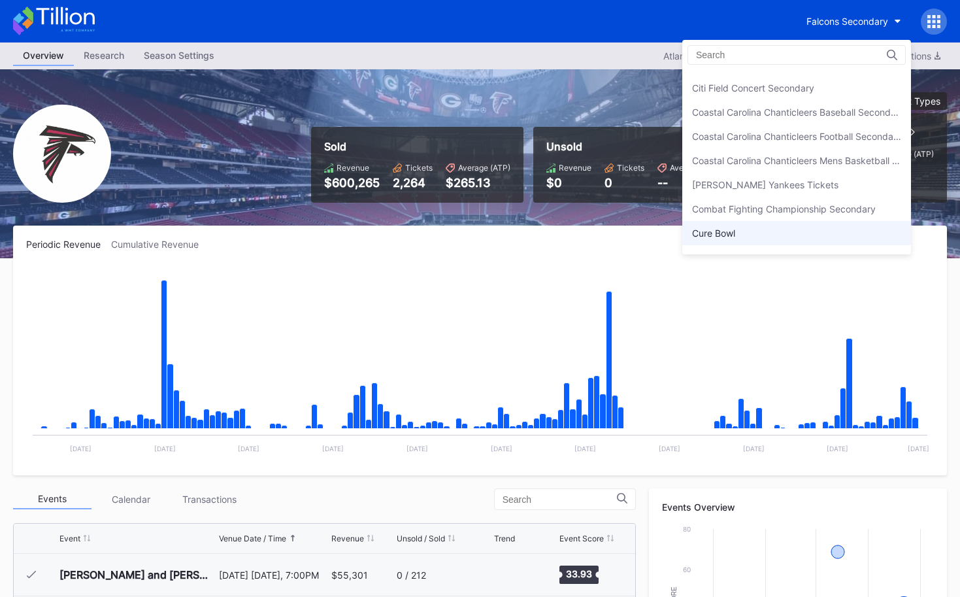
scroll to position [752, 0]
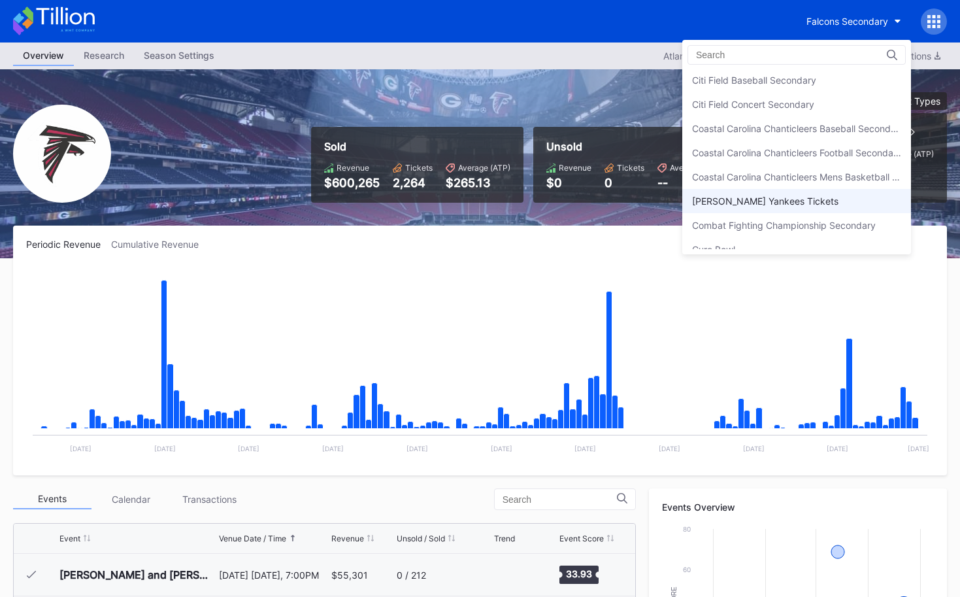
click at [749, 195] on div "[PERSON_NAME] Yankees Tickets" at bounding box center [765, 200] width 146 height 11
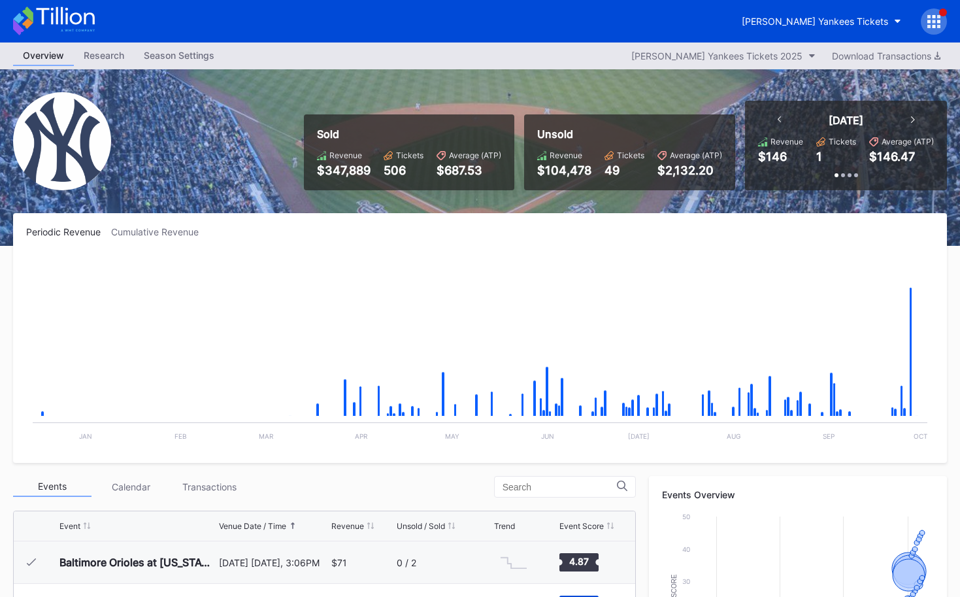
click at [73, 27] on icon at bounding box center [54, 21] width 82 height 29
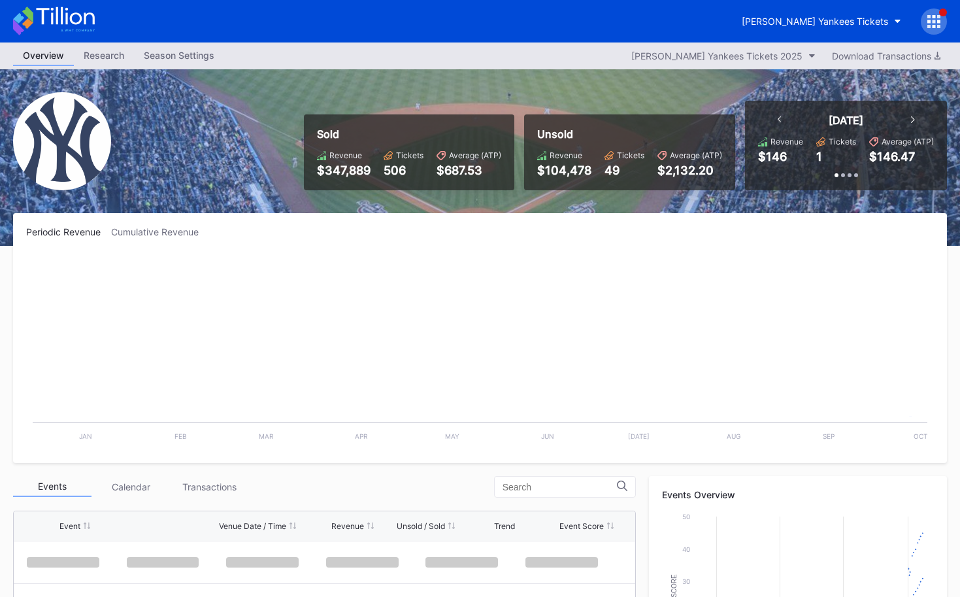
click at [926, 25] on div at bounding box center [934, 21] width 26 height 26
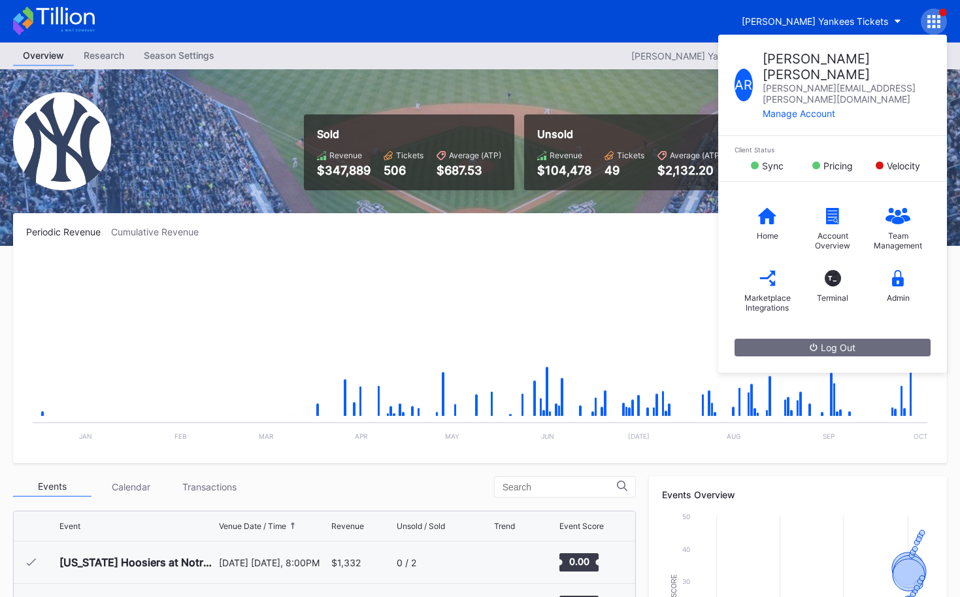
scroll to position [6203, 0]
click at [297, 174] on div "Sold Revenue $347,889 Tickets 506 Average (ATP) $687.53 Unsold Revenue $104,478…" at bounding box center [620, 146] width 653 height 90
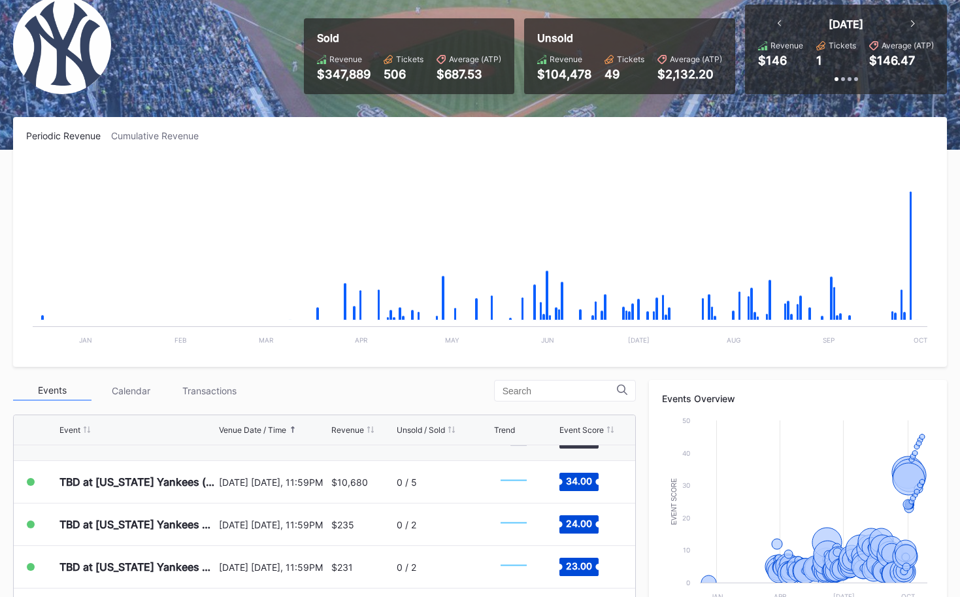
scroll to position [0, 0]
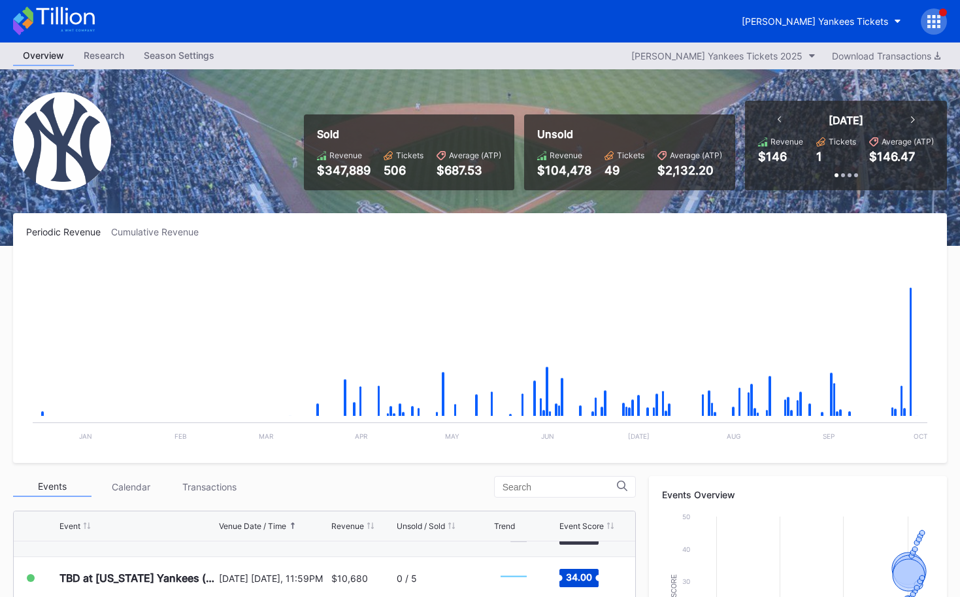
click at [67, 28] on icon at bounding box center [54, 21] width 82 height 29
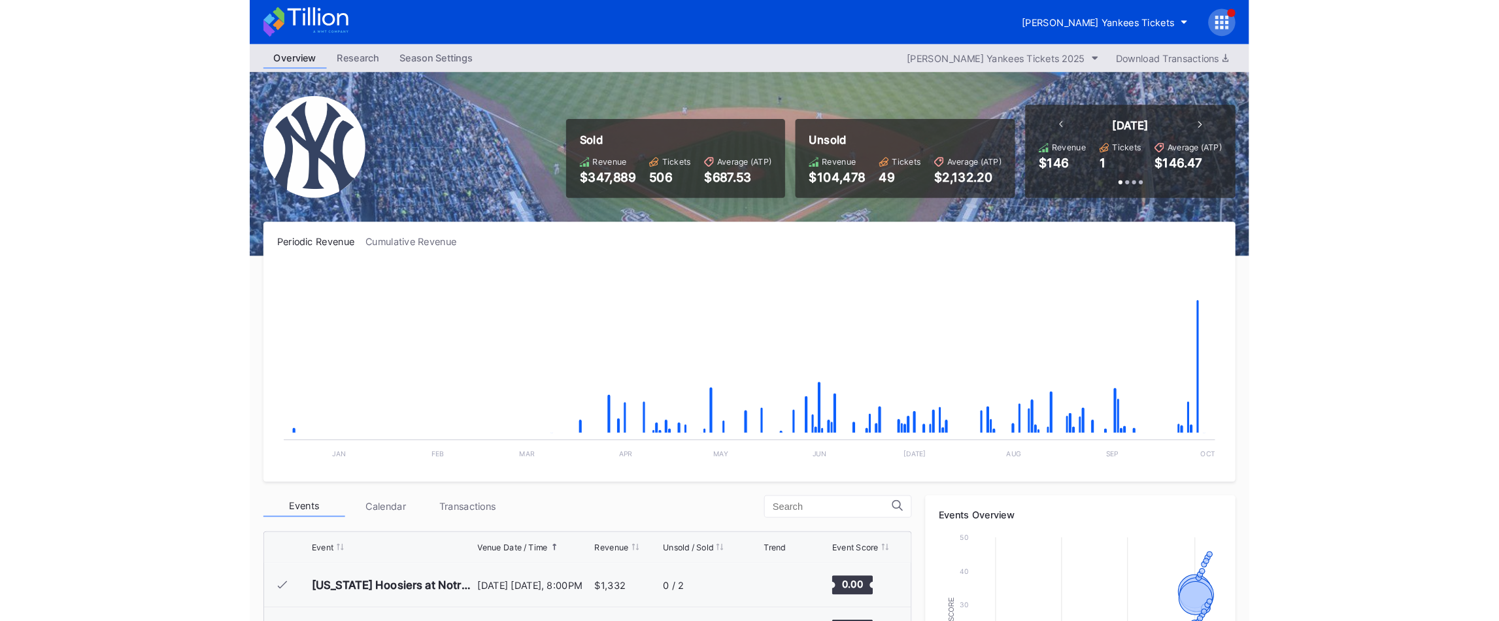
scroll to position [6203, 0]
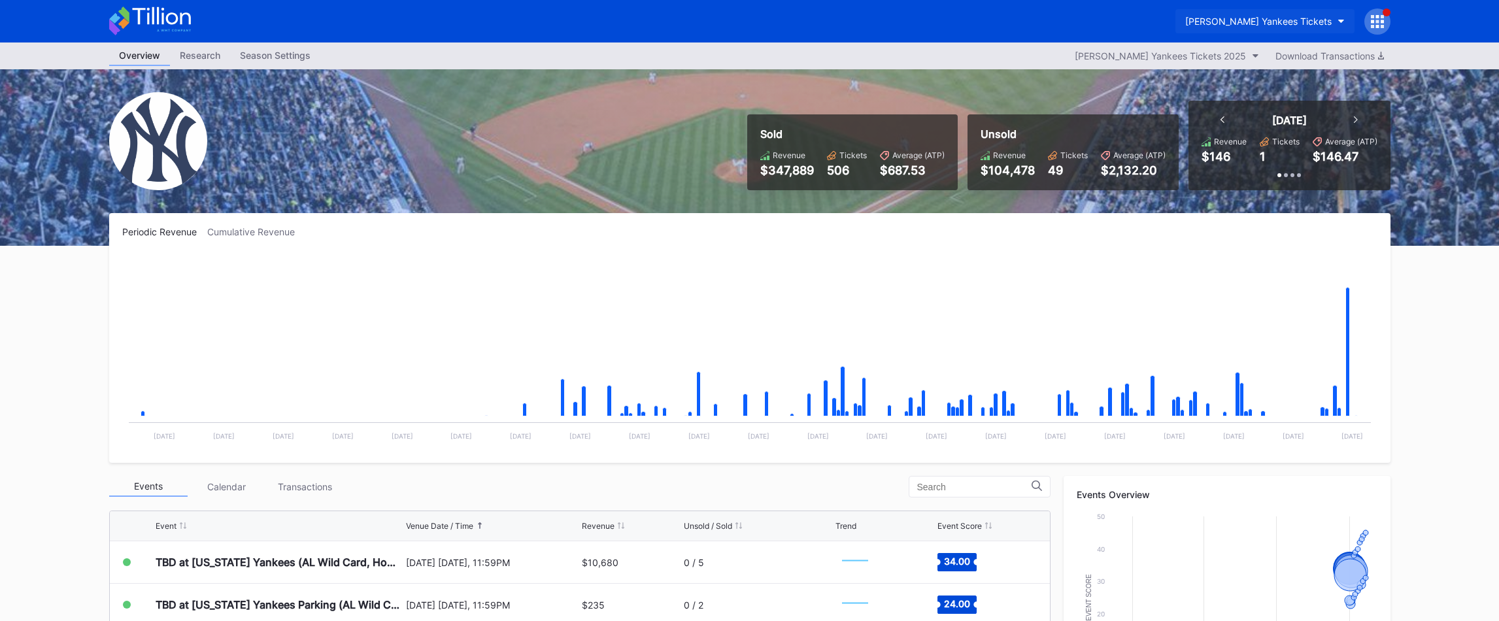
click at [960, 14] on button "[PERSON_NAME] Yankees Tickets" at bounding box center [1264, 21] width 179 height 24
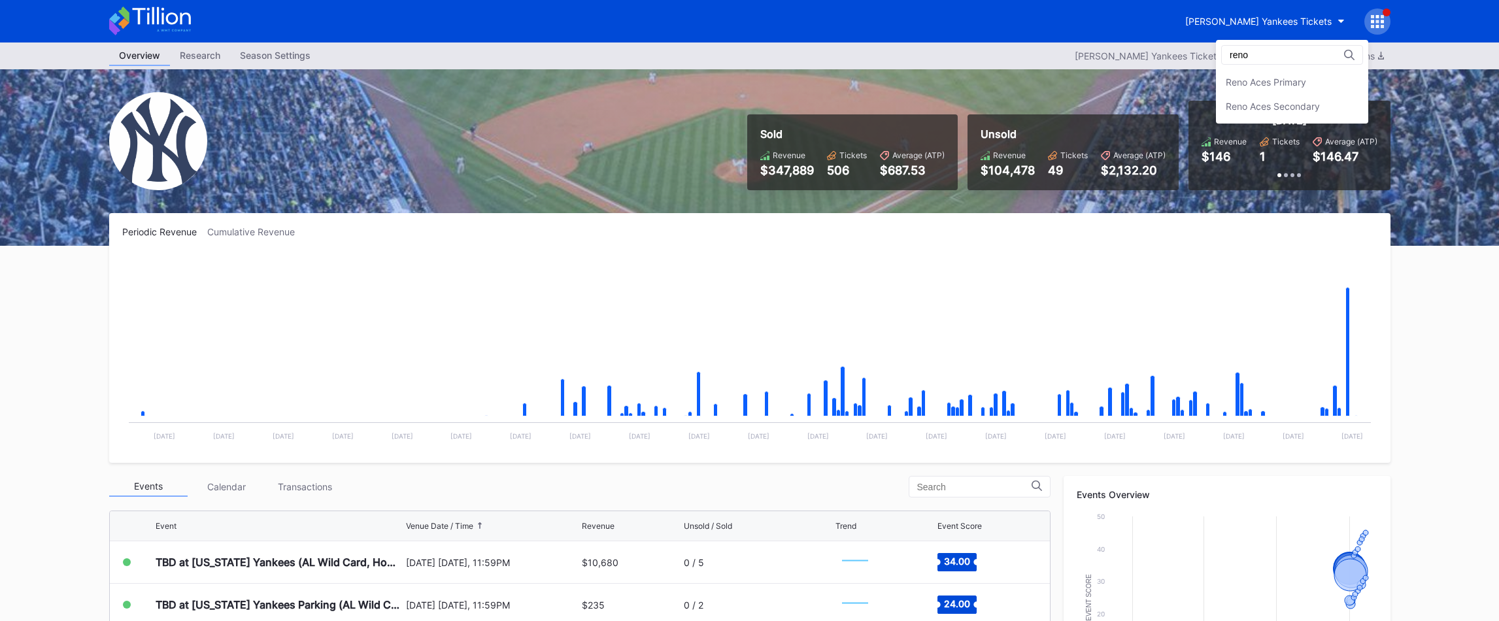
scroll to position [0, 0]
type input "reno"
click at [960, 88] on div "Reno Aces Primary" at bounding box center [1292, 82] width 152 height 24
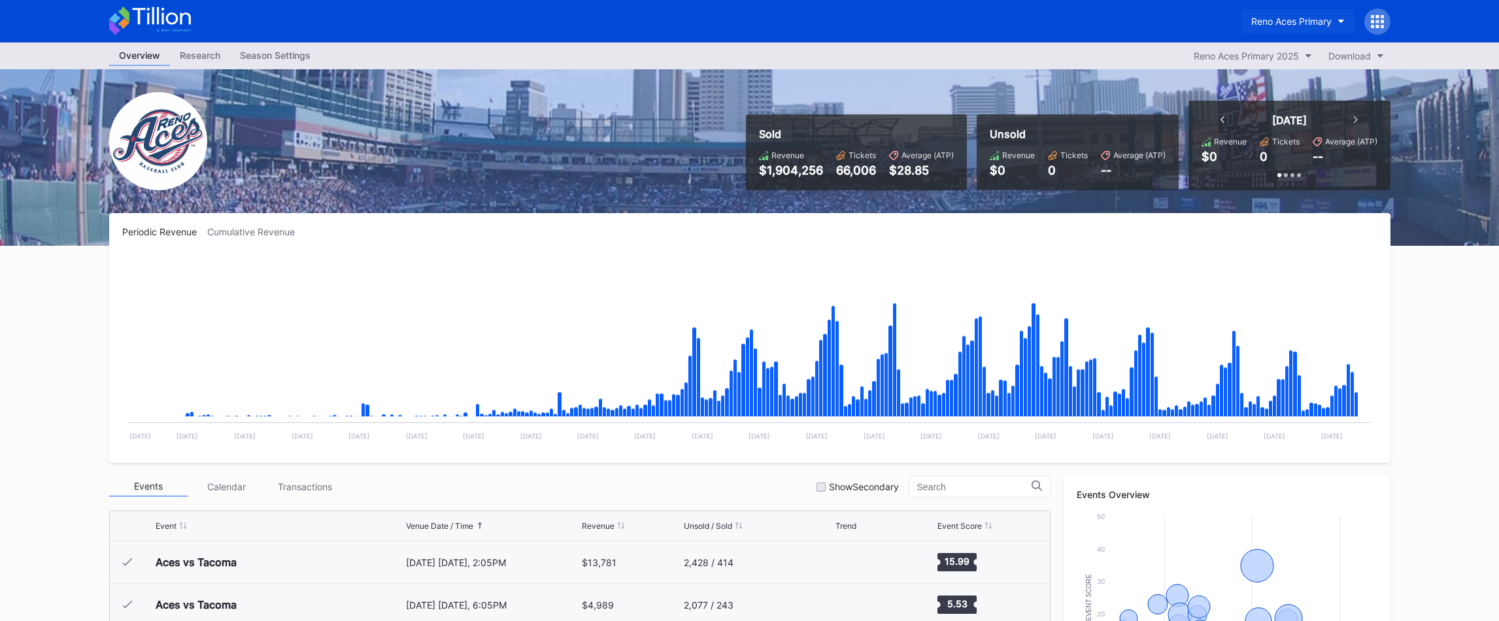
click at [960, 21] on div "Reno Aces Primary" at bounding box center [1291, 21] width 80 height 11
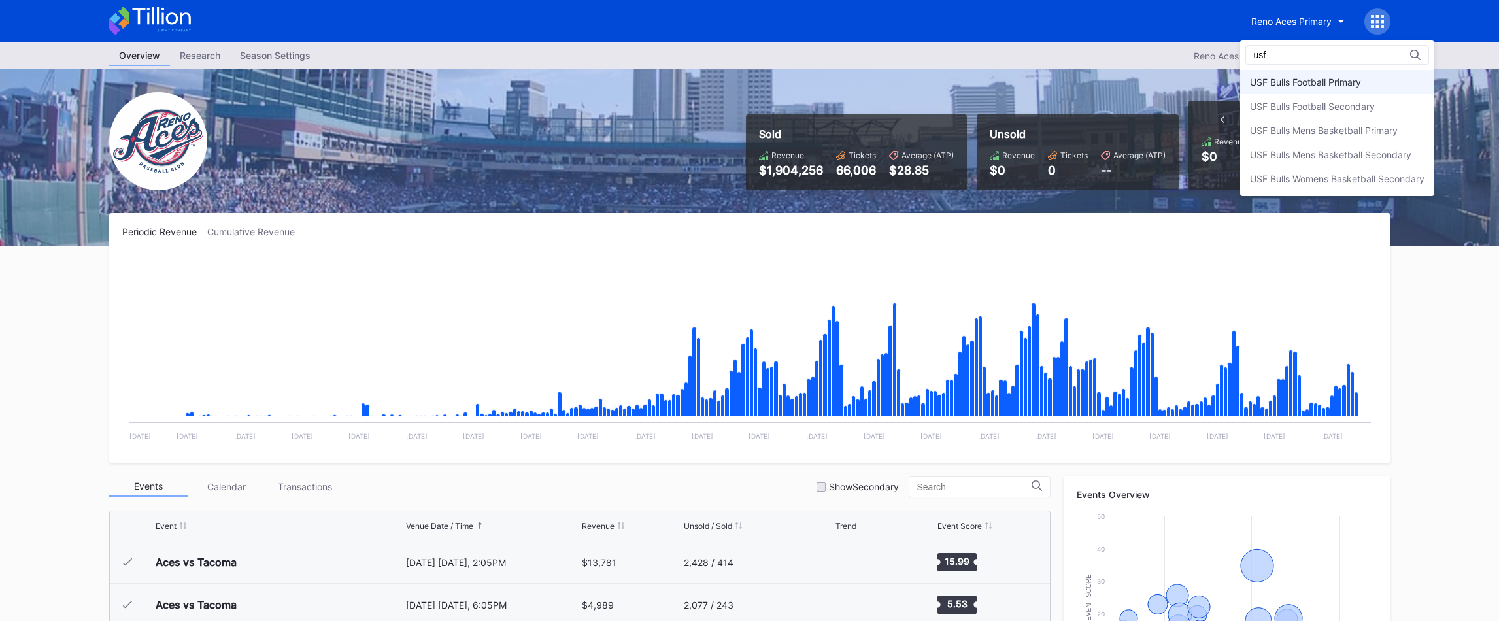
type input "usf"
click at [960, 83] on div "USF Bulls Football Primary" at bounding box center [1305, 81] width 111 height 11
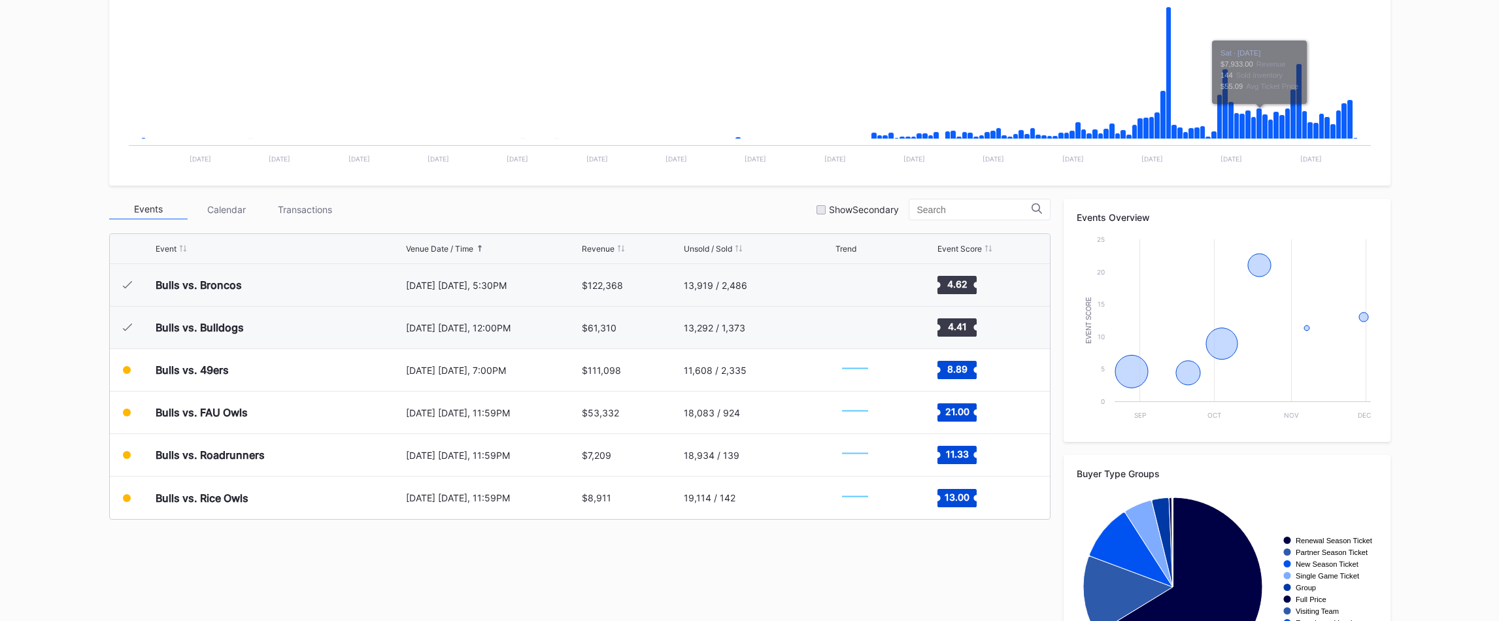
scroll to position [326, 0]
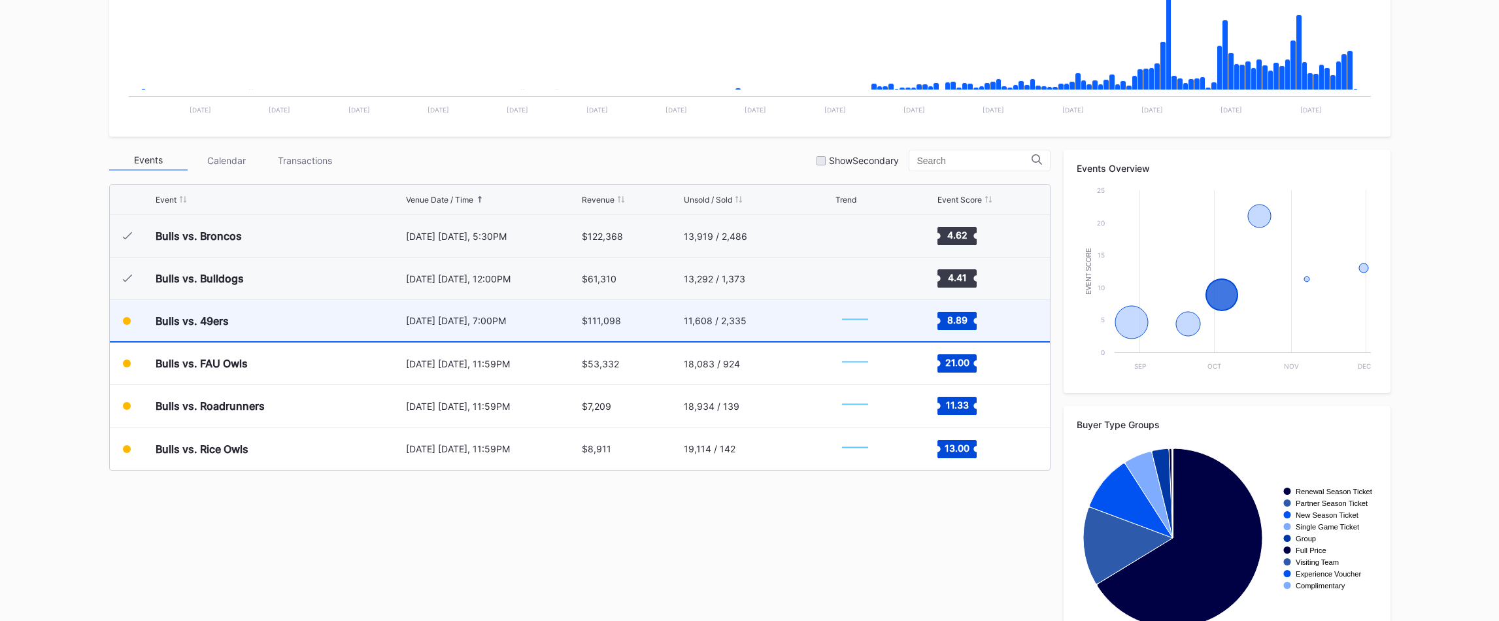
click at [793, 335] on div "11,608 / 2,335" at bounding box center [758, 320] width 148 height 41
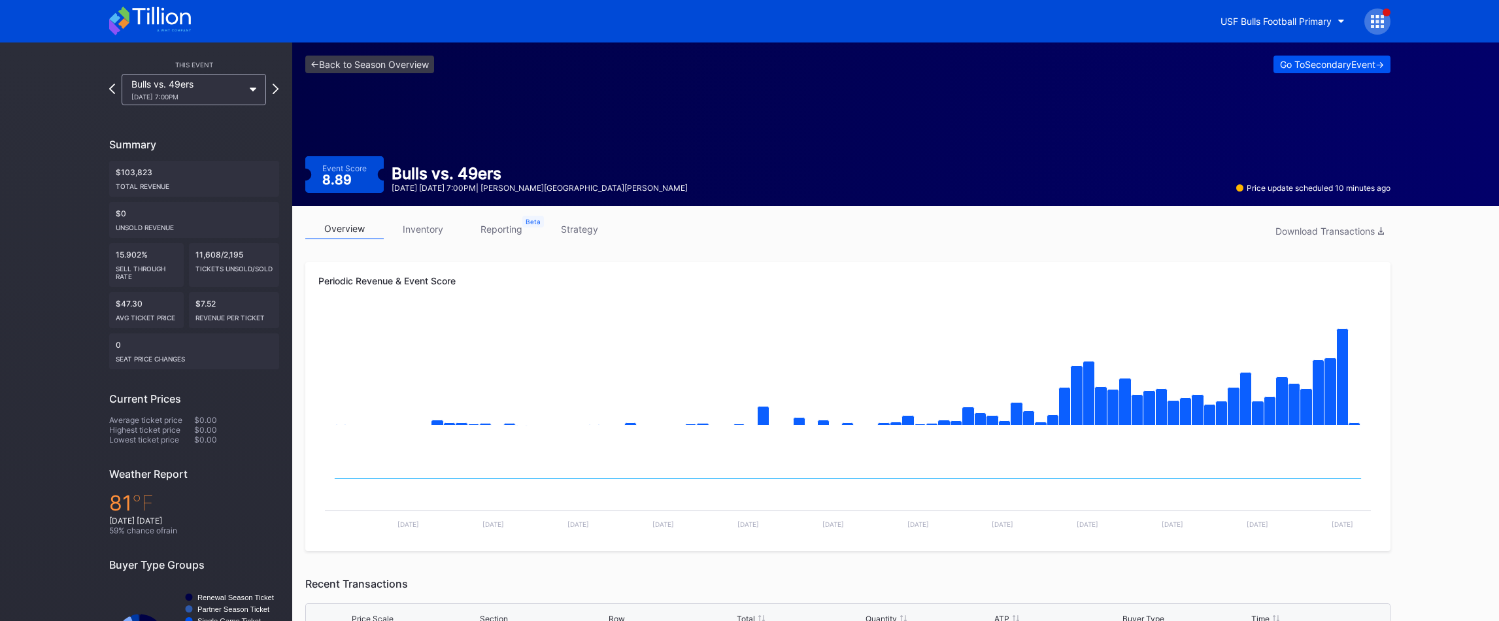
click at [1291, 62] on div "Go To Secondary Event ->" at bounding box center [1332, 64] width 104 height 11
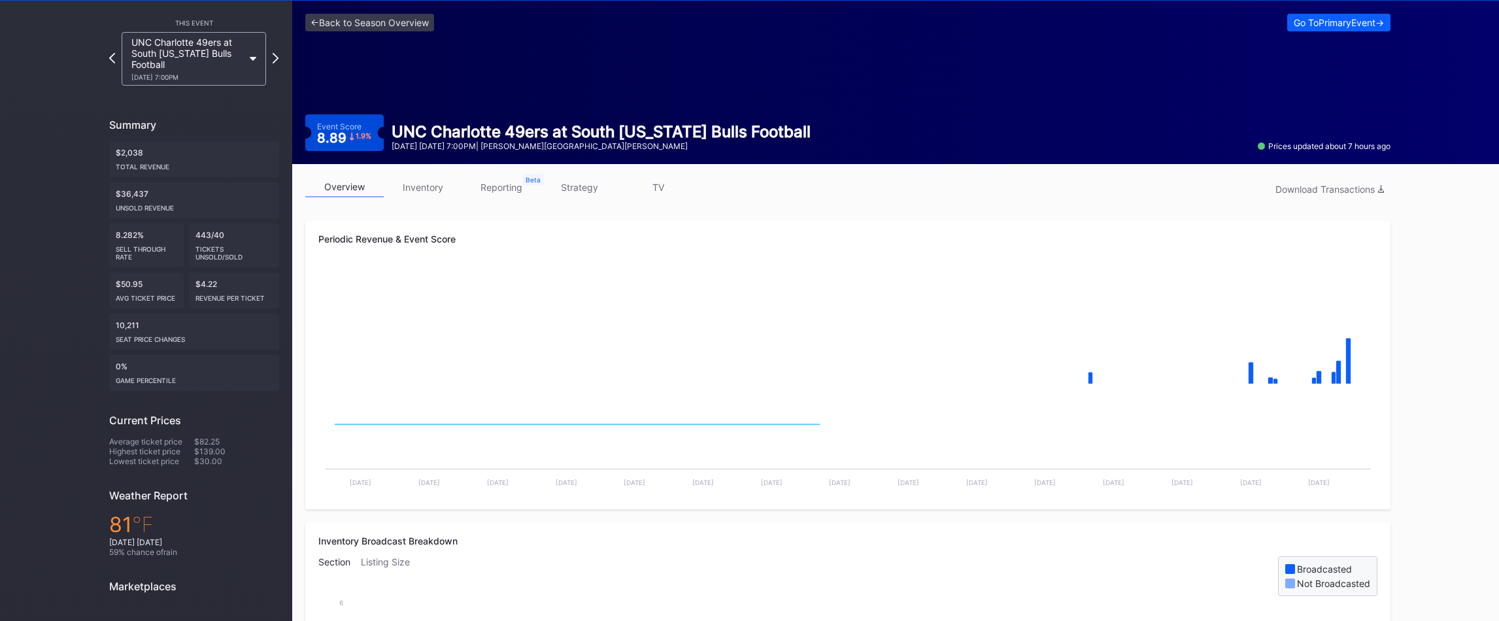
scroll to position [42, 0]
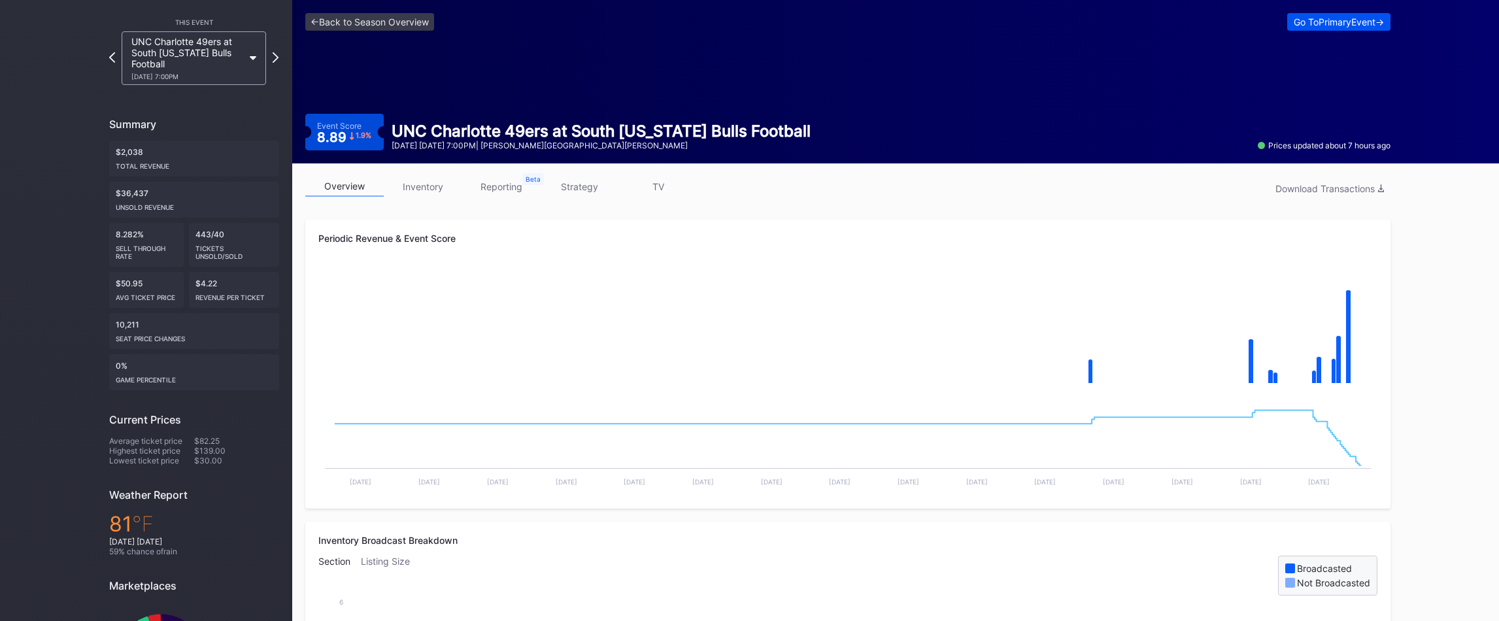
click at [1319, 14] on button "Go To Primary Event ->" at bounding box center [1338, 22] width 103 height 18
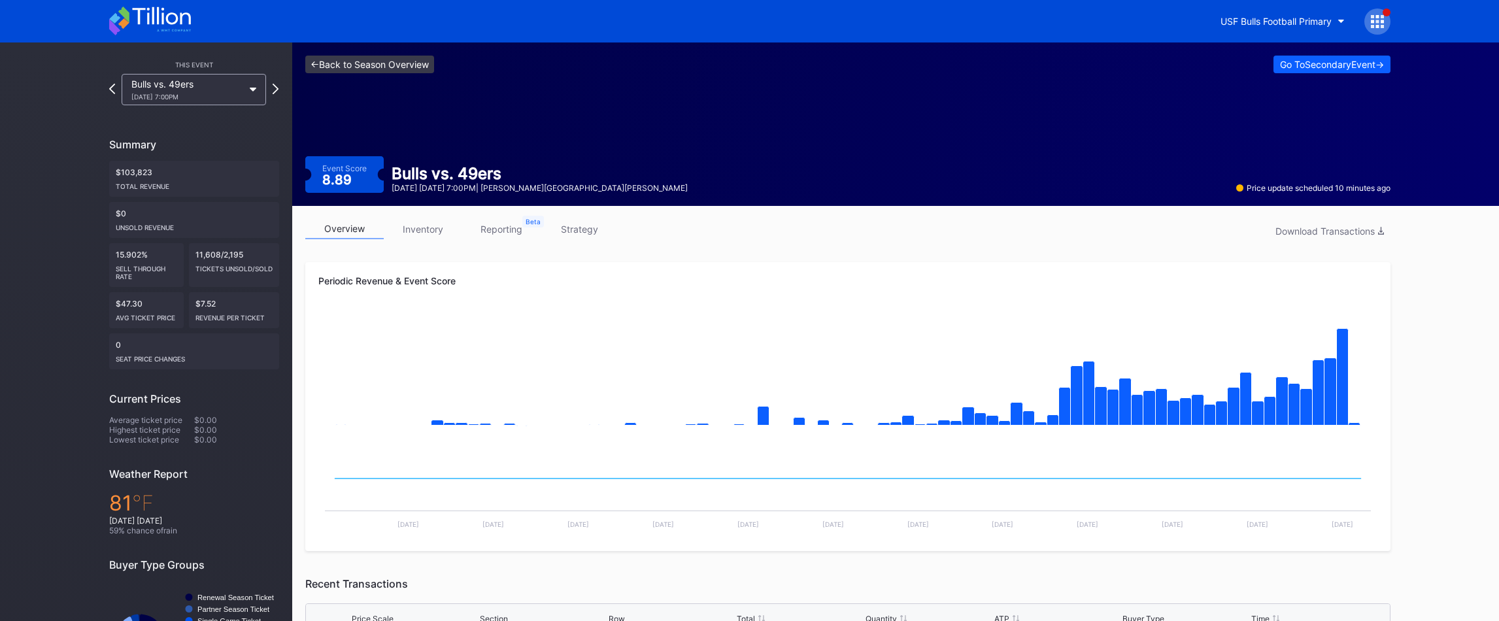
click at [410, 65] on link "<- Back to Season Overview" at bounding box center [369, 65] width 129 height 18
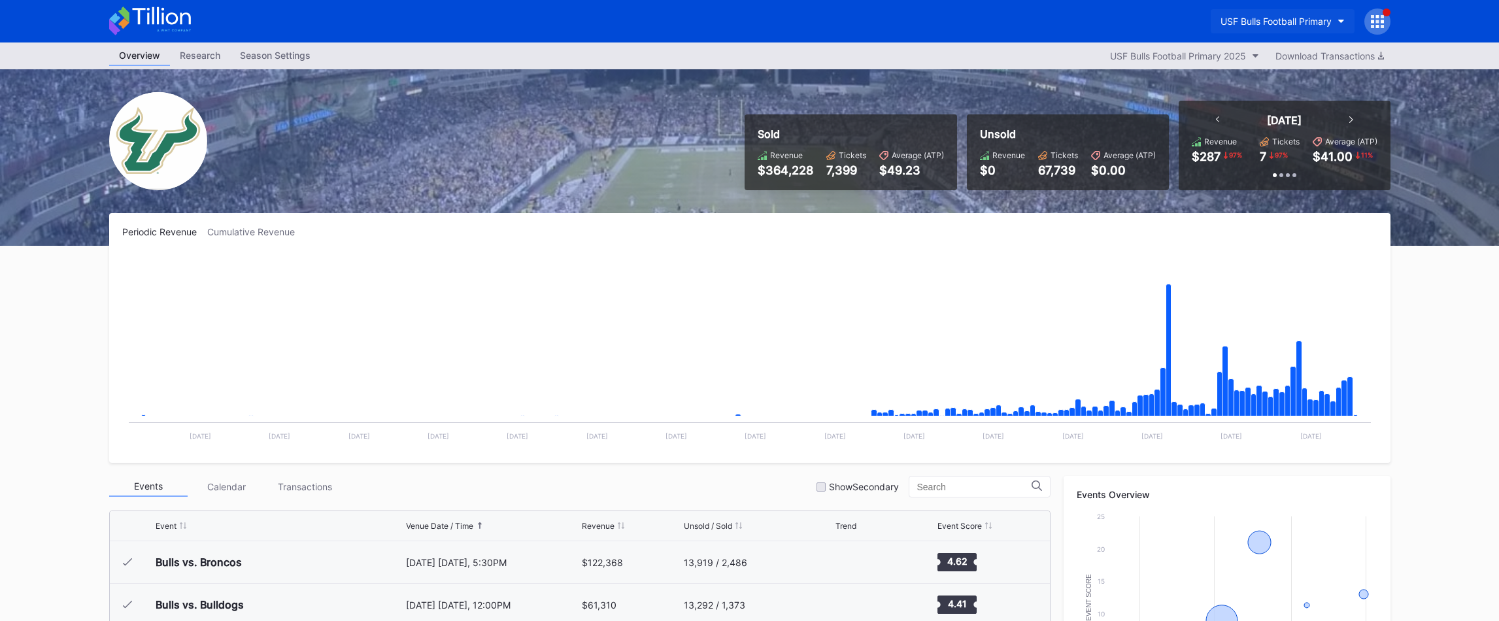
click at [1293, 25] on div "USF Bulls Football Primary" at bounding box center [1275, 21] width 111 height 11
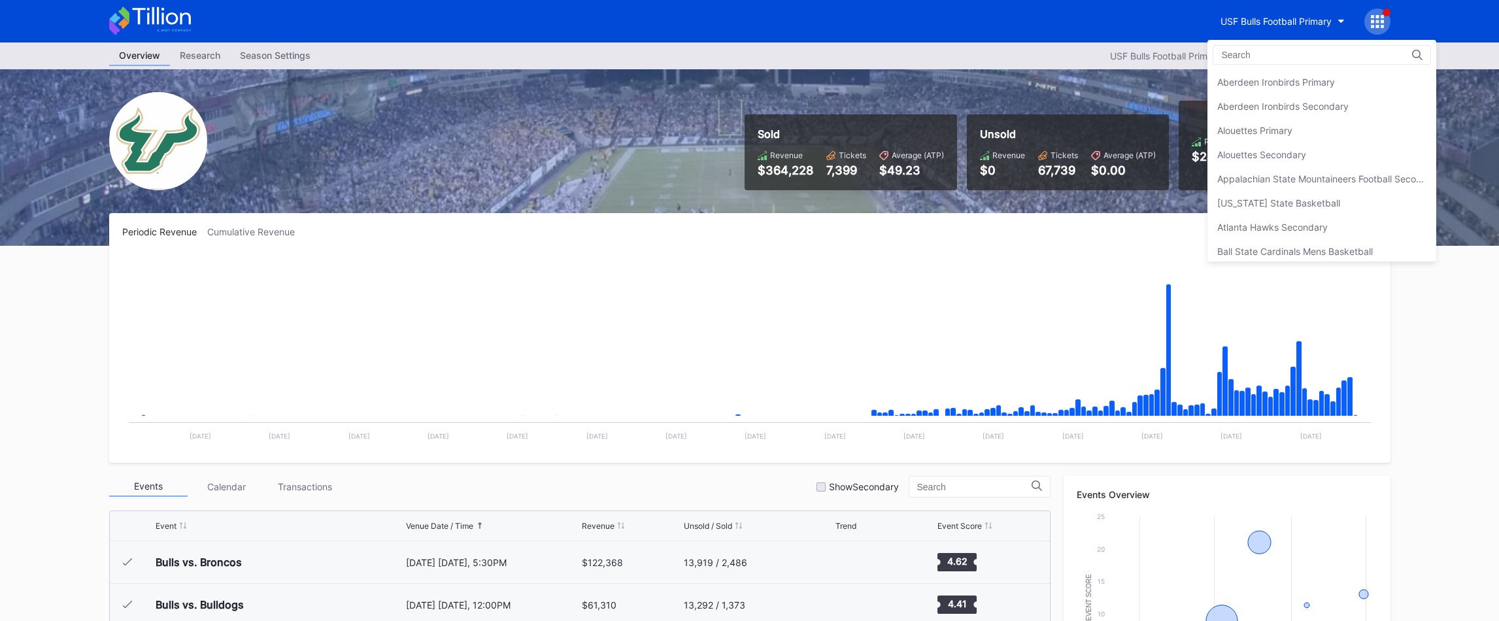
scroll to position [4401, 0]
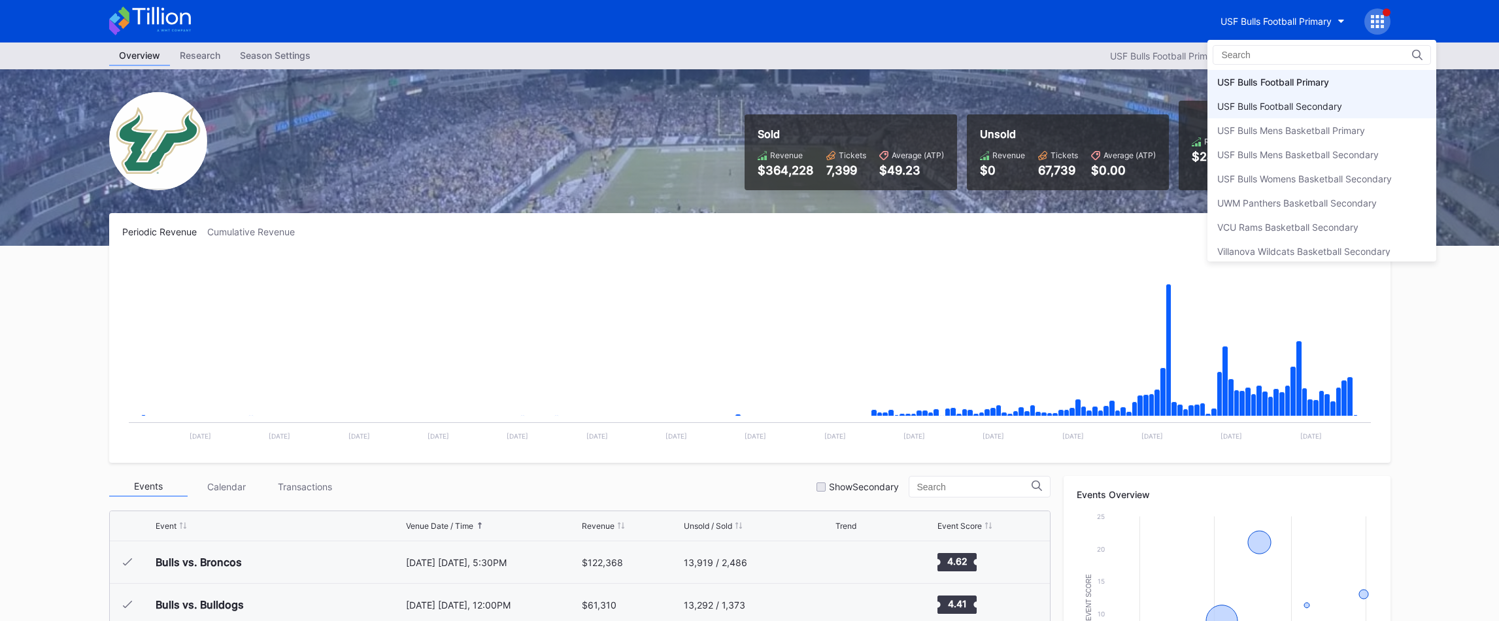
click at [1252, 102] on div "USF Bulls Football Secondary" at bounding box center [1279, 106] width 125 height 11
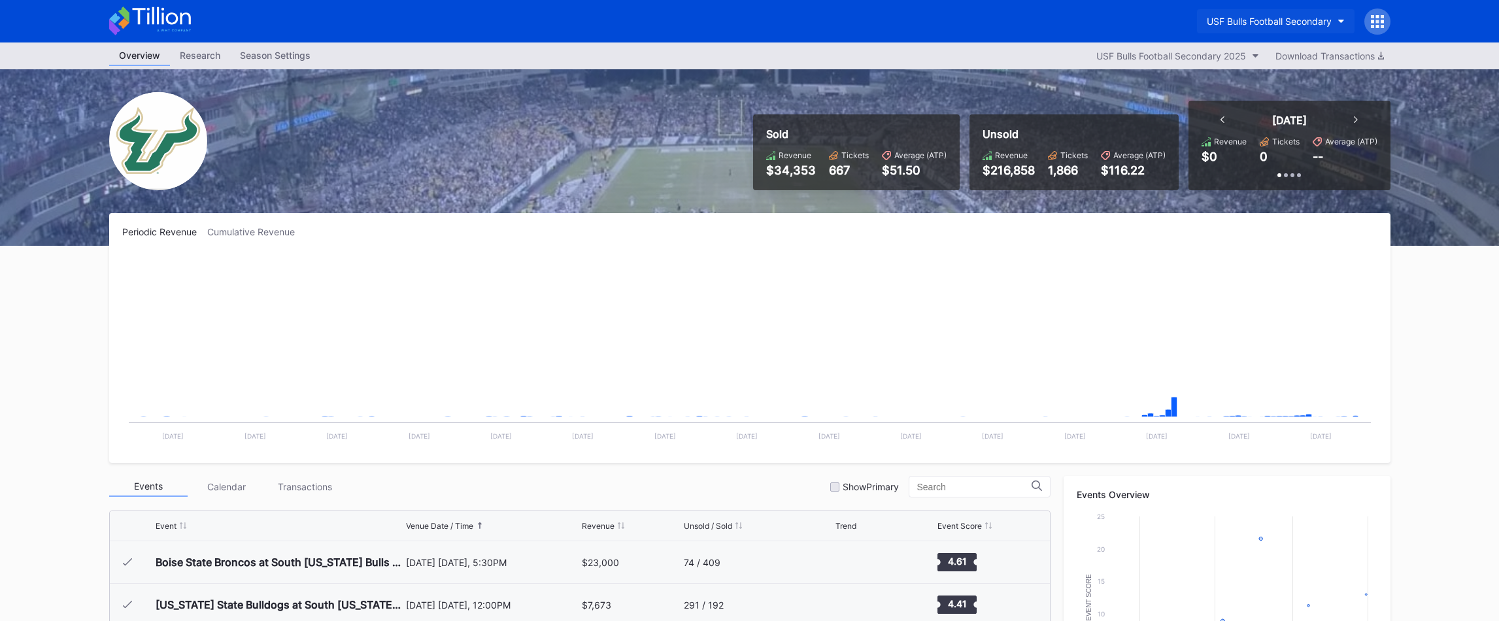
click at [1285, 19] on div "USF Bulls Football Secondary" at bounding box center [1269, 21] width 125 height 11
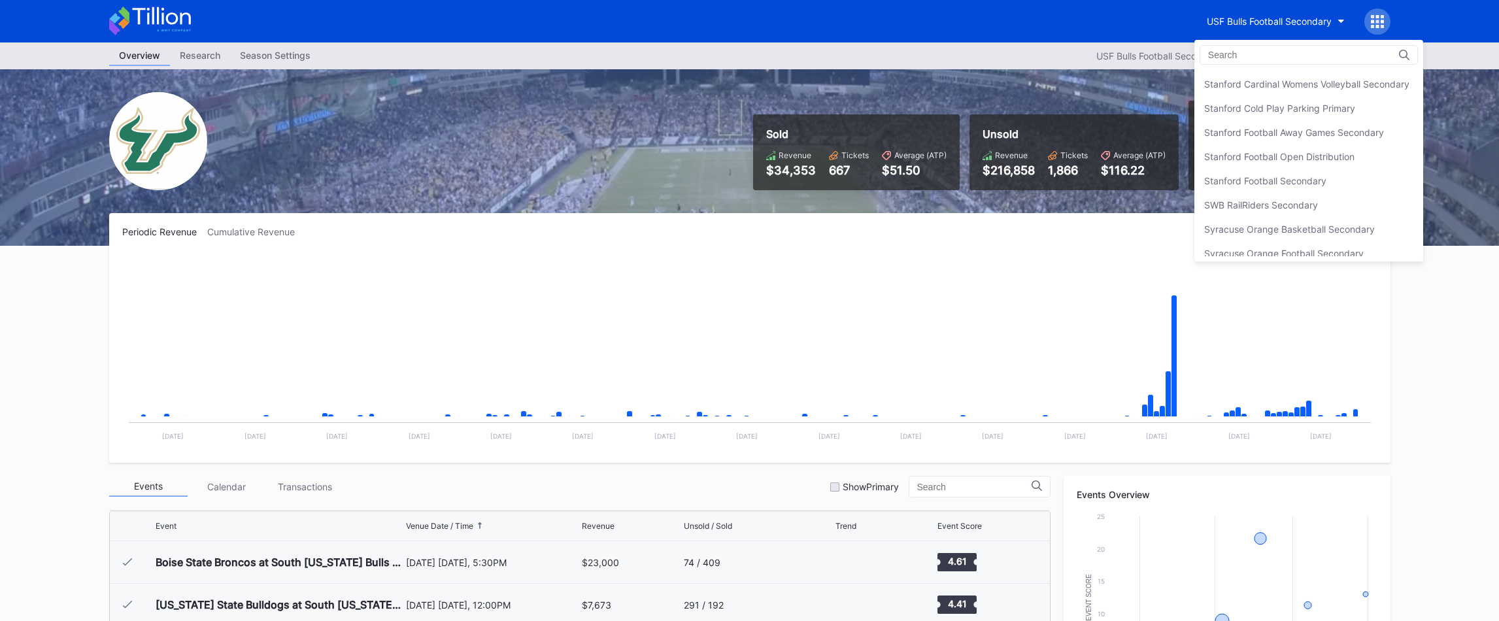
scroll to position [4117, 0]
click at [1260, 192] on div "Tailgreeter Secondary" at bounding box center [1251, 197] width 95 height 11
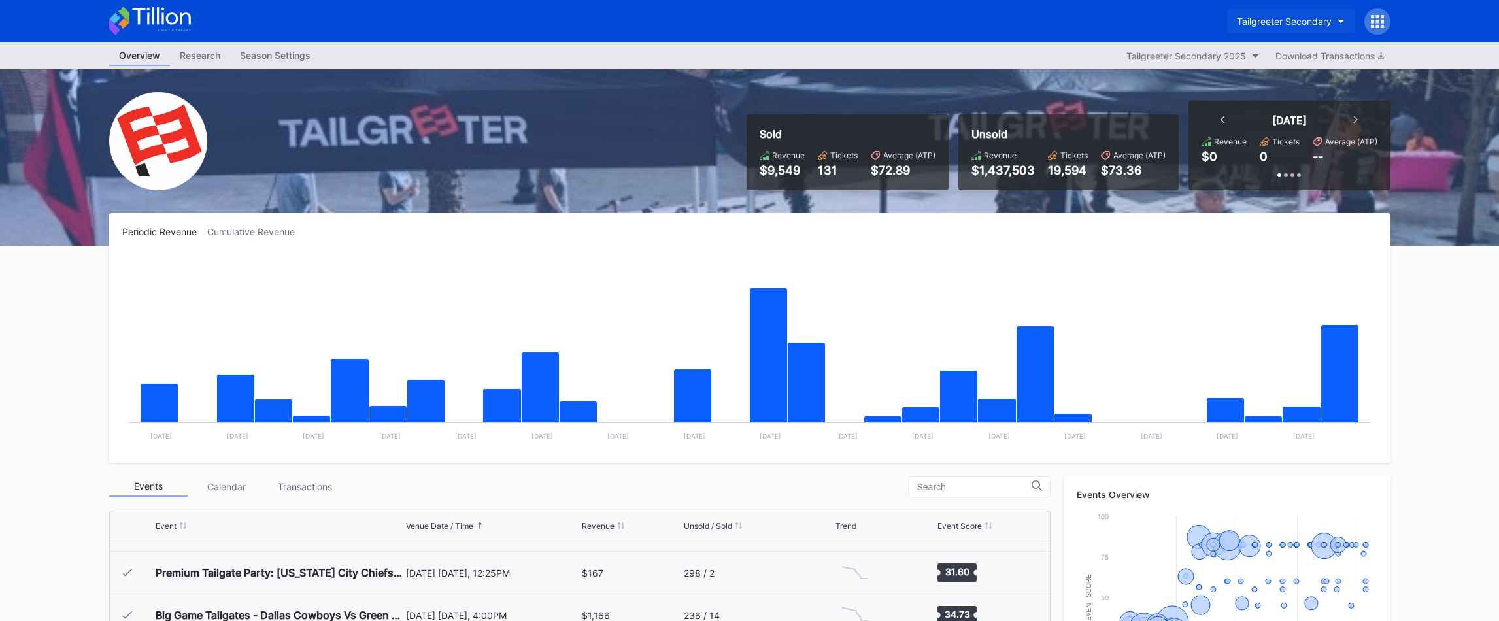
click at [1254, 21] on div "Tailgreeter Secondary" at bounding box center [1284, 21] width 95 height 11
click at [1265, 27] on button "Tailgreeter Secondary" at bounding box center [1290, 21] width 127 height 24
type input "devils"
click at [1281, 81] on div "NJ Devils Hockey Secondary" at bounding box center [1298, 81] width 125 height 11
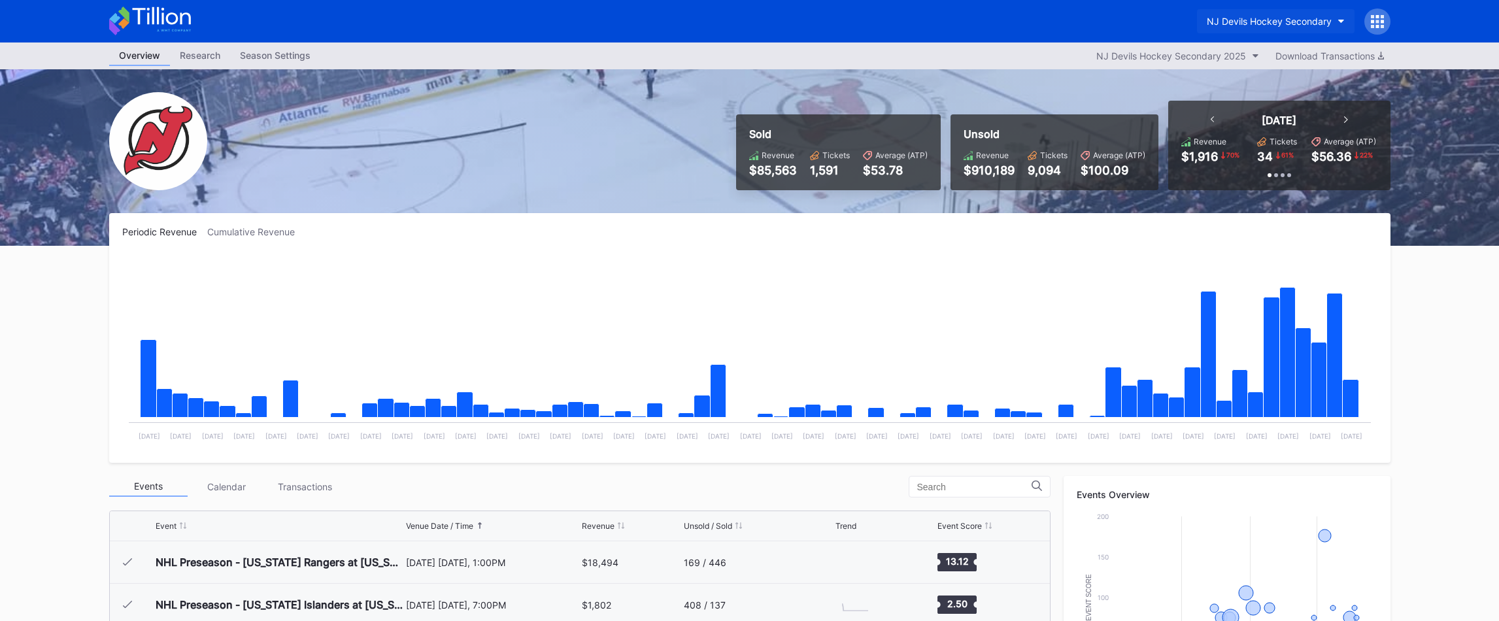
click at [1265, 17] on div "NJ Devils Hockey Secondary" at bounding box center [1269, 21] width 125 height 11
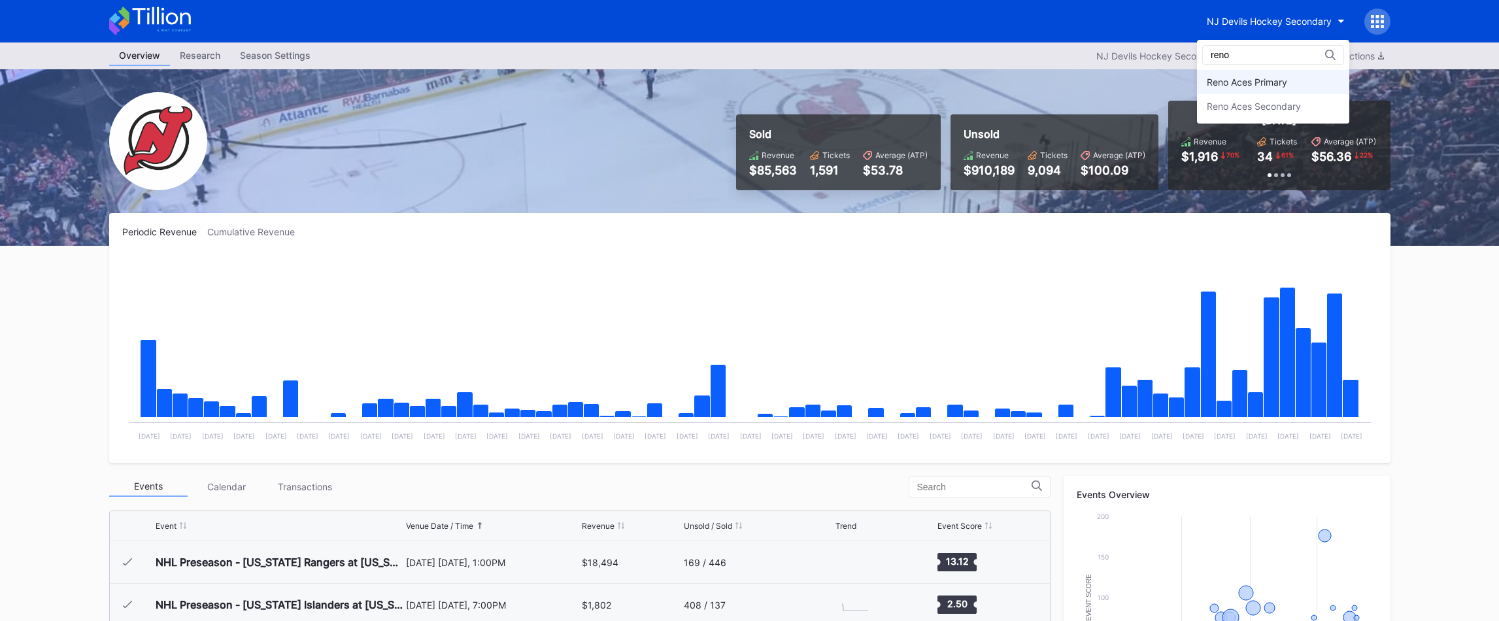
type input "reno"
click at [1226, 82] on div "Reno Aces Primary" at bounding box center [1247, 81] width 80 height 11
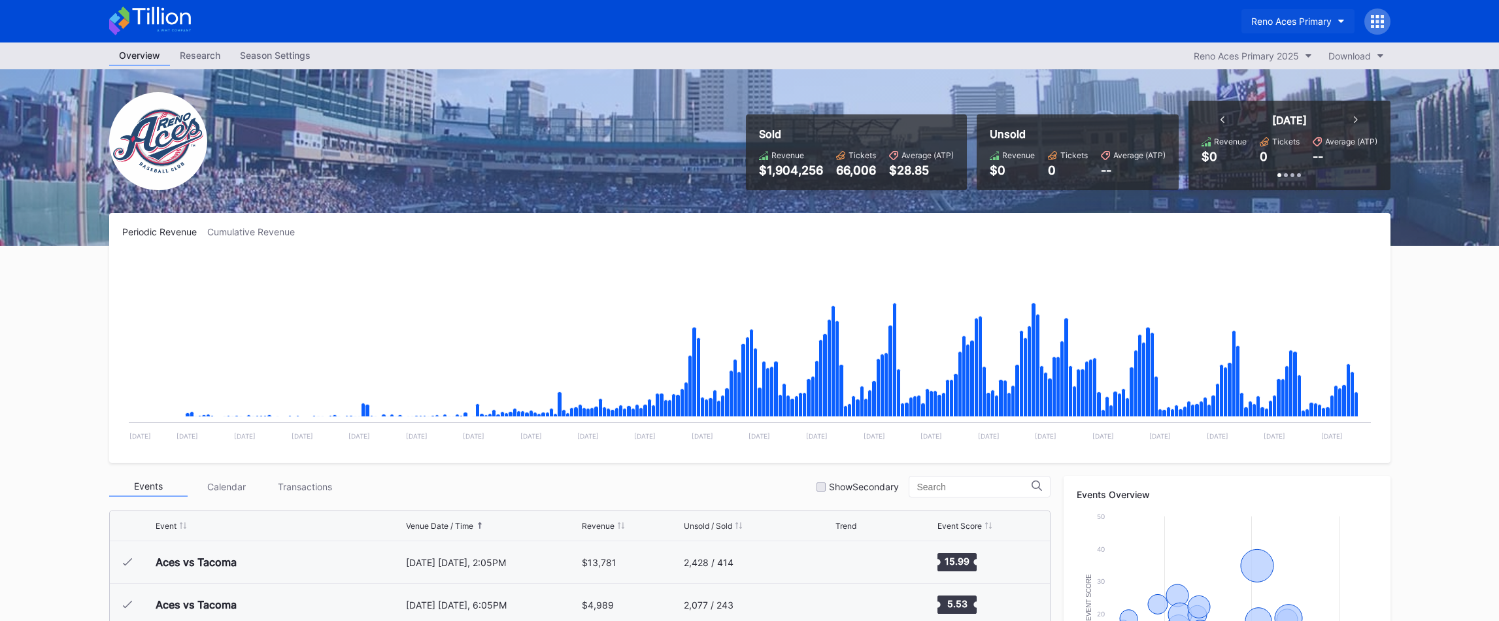
click at [1297, 19] on div "Reno Aces Primary" at bounding box center [1291, 21] width 80 height 11
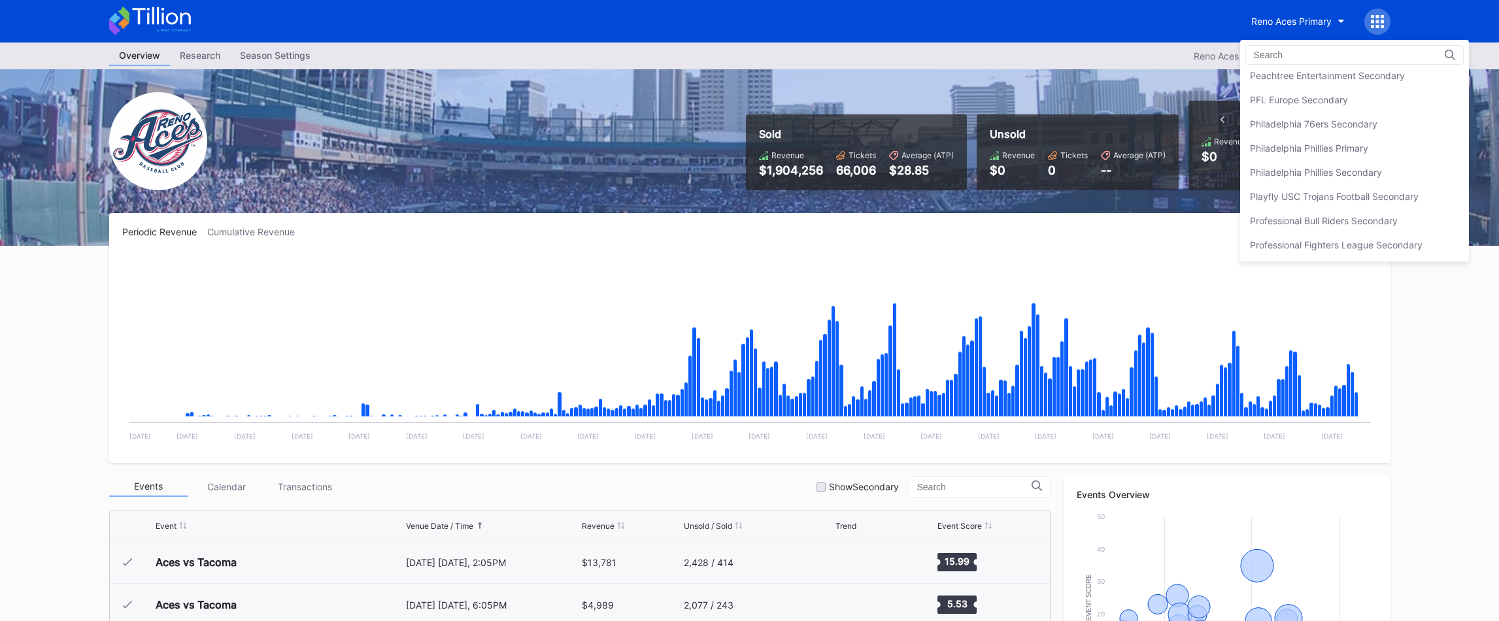
scroll to position [2809, 0]
